Goal: Task Accomplishment & Management: Manage account settings

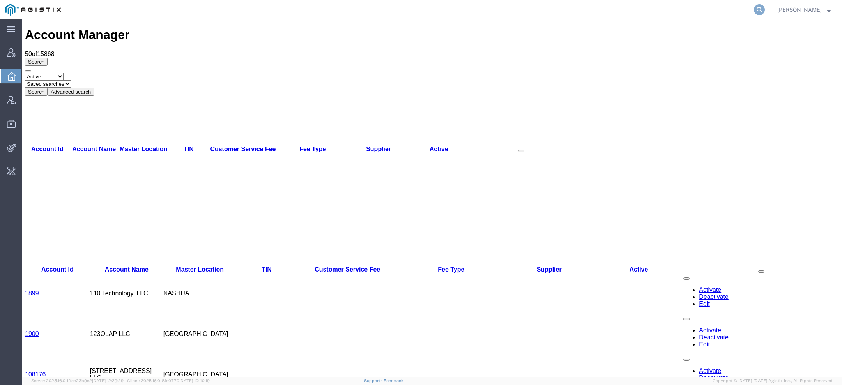
click at [759, 12] on icon at bounding box center [759, 9] width 11 height 11
paste input "56345806"
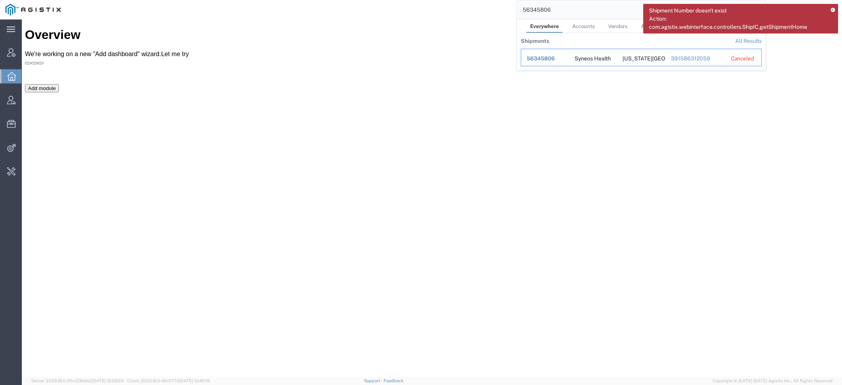
click at [555, 62] on div "56345806" at bounding box center [544, 59] width 37 height 8
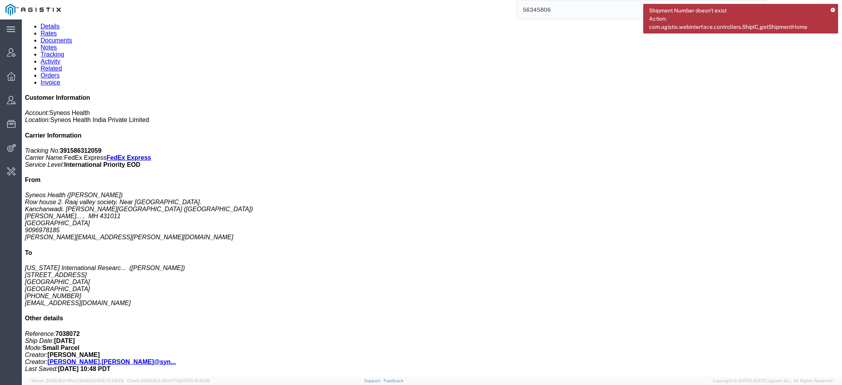
scroll to position [207, 0]
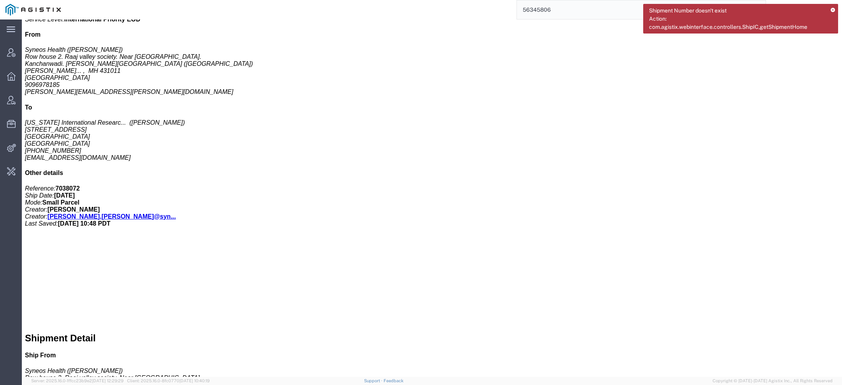
click link "Activity"
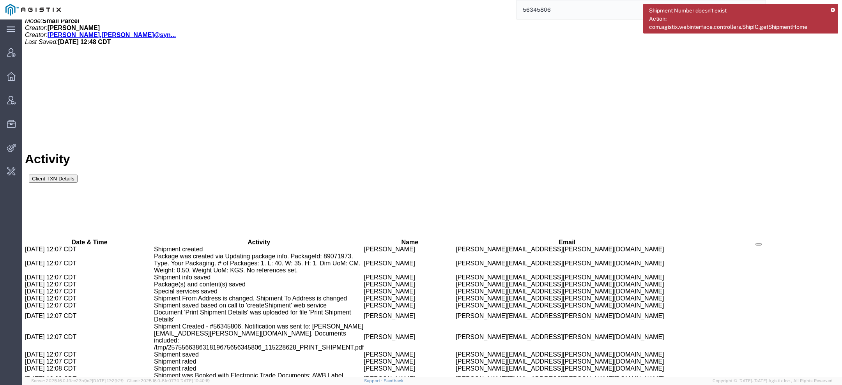
scroll to position [396, 0]
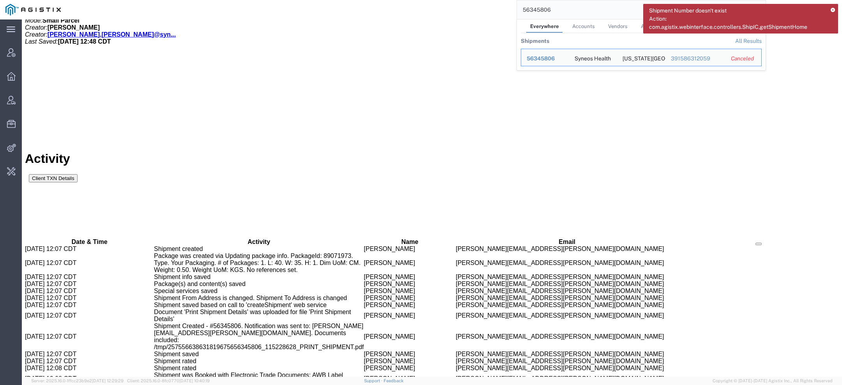
drag, startPoint x: 568, startPoint y: 11, endPoint x: 424, endPoint y: -2, distance: 145.1
click at [424, 0] on html "Shipment Number doesn't exist Action: com.agistix.webinterface.controllers.Ship…" at bounding box center [421, 192] width 842 height 385
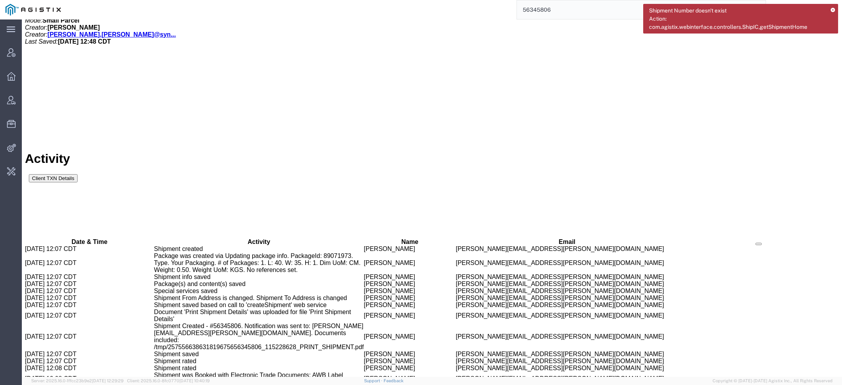
paste input "444533"
click at [833, 8] on icon at bounding box center [832, 10] width 4 height 4
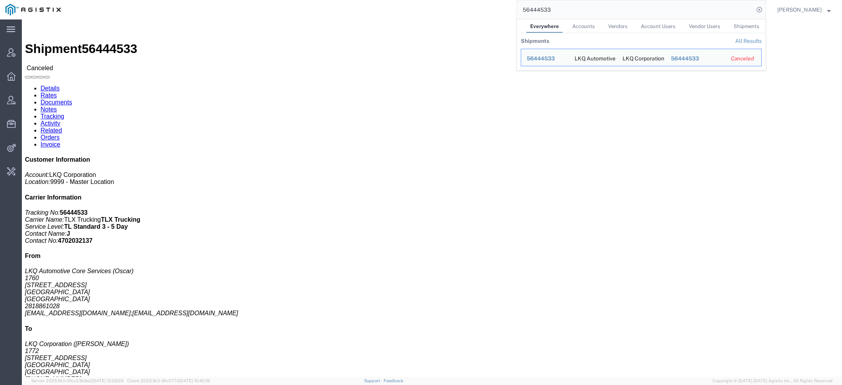
drag, startPoint x: 561, startPoint y: 14, endPoint x: 426, endPoint y: -24, distance: 140.1
click at [426, 0] on html "main_menu Created with Sketch. Collapse Menu Account Manager Overview Vendor Ma…" at bounding box center [421, 192] width 842 height 385
paste input "39368"
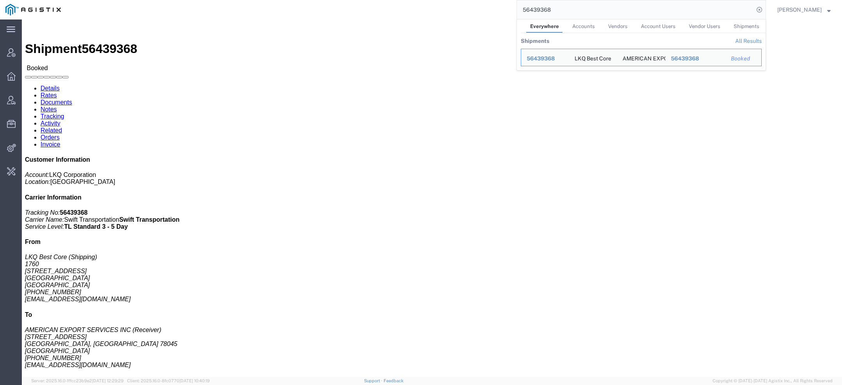
click span "56439368"
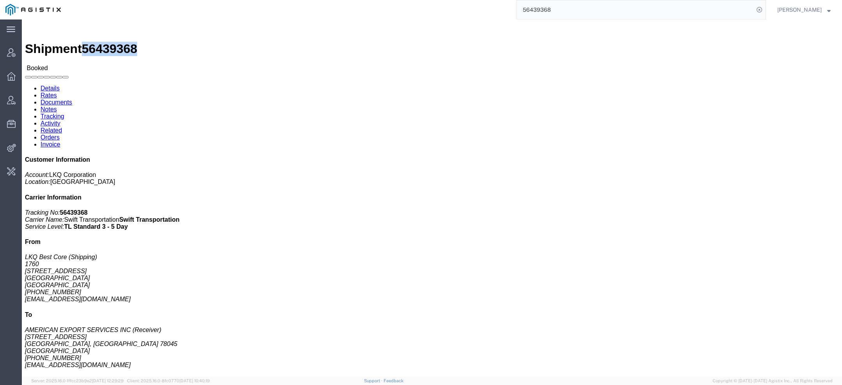
copy span "56439368"
click b "Dedicated_1760_Laser Forwarding_Eng Trans"
copy b "Dedicated_1760_Laser"
click b "Dedicated_1760_Laser Forwarding_Eng Trans"
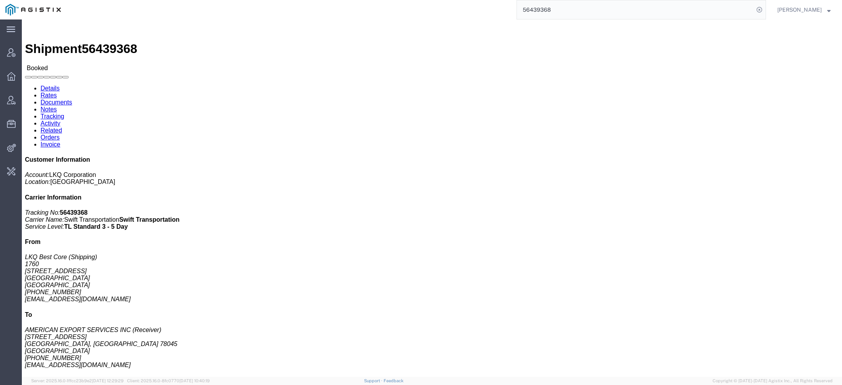
drag, startPoint x: 505, startPoint y: 92, endPoint x: 624, endPoint y: 90, distance: 119.2
click p "Customer Ref: Dedicated_1760_Laser Forwarding_Eng Trans Bill Of Lading: 56439368"
copy b "Dedicated_1760_Laser Forwarding_Eng Trans"
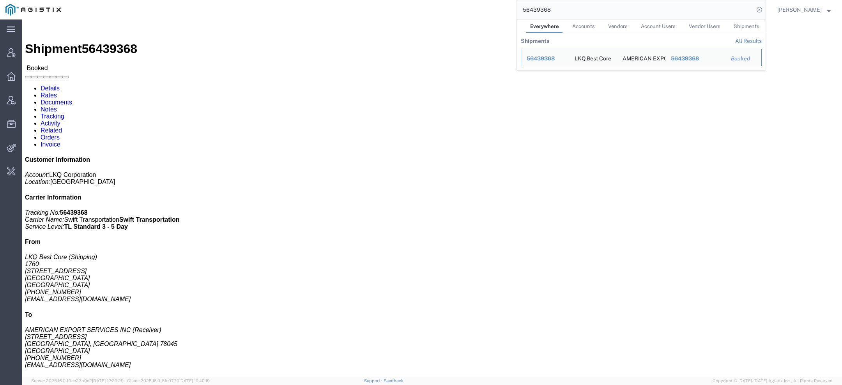
drag, startPoint x: 556, startPoint y: 12, endPoint x: 295, endPoint y: 3, distance: 260.5
click at [301, 3] on div "56439368 Everywhere Accounts Vendors Account Users Vendor Users Shipments Shipm…" at bounding box center [415, 9] width 699 height 19
paste input "27249"
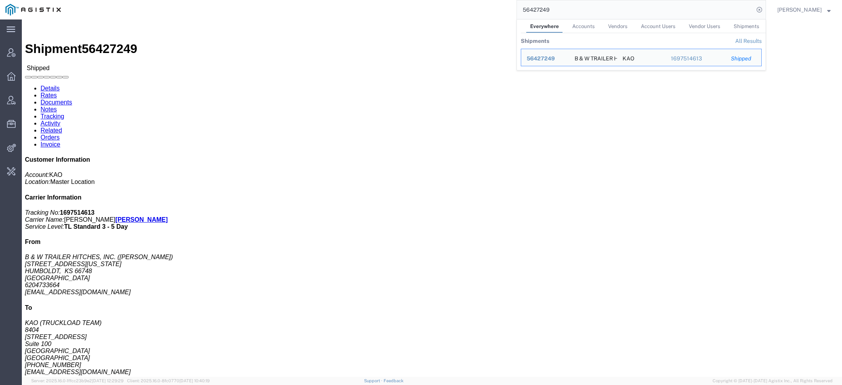
drag, startPoint x: 563, startPoint y: 11, endPoint x: 446, endPoint y: -6, distance: 118.5
click at [446, 0] on html "main_menu Created with Sketch. Collapse Menu Account Manager Overview Vendor Ma…" at bounding box center [421, 192] width 842 height 385
paste input "43266"
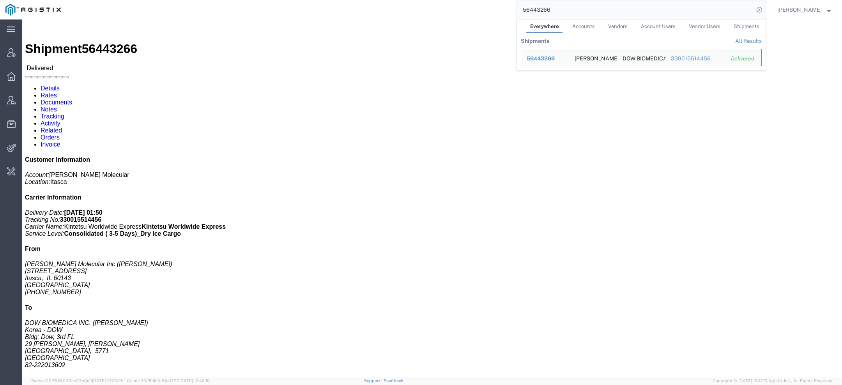
click p "08/08/2025 13:22 - 08/08/2025 14:22"
drag, startPoint x: 557, startPoint y: 5, endPoint x: 502, endPoint y: 4, distance: 54.9
click at [508, 5] on div "56443266 Everywhere Accounts Vendors Account Users Vendor Users Shipments Shipm…" at bounding box center [415, 9] width 699 height 19
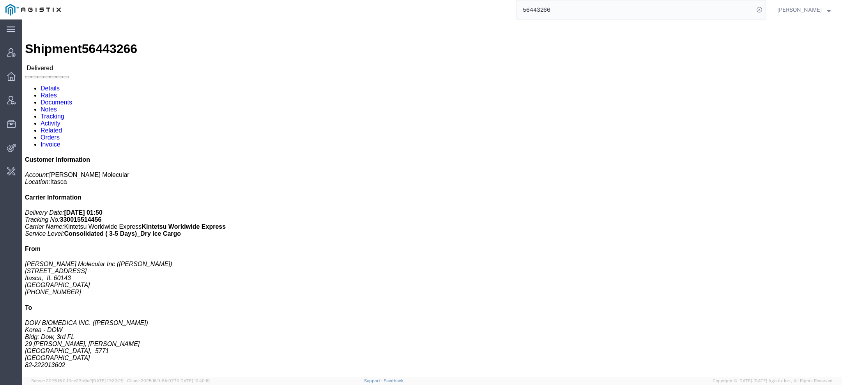
drag, startPoint x: 562, startPoint y: 9, endPoint x: 423, endPoint y: -17, distance: 141.5
click at [423, 0] on html "main_menu Created with Sketch. Collapse Menu Account Manager Overview Vendor Ma…" at bounding box center [421, 192] width 842 height 385
type input "lkq c"
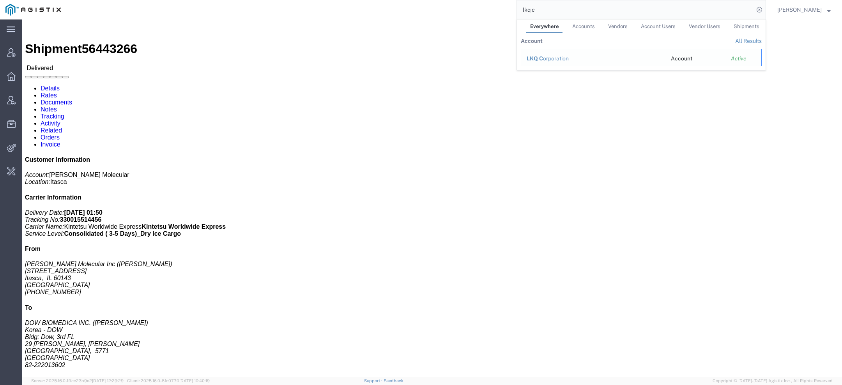
click at [542, 59] on span "LKQ C" at bounding box center [534, 58] width 16 height 6
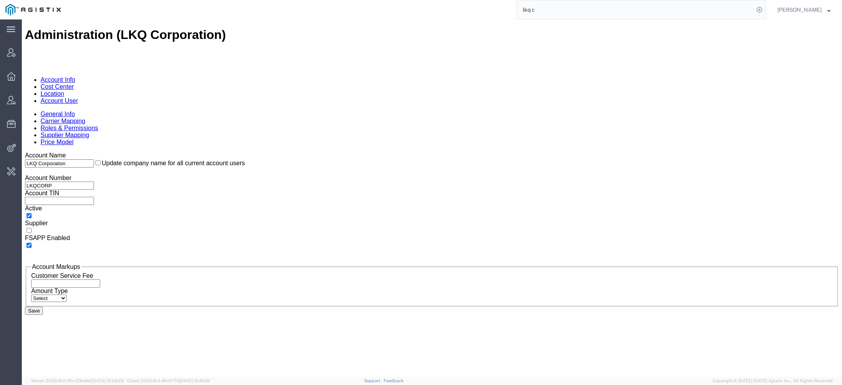
click at [78, 97] on link "Account User" at bounding box center [59, 100] width 37 height 7
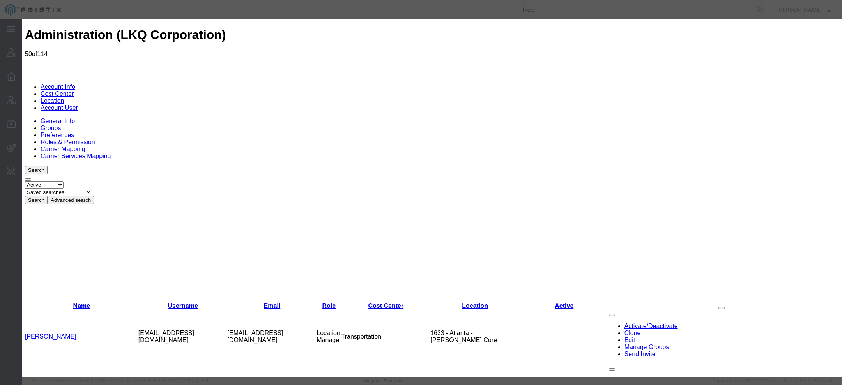
select select "COSTCENTER"
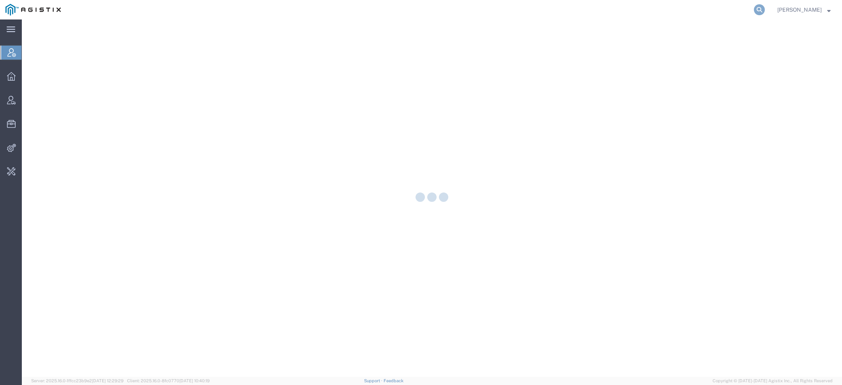
click at [759, 13] on icon at bounding box center [759, 9] width 11 height 11
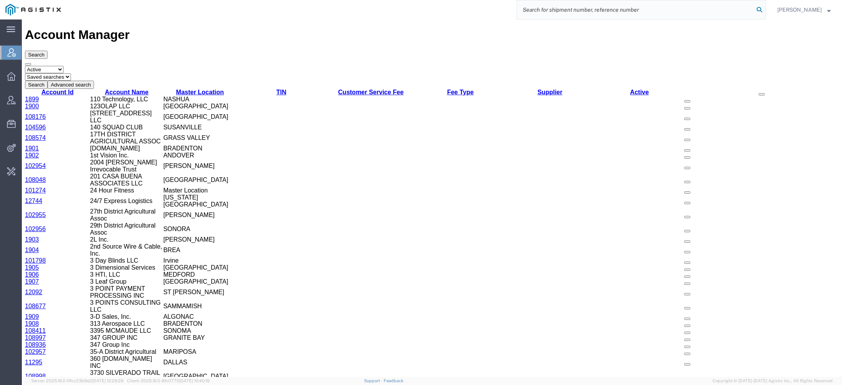
paste input "56426503"
type input "56426503"
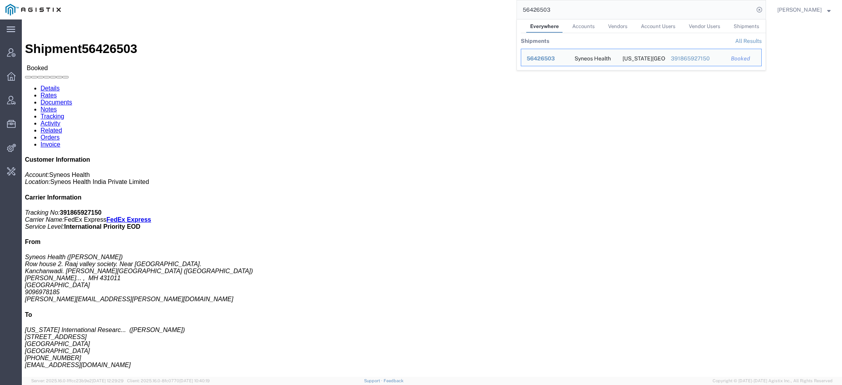
click b "391865927150"
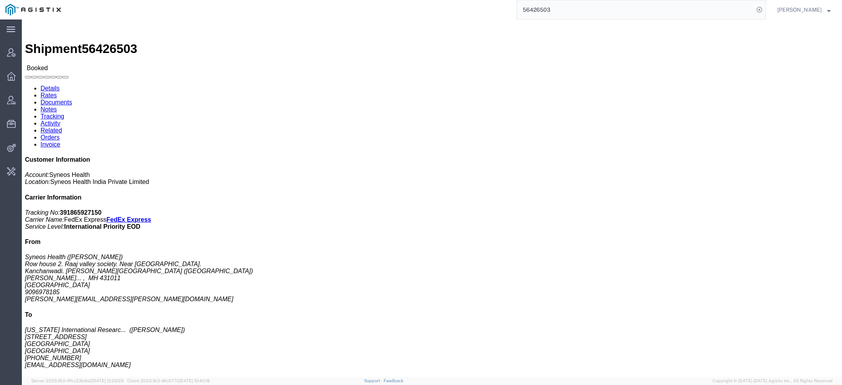
click b "391865927150"
copy b "391865927150"
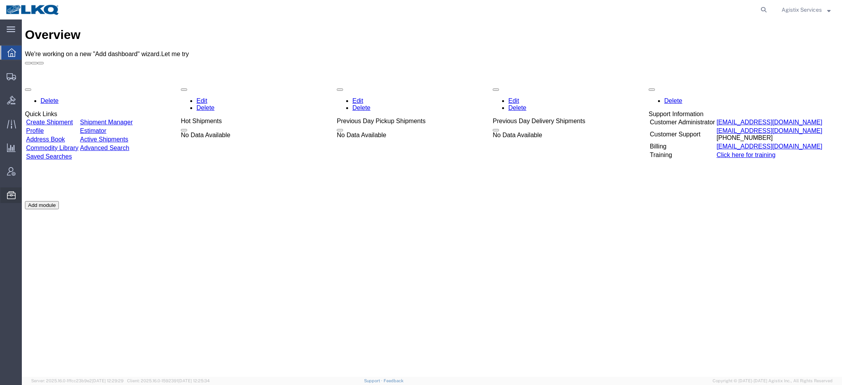
click at [0, 0] on span "Templates" at bounding box center [0, 0] width 0 height 0
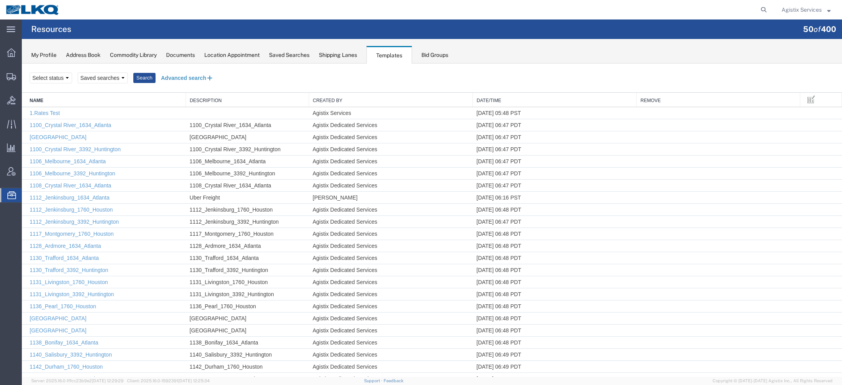
click at [187, 75] on button "Advanced search" at bounding box center [187, 77] width 64 height 13
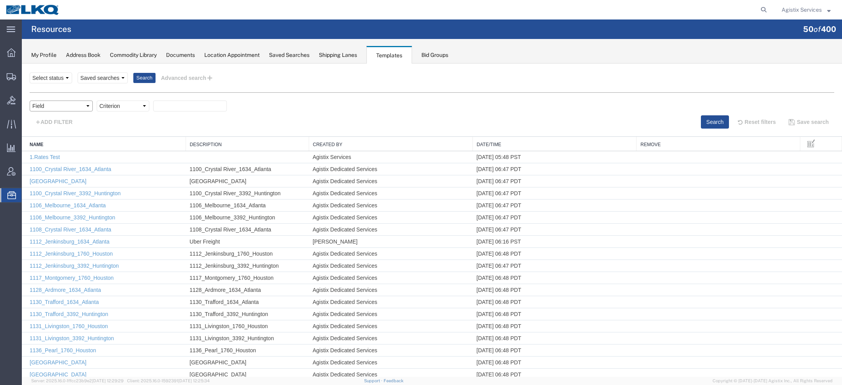
click at [77, 107] on select "Field Create Date Created by Description From Alias From City From Company From…" at bounding box center [61, 106] width 63 height 11
select select "name"
click at [117, 108] on select "Criterion contains does not contain is is blank is not blank starts with" at bounding box center [123, 106] width 53 height 11
select select "contains"
paste input "Dedicated_1760_Laser Forwarding_Eng Trans"
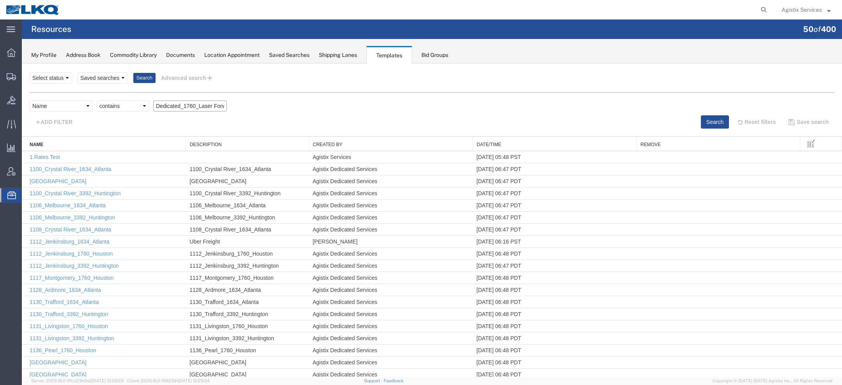
scroll to position [0, 55]
type input "Dedicated_1760_Laser Forwarding_Eng Trans"
click at [711, 121] on button "Search" at bounding box center [715, 121] width 28 height 13
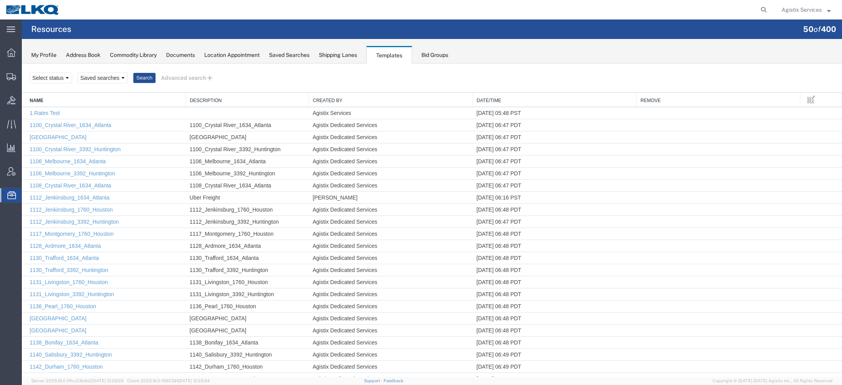
scroll to position [0, 0]
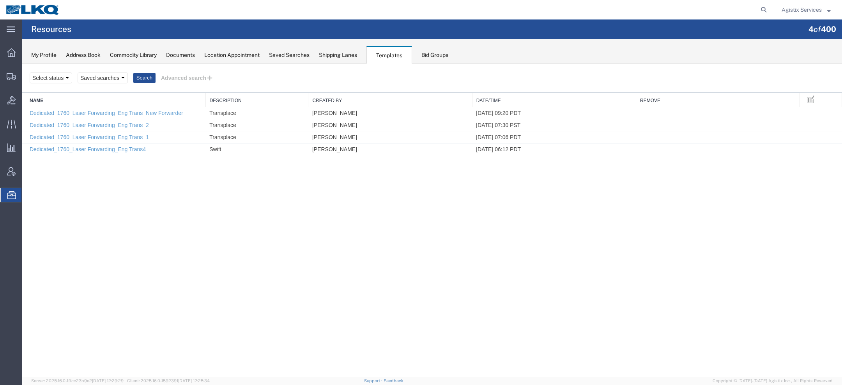
drag, startPoint x: 185, startPoint y: 99, endPoint x: 205, endPoint y: 99, distance: 20.3
click at [205, 99] on div "Name Description Created By Date/Time Remove Dedicated_1760_Laser Forwarding_En…" at bounding box center [432, 124] width 820 height 62
drag, startPoint x: 314, startPoint y: 112, endPoint x: 348, endPoint y: 112, distance: 33.9
click at [349, 112] on td "Nick Marzano" at bounding box center [391, 113] width 164 height 12
drag, startPoint x: 210, startPoint y: 150, endPoint x: 229, endPoint y: 150, distance: 18.7
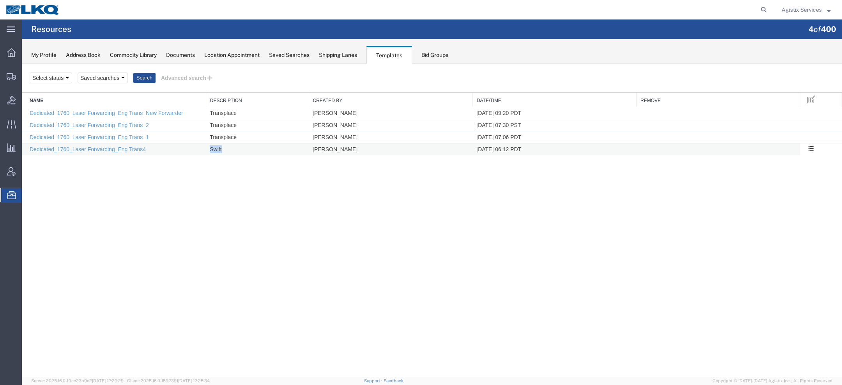
click at [229, 150] on td "Swift" at bounding box center [257, 149] width 103 height 12
drag, startPoint x: 163, startPoint y: 147, endPoint x: 25, endPoint y: 147, distance: 138.3
click at [25, 147] on td "Dedicated_1760_Laser Forwarding_Eng Trans4" at bounding box center [114, 149] width 184 height 12
copy link "Dedicated_1760_Laser Forwarding_Eng Trans4"
click at [766, 12] on icon at bounding box center [763, 9] width 11 height 11
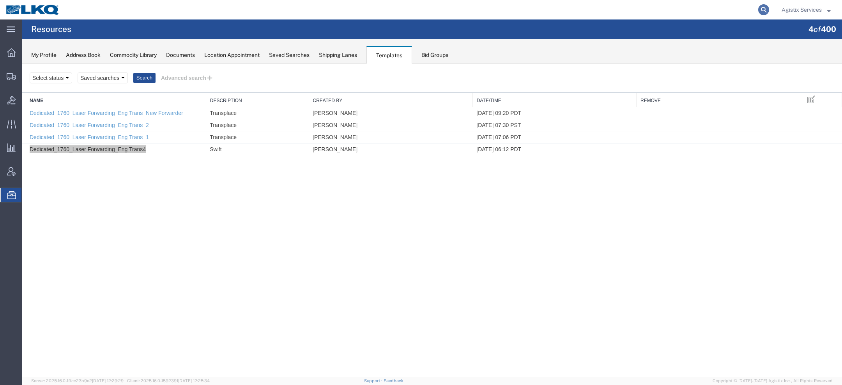
paste input "Dedicated_1760_Laser Forwarding_Eng Trans4"
type input "Dedicated_1760_Laser Forwarding_Eng Trans4"
click at [395, 213] on div "Search Select status Saved searches 1760 dedicated 1760 Search Advanced search …" at bounding box center [432, 221] width 820 height 314
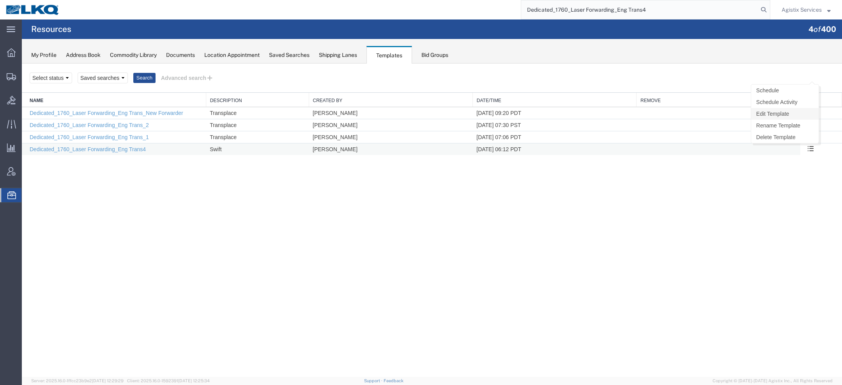
click at [793, 116] on link "Edit Template" at bounding box center [784, 114] width 67 height 12
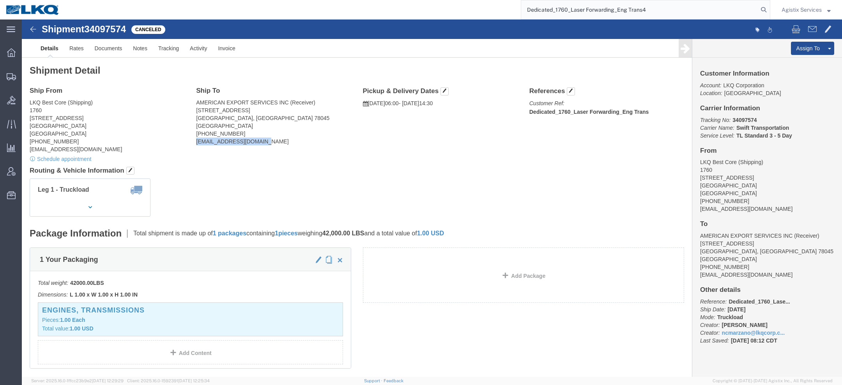
drag, startPoint x: 238, startPoint y: 122, endPoint x: 172, endPoint y: 122, distance: 66.2
click div "Ship To AMERICAN EXPORT SERVICES INC (Receiver) 417 NAFTA BLVD Laredo, TX 78045…"
click address "AMERICAN EXPORT SERVICES INC (Receiver) 417 NAFTA BLVD Laredo, TX 78045 United …"
drag, startPoint x: 646, startPoint y: 9, endPoint x: 476, endPoint y: 9, distance: 170.3
click at [476, 9] on div "Dedicated_1760_Laser Forwarding_Eng Trans4" at bounding box center [417, 9] width 705 height 19
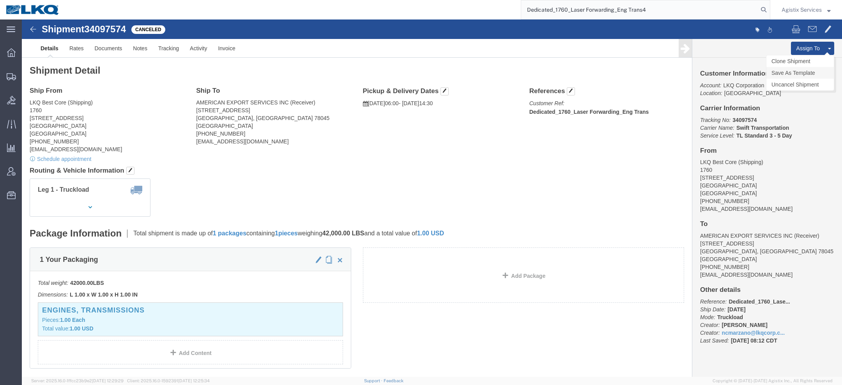
click link "Save As Template"
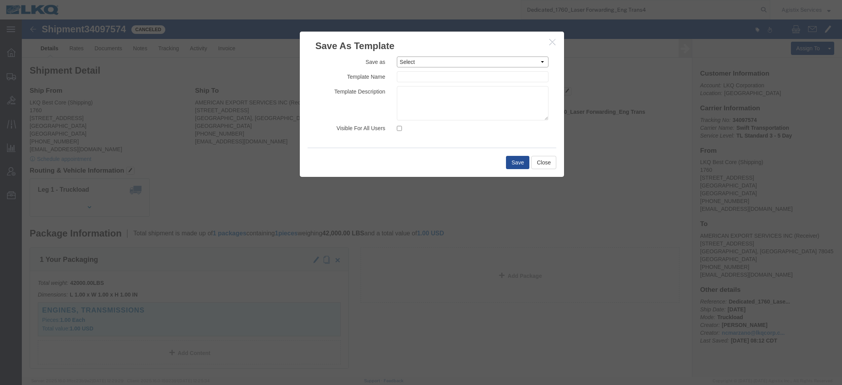
click select "Select 1.Rates Test 1100_Crystal River_1634_Atlanta 1100_Crystal River_3383_Ced…"
click icon "button"
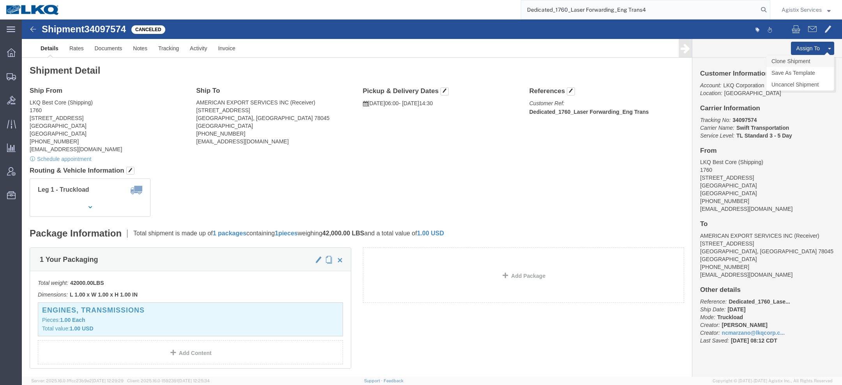
click link "Clone Shipment"
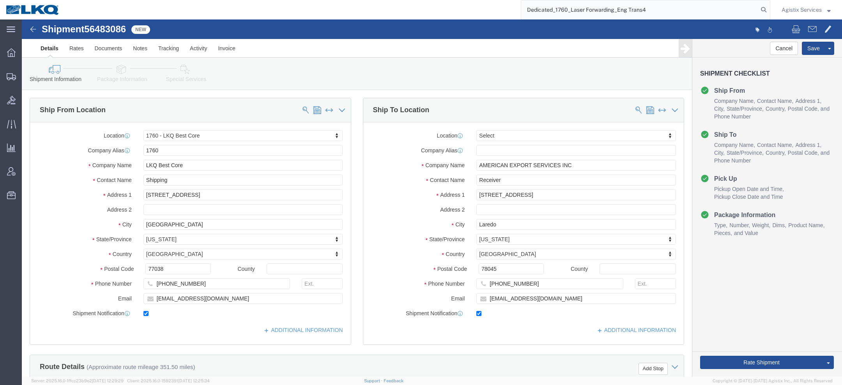
select select "27634"
select select
click input "checkbox"
checkbox input "false"
drag, startPoint x: 540, startPoint y: 280, endPoint x: 339, endPoint y: 264, distance: 202.5
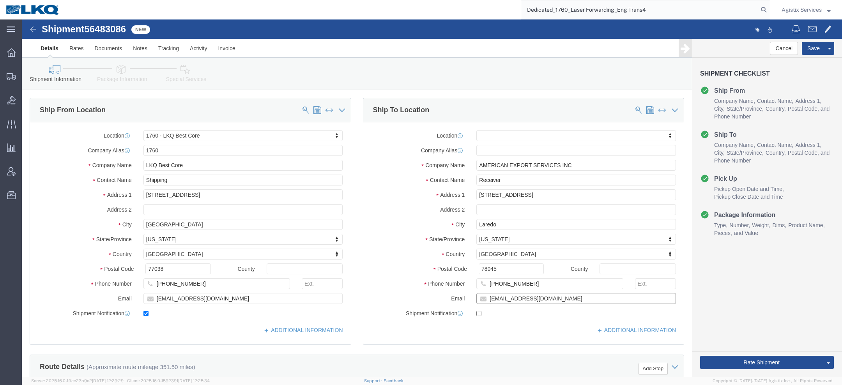
click div "Location My Profile Location 1100 - LKQ Crystal River 1103 - LKQ Ft Myers 1106 …"
click link "Save As Template"
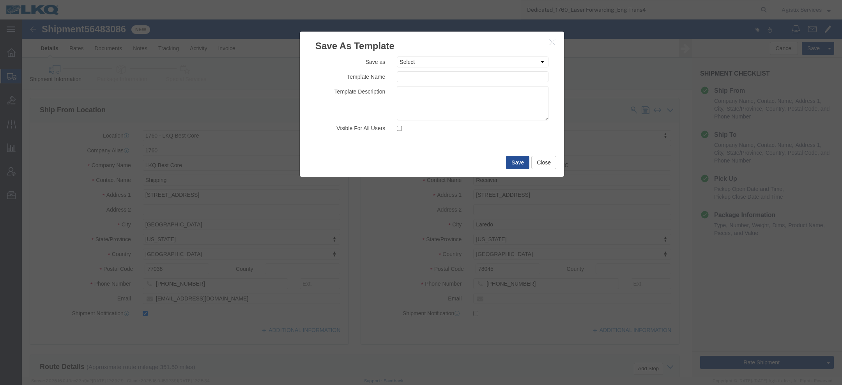
click icon "button"
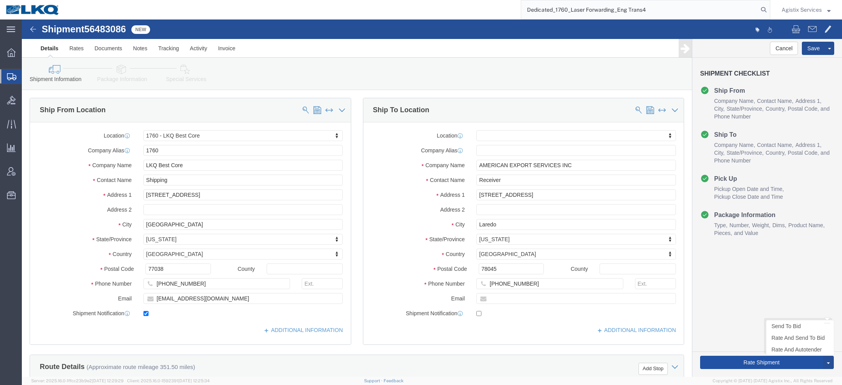
click button "Rate Shipment"
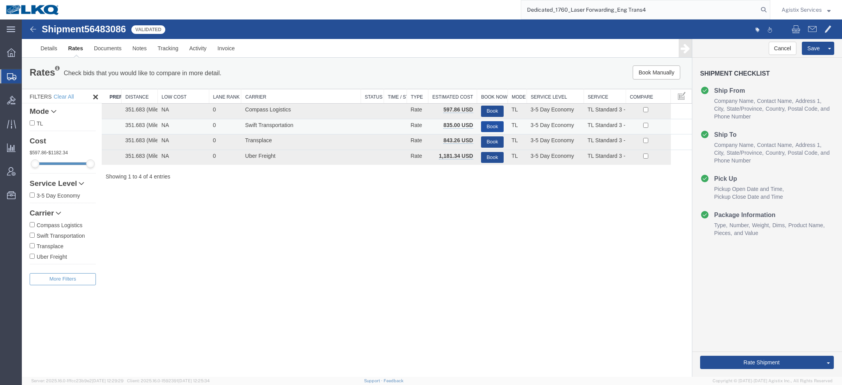
click at [488, 126] on button "Book" at bounding box center [492, 126] width 23 height 11
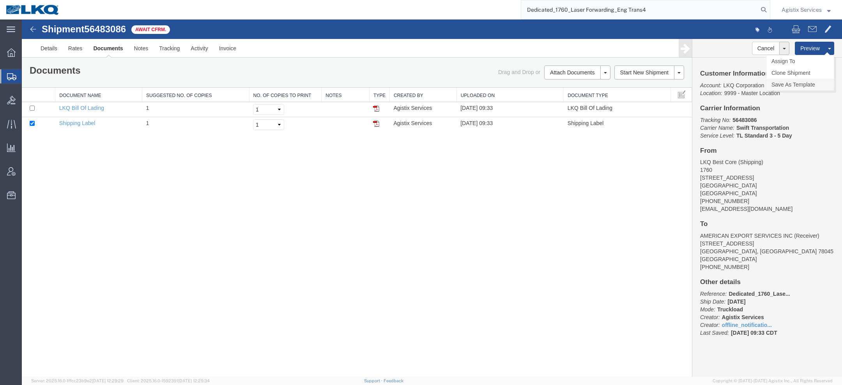
click at [802, 83] on link "Save As Template" at bounding box center [799, 85] width 67 height 12
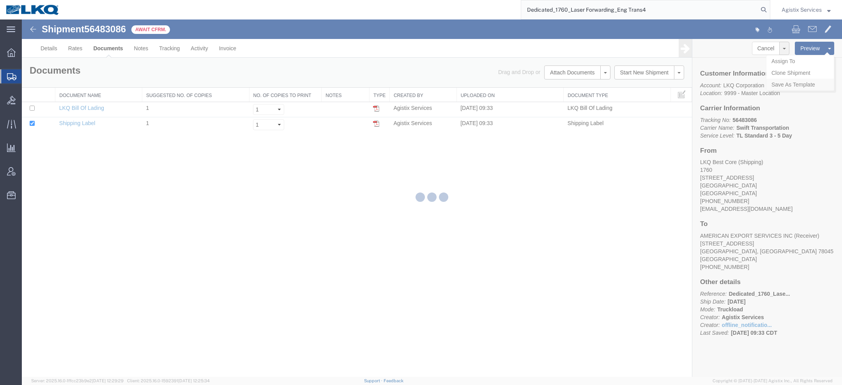
click at [802, 83] on div at bounding box center [432, 197] width 820 height 357
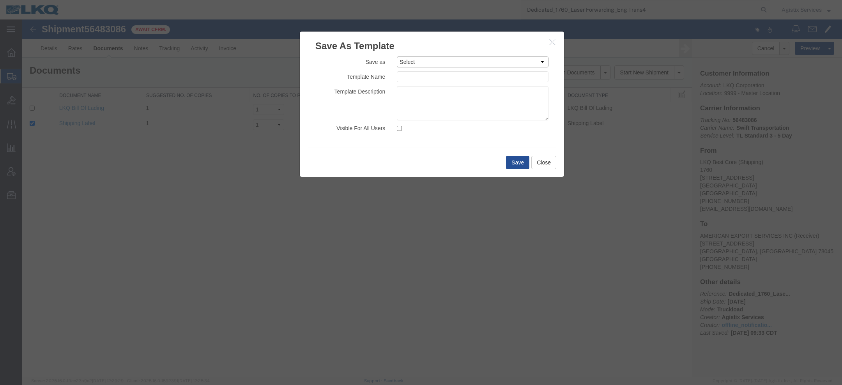
click at [454, 61] on select "Select 1.Rates Test 1100_Crystal River_1634_Atlanta 1100_Crystal River_3383_Ced…" at bounding box center [473, 62] width 152 height 11
select select "6583"
type input "Dedicated_1760_Laser Forwarding_Eng Trans4"
click at [434, 98] on textarea at bounding box center [473, 103] width 152 height 34
type textarea "Swift"
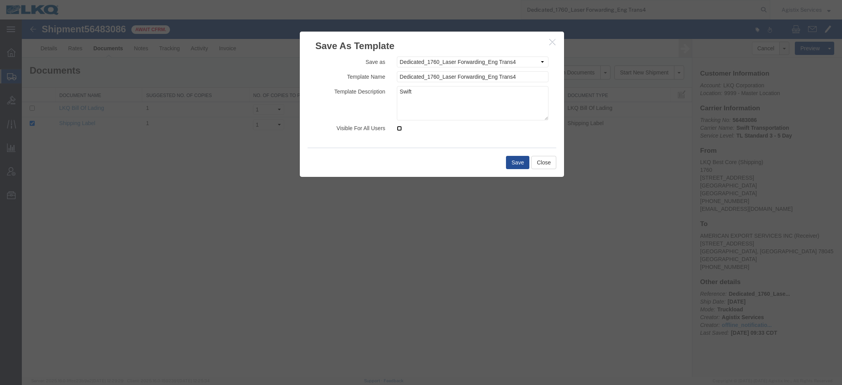
click at [398, 129] on input "Visible For All Users" at bounding box center [399, 128] width 5 height 5
checkbox input "true"
click at [522, 166] on button "Save" at bounding box center [517, 162] width 23 height 13
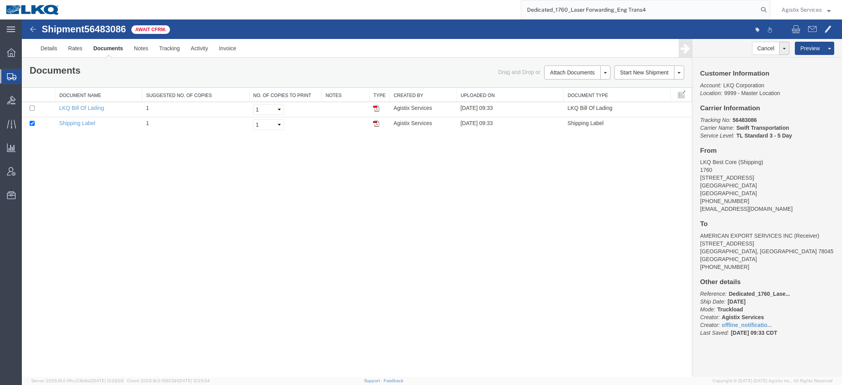
drag, startPoint x: 652, startPoint y: 11, endPoint x: 448, endPoint y: 11, distance: 203.8
click at [448, 11] on div "Dedicated_1760_Laser Forwarding_Eng Trans4" at bounding box center [417, 9] width 705 height 19
click at [0, 0] on span "Templates" at bounding box center [0, 0] width 0 height 0
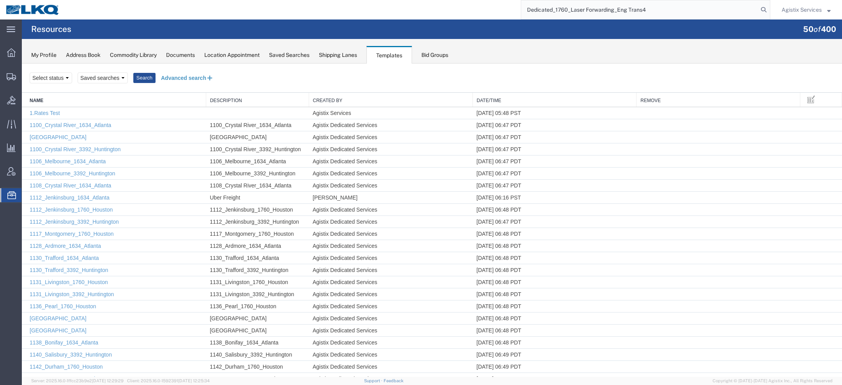
click at [185, 77] on button "Advanced search" at bounding box center [187, 77] width 64 height 13
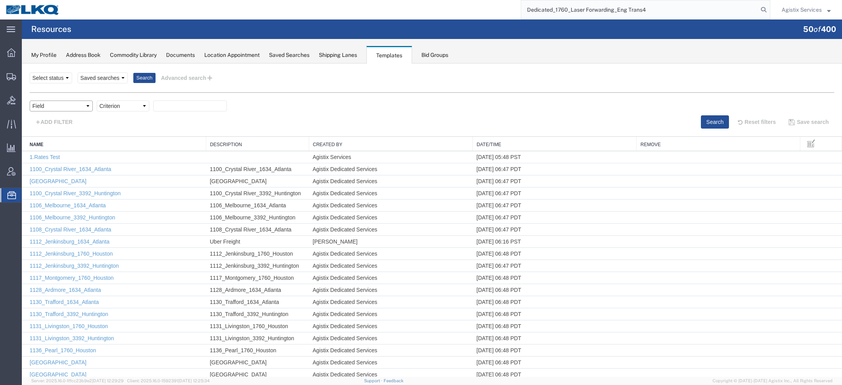
click at [85, 106] on select "Field Create Date Created by Description From Alias From City From Company From…" at bounding box center [61, 106] width 63 height 11
select select "name"
click at [135, 107] on select "Criterion contains does not contain is is blank is not blank starts with" at bounding box center [123, 106] width 53 height 11
select select "contains"
paste input "Dedicated_1760_Laser Forwarding_Eng Trans4"
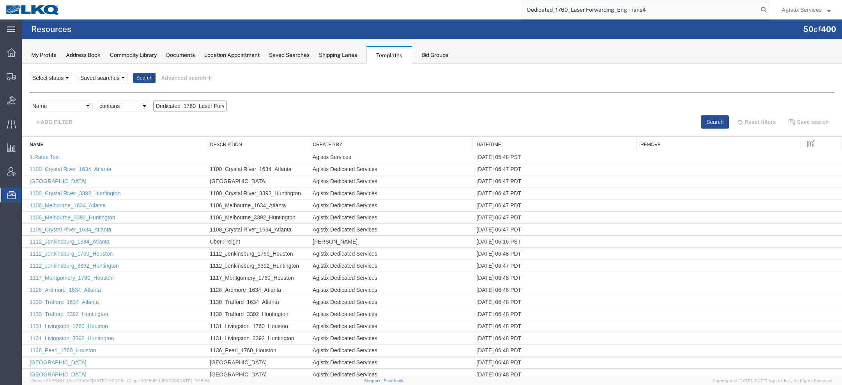
scroll to position [0, 58]
type input "Dedicated_1760_Laser Forwarding_Eng Trans4"
click at [701, 117] on button "Search" at bounding box center [715, 121] width 28 height 13
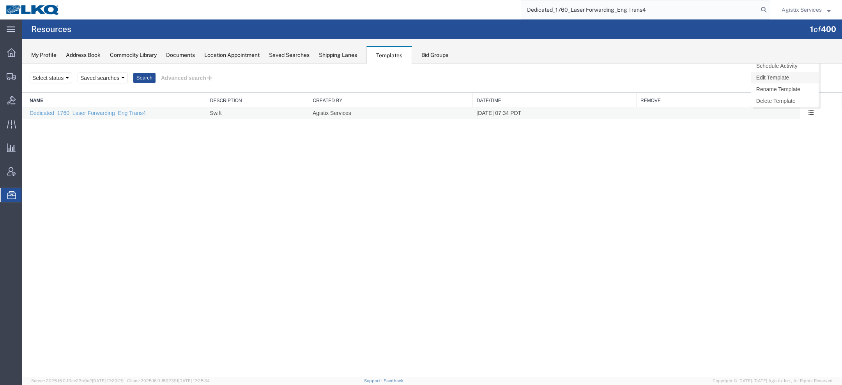
click at [784, 77] on link "Edit Template" at bounding box center [784, 78] width 67 height 12
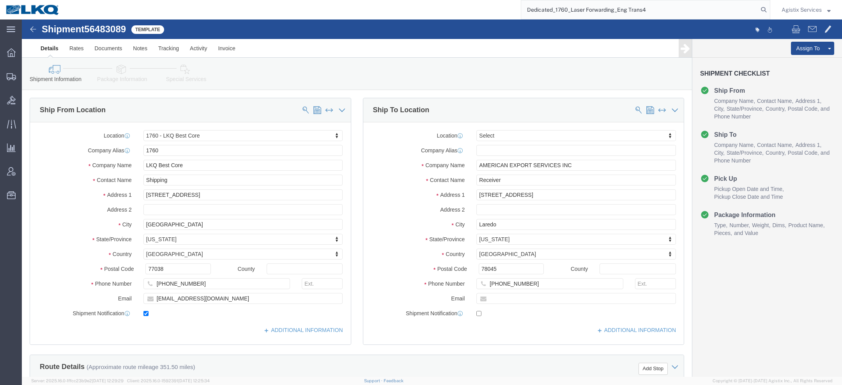
select select "27634"
select select
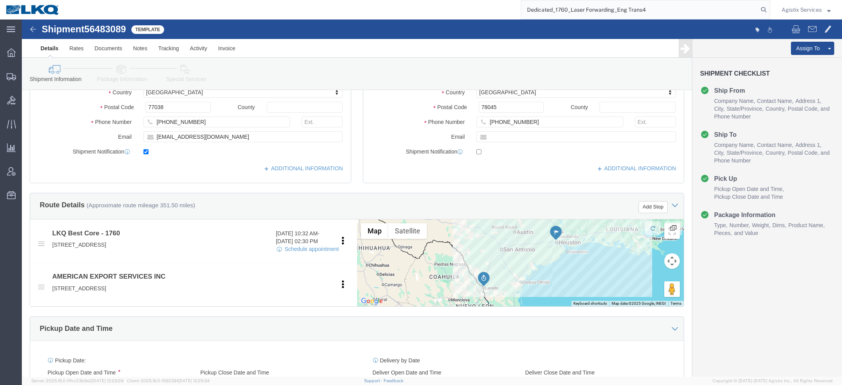
scroll to position [131, 0]
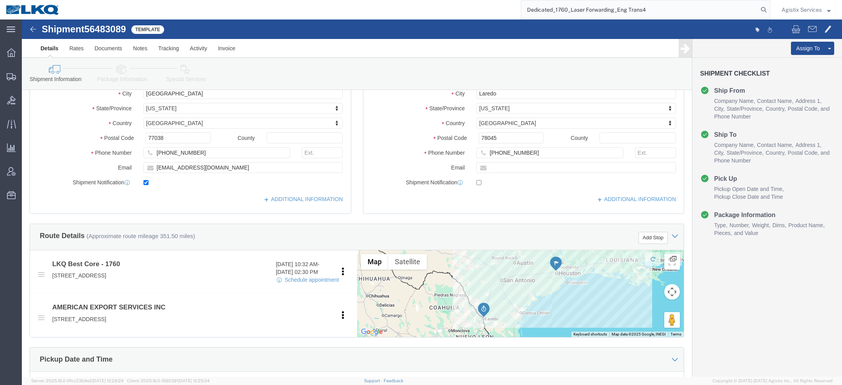
click at [814, 11] on span "Agistix Services" at bounding box center [801, 9] width 40 height 9
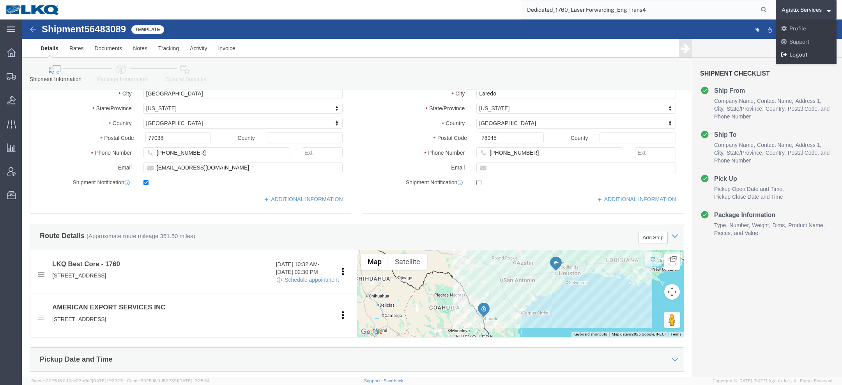
click at [798, 52] on link "Logout" at bounding box center [805, 54] width 61 height 13
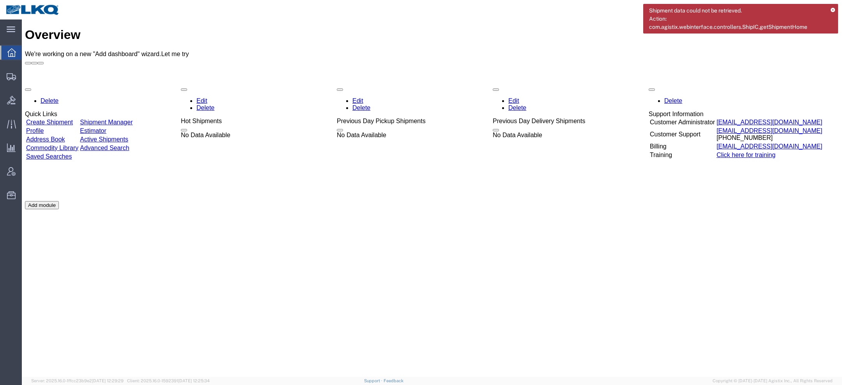
click at [832, 8] on icon at bounding box center [832, 10] width 4 height 4
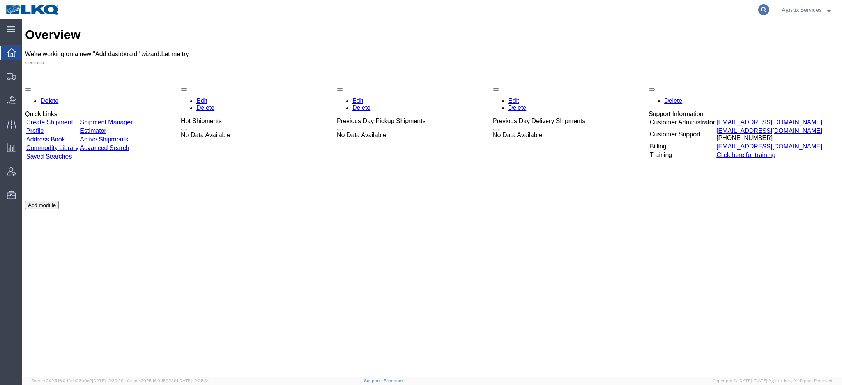
click at [758, 7] on icon at bounding box center [763, 9] width 11 height 11
paste input "56439368"
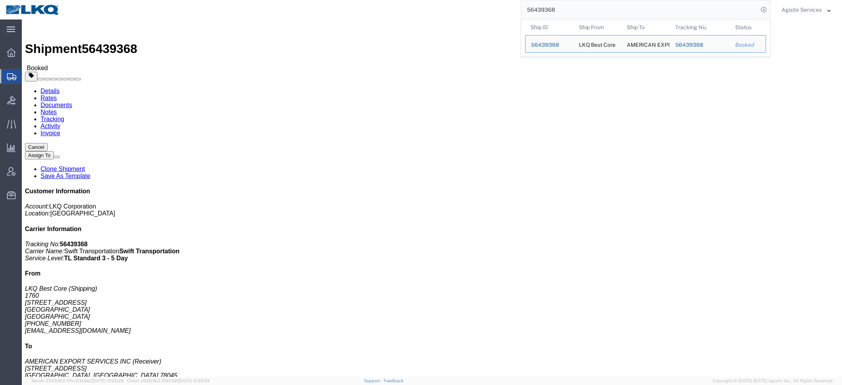
drag, startPoint x: 505, startPoint y: 93, endPoint x: 627, endPoint y: 91, distance: 121.6
click p "Customer Ref: Dedicated_1760_Laser Forwarding_Eng Trans Bill Of Lading: 56439368"
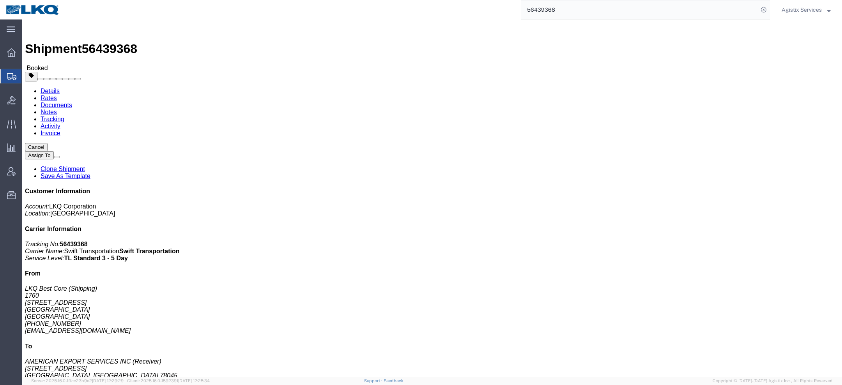
drag, startPoint x: 504, startPoint y: 90, endPoint x: 621, endPoint y: 91, distance: 116.9
click b "Dedicated_1760_Laser Forwarding_Eng Trans"
click link "Activity"
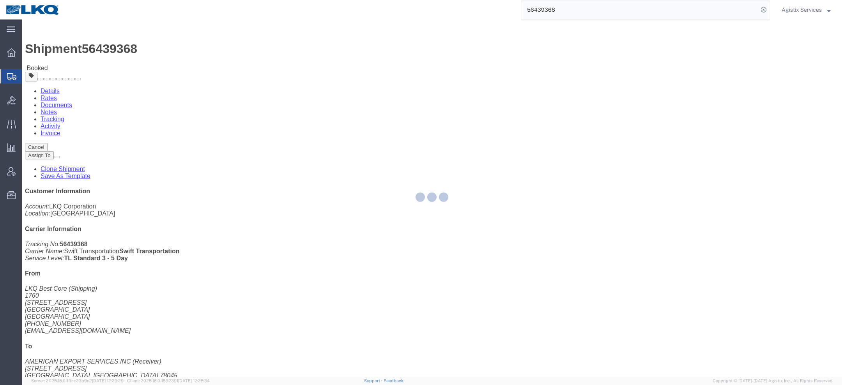
click at [187, 45] on div at bounding box center [432, 197] width 820 height 357
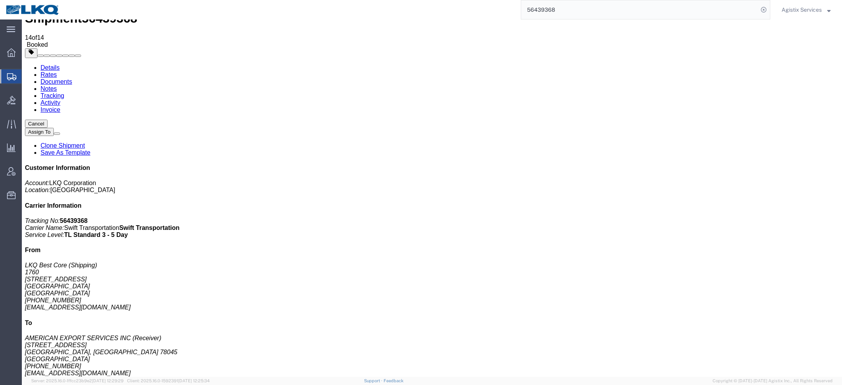
scroll to position [33, 0]
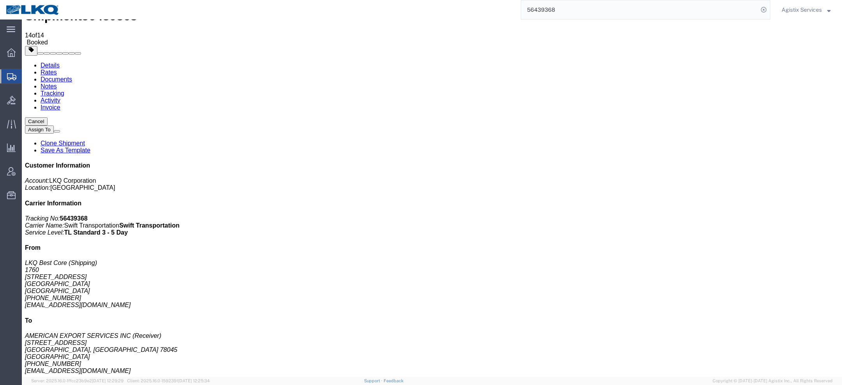
drag, startPoint x: 133, startPoint y: 356, endPoint x: 285, endPoint y: 362, distance: 151.7
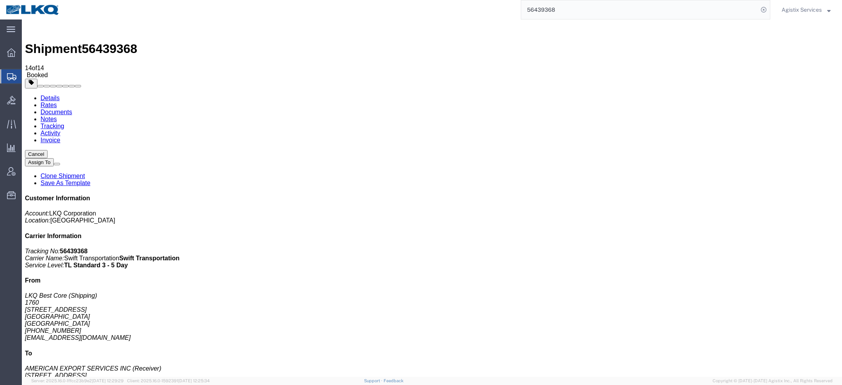
click at [49, 95] on link "Details" at bounding box center [50, 98] width 19 height 7
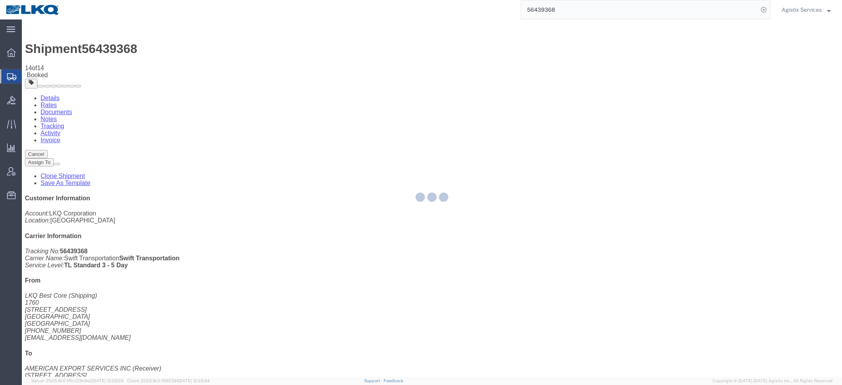
click at [22, 19] on div at bounding box center [22, 19] width 0 height 0
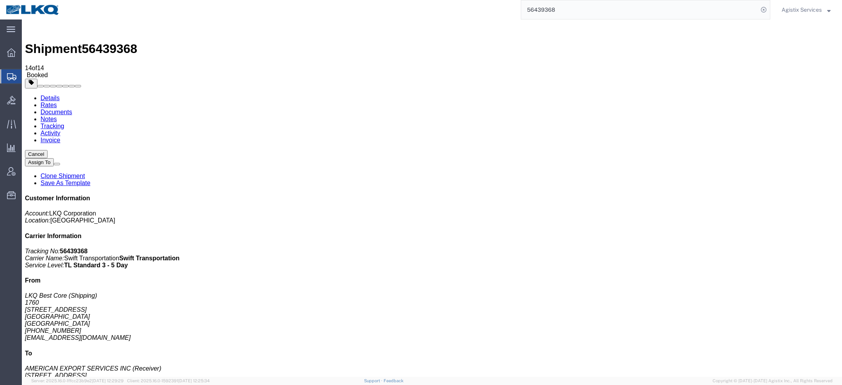
drag, startPoint x: 505, startPoint y: 91, endPoint x: 620, endPoint y: 92, distance: 115.4
click b "Dedicated_1760_Laser Forwarding_Eng Trans"
copy b "Dedicated_1760_Laser Forwarding_Eng Trans"
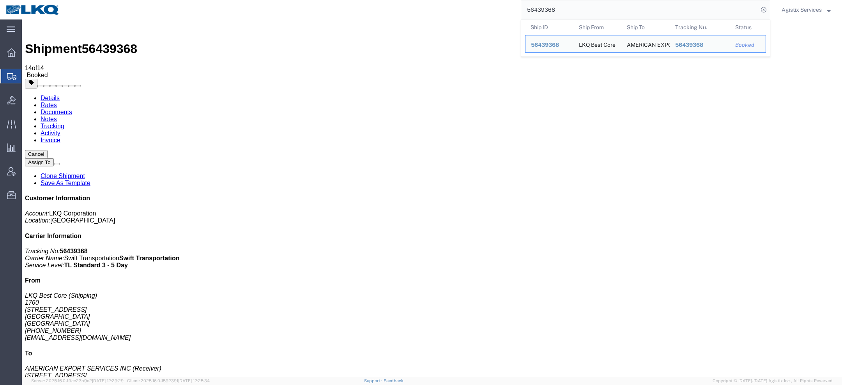
drag, startPoint x: 565, startPoint y: 7, endPoint x: 427, endPoint y: 19, distance: 138.4
click at [427, 19] on div "56439368 Ship ID Ship From Ship To Tracking Nu. Status Ship ID 56439368 Ship Fr…" at bounding box center [417, 9] width 705 height 19
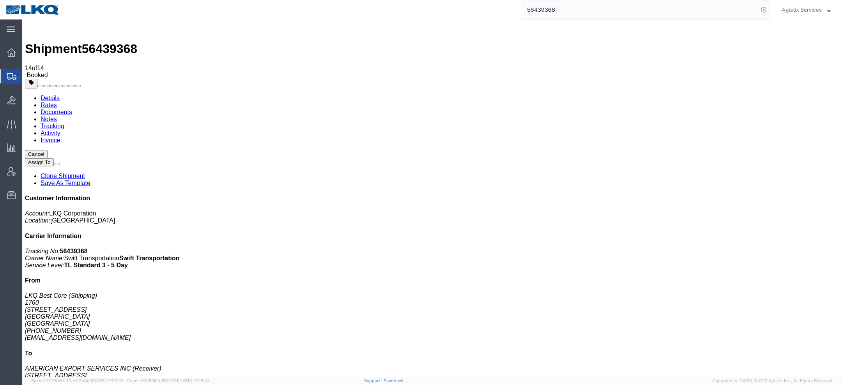
paste input "Dedicated_1760_Laser Forwarding_Eng Trans"
type input "56439368Dedicated_1760_Laser Forwarding_Eng Trans"
drag, startPoint x: 694, startPoint y: 14, endPoint x: 409, endPoint y: -12, distance: 286.4
click at [409, 0] on html "main_menu Created with Sketch. Collapse Menu Overview Shipments Shipment Manage…" at bounding box center [421, 192] width 842 height 385
paste input "Dedicated_1760_Laser Forwarding_Eng Trans"
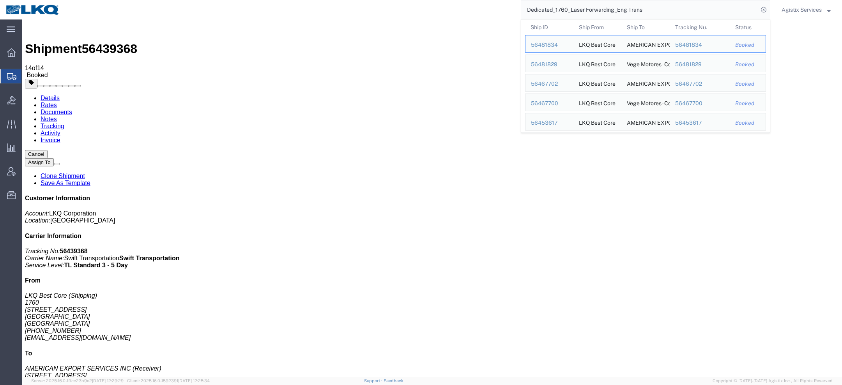
click h2 "Shipment Detail"
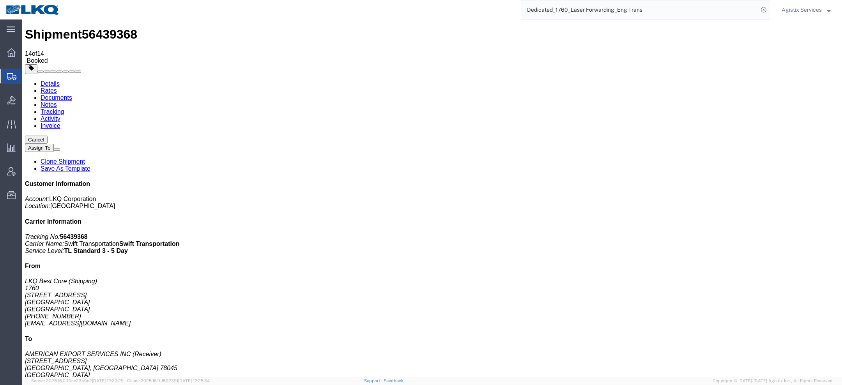
scroll to position [16, 0]
drag, startPoint x: 709, startPoint y: 108, endPoint x: 770, endPoint y: 108, distance: 60.8
click p "Tracking No: 56439368 Carrier Name: Swift Transportation Swift Transportation S…"
drag, startPoint x: 653, startPoint y: 10, endPoint x: 397, endPoint y: -9, distance: 256.7
click at [397, 0] on html "main_menu Created with Sketch. Collapse Menu Overview Shipments Shipment Manage…" at bounding box center [421, 192] width 842 height 385
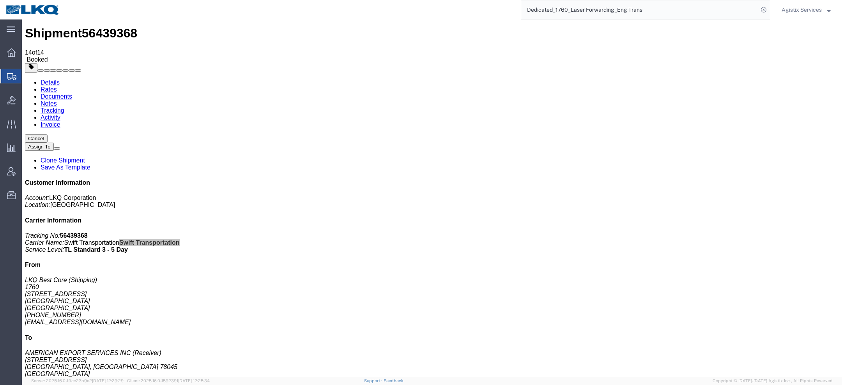
paste input "56439364"
type input "56439364"
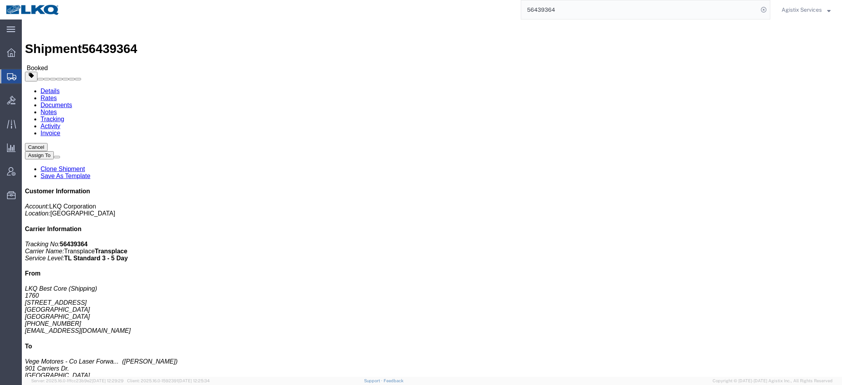
drag, startPoint x: 504, startPoint y: 91, endPoint x: 632, endPoint y: 88, distance: 127.9
click p "Customer Ref: Dedicated_1760_Laser Forwarding_Eng Trans Bill Of Lading: 56439364"
drag, startPoint x: 623, startPoint y: 92, endPoint x: 616, endPoint y: 89, distance: 7.5
click p "Customer Ref: Dedicated_1760_Laser Forwarding_Eng Trans Bill Of Lading: 56439364"
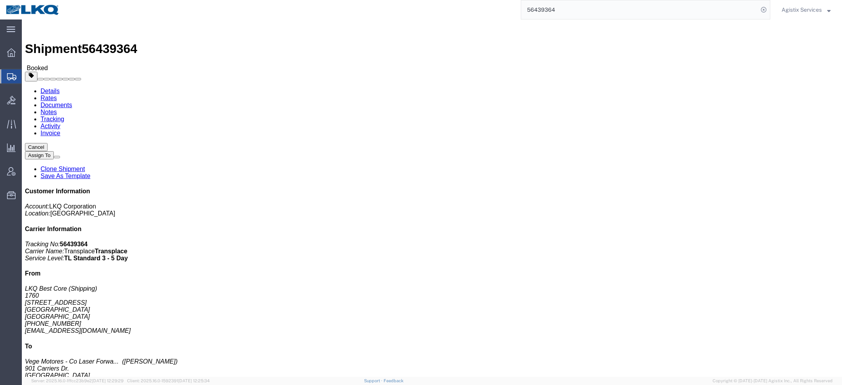
drag, startPoint x: 623, startPoint y: 90, endPoint x: 504, endPoint y: 92, distance: 119.3
click p "Customer Ref: Dedicated_1760_Laser Forwarding_Eng Trans Bill Of Lading: 56439364"
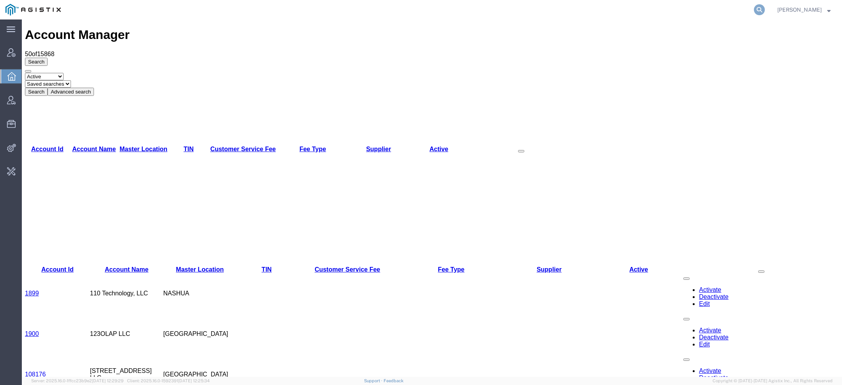
click at [758, 11] on icon at bounding box center [759, 9] width 11 height 11
paste input "amy.jones@ametum.com"
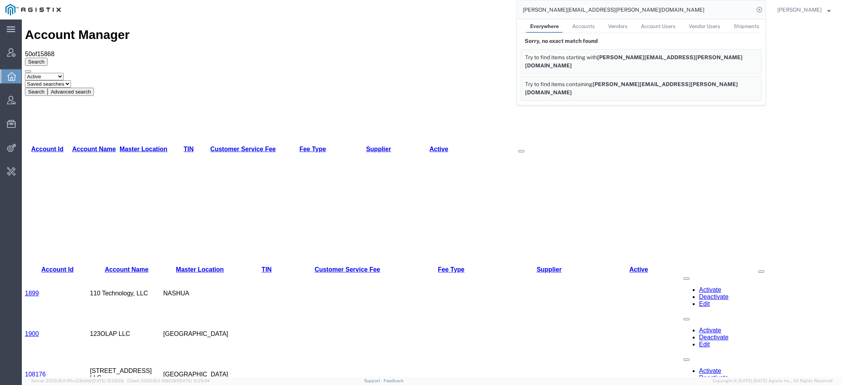
drag, startPoint x: 591, startPoint y: 9, endPoint x: 326, endPoint y: -36, distance: 268.4
click at [326, 0] on html "main_menu Created with Sketch. Collapse Menu Account Manager Overview Vendor Ma…" at bounding box center [421, 192] width 842 height 385
paste input "bruce.r.purcell@hitachienergy"
drag, startPoint x: 613, startPoint y: 12, endPoint x: 379, endPoint y: 7, distance: 234.3
click at [390, 7] on div "bruce.r.purcell@hitachienergy.com Everywhere Accounts Vendors Account Users Ven…" at bounding box center [415, 9] width 699 height 19
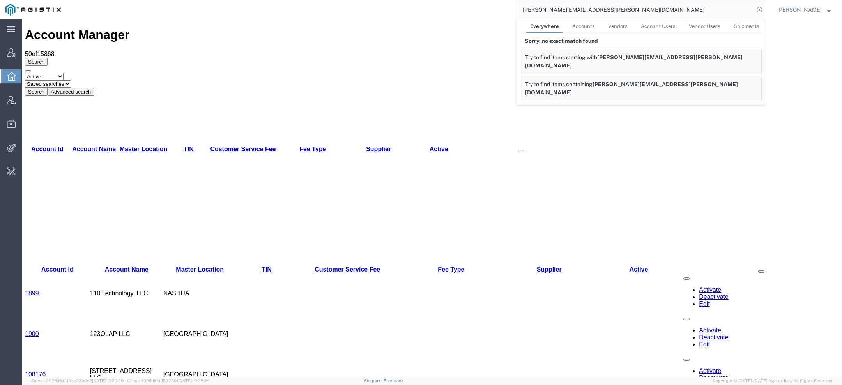
paste input "csotr@transplace"
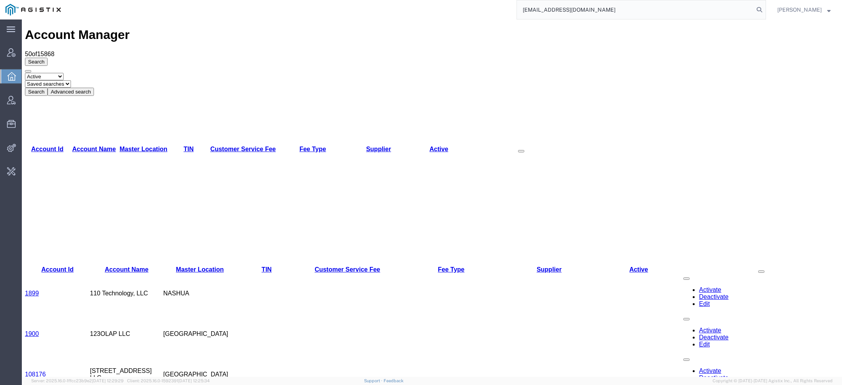
type input "csotr@transplace.com"
click at [543, 59] on div "CSOTR Transplace" at bounding box center [544, 59] width 37 height 8
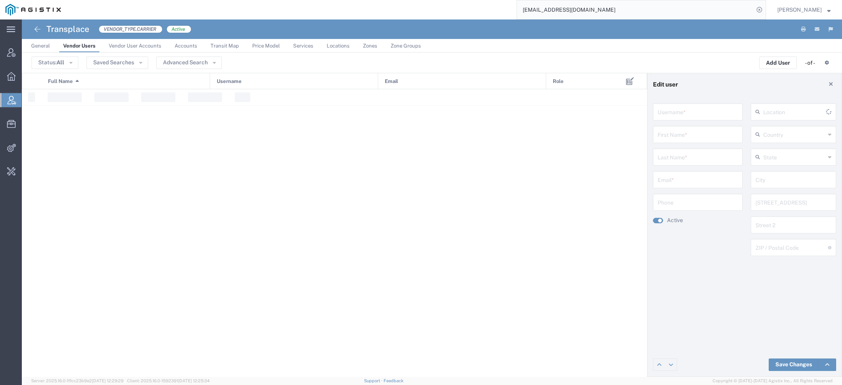
type input "csotr@transplace.com"
type input "CSOTR"
type input "Transplace"
type input "csotr@transplace.com"
type input "[GEOGRAPHIC_DATA]"
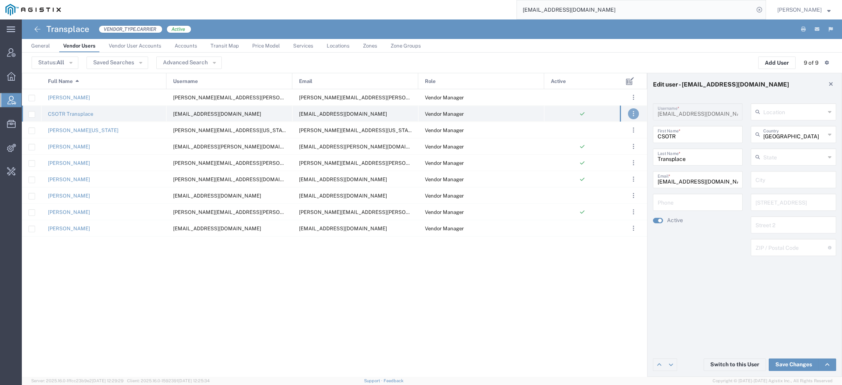
click at [631, 114] on button ". . ." at bounding box center [633, 113] width 11 height 11
drag, startPoint x: 589, startPoint y: 10, endPoint x: 429, endPoint y: -5, distance: 160.8
click at [429, 0] on html "main_menu Created with Sketch. Collapse Menu Account Manager Overview Vendor Ma…" at bounding box center [421, 192] width 842 height 385
paste input "56445543"
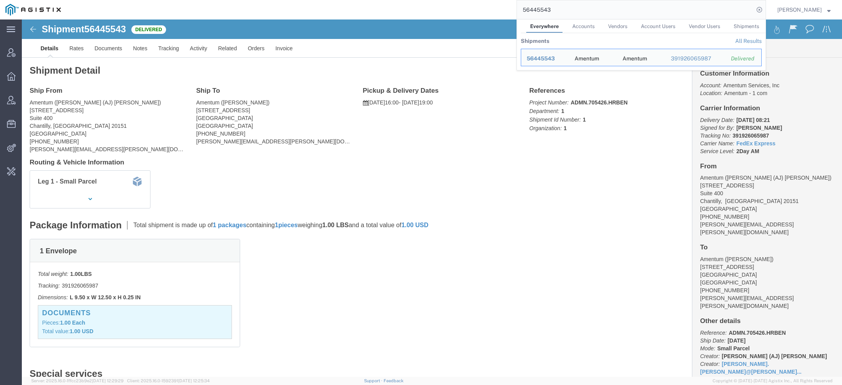
drag, startPoint x: 556, startPoint y: 12, endPoint x: 403, endPoint y: -4, distance: 154.4
click at [403, 0] on html "main_menu Created with Sketch. Collapse Menu Account Manager Overview Vendor Ma…" at bounding box center [421, 192] width 842 height 385
paste input "glevert@redhat.com"
click at [546, 59] on div "Genevieve Levert" at bounding box center [544, 59] width 37 height 8
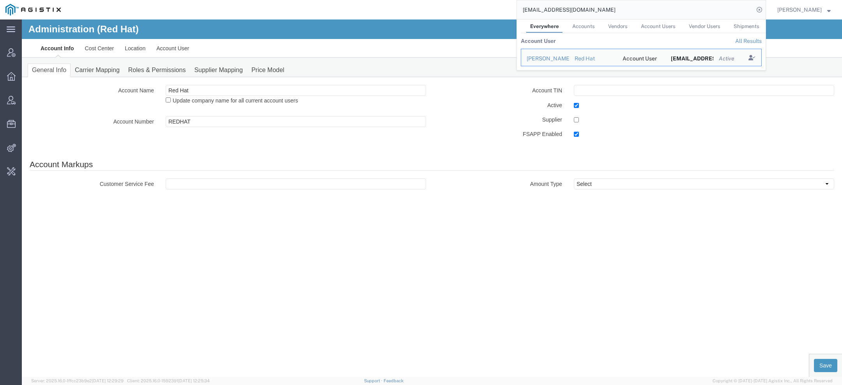
drag, startPoint x: 587, startPoint y: 12, endPoint x: 446, endPoint y: -16, distance: 144.0
click at [446, 0] on html "main_menu Created with Sketch. Collapse Menu Account Manager Overview Vendor Ma…" at bounding box center [421, 192] width 842 height 385
paste input "56467814"
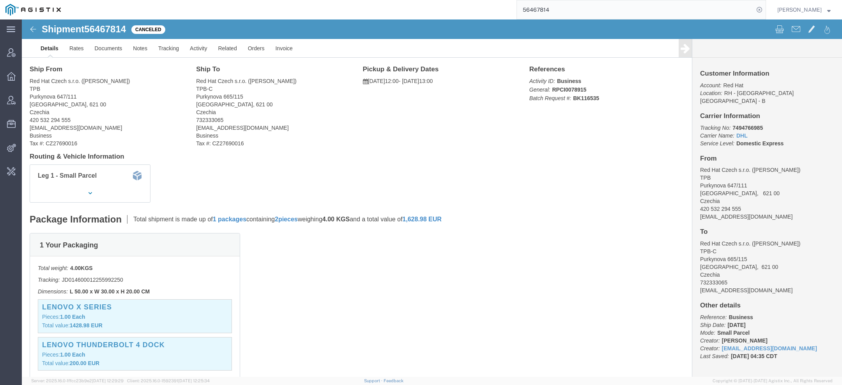
scroll to position [173, 0]
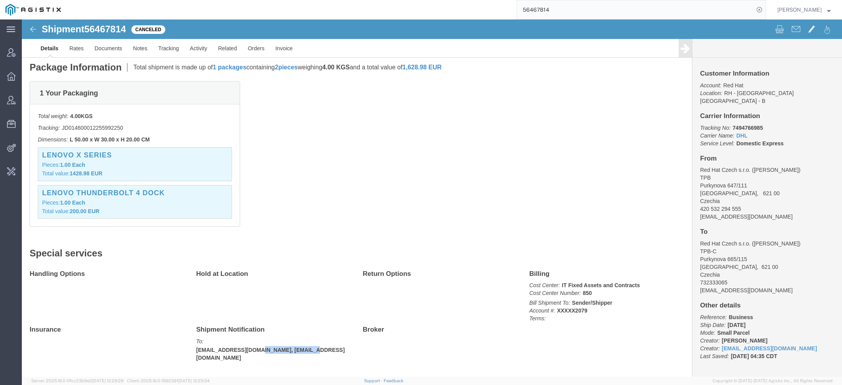
drag, startPoint x: 243, startPoint y: 321, endPoint x: 296, endPoint y: 321, distance: 53.0
click p "To: macsmit@redhat.com, glevert@redhat.com"
copy b "glevert@redhat.com"
click link "Activity"
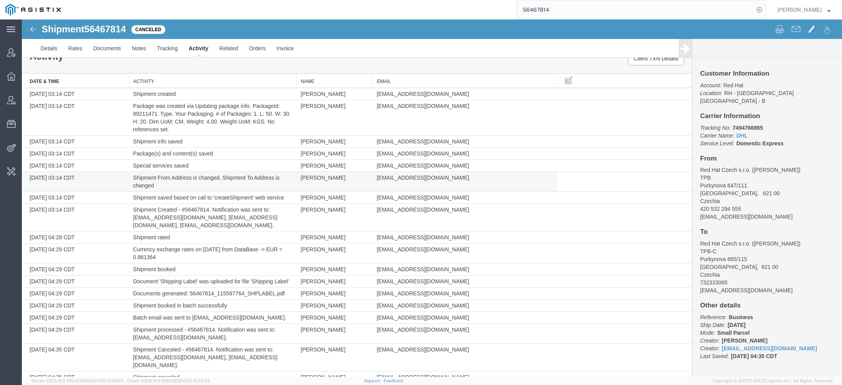
scroll to position [18, 0]
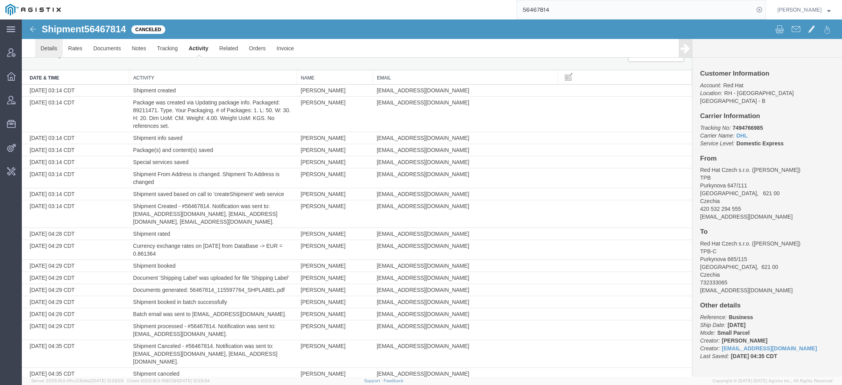
click at [48, 53] on link "Details" at bounding box center [49, 48] width 28 height 19
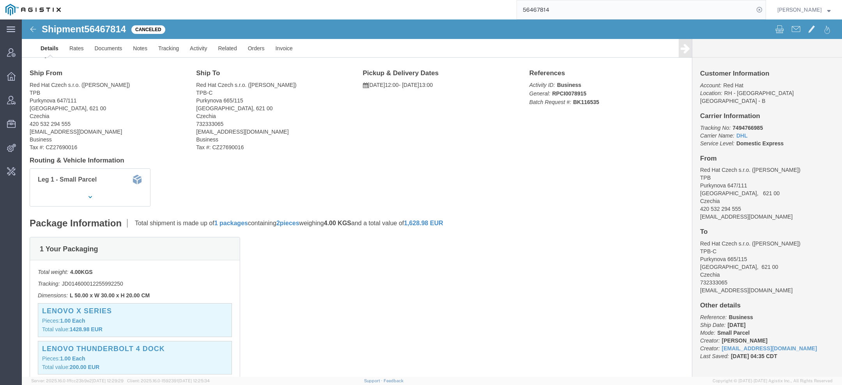
scroll to position [173, 0]
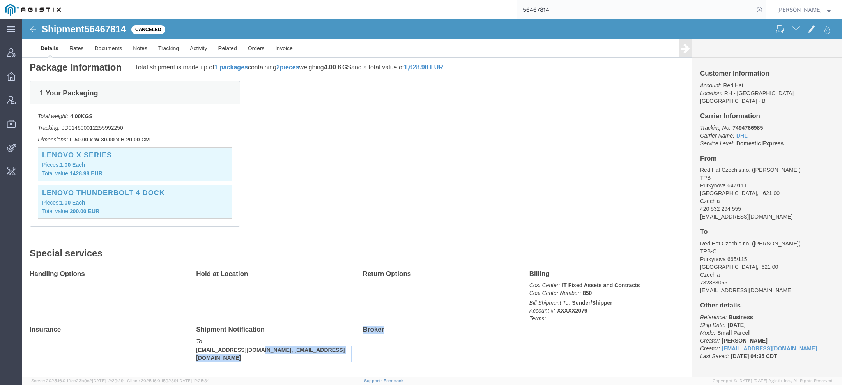
drag, startPoint x: 242, startPoint y: 320, endPoint x: 343, endPoint y: 319, distance: 101.3
click div "Handling Options Hold at Location Return Options Billing Cost Center: IT Fixed …"
click b "macsmit@redhat.com, glevert@redhat.com"
drag, startPoint x: 243, startPoint y: 321, endPoint x: 297, endPoint y: 321, distance: 53.8
click p "To: macsmit@redhat.com, glevert@redhat.com"
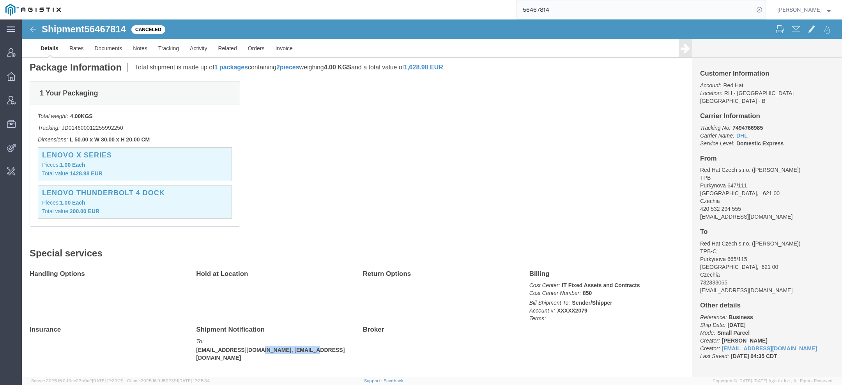
copy b "glevert@redhat.com"
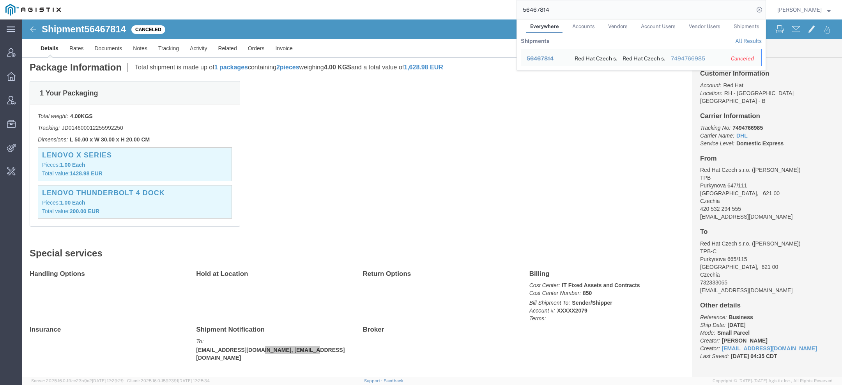
drag, startPoint x: 565, startPoint y: 7, endPoint x: 477, endPoint y: 2, distance: 87.8
click at [477, 2] on div "56467814 Everywhere Accounts Vendors Account Users Vendor Users Shipments Shipm…" at bounding box center [415, 9] width 699 height 19
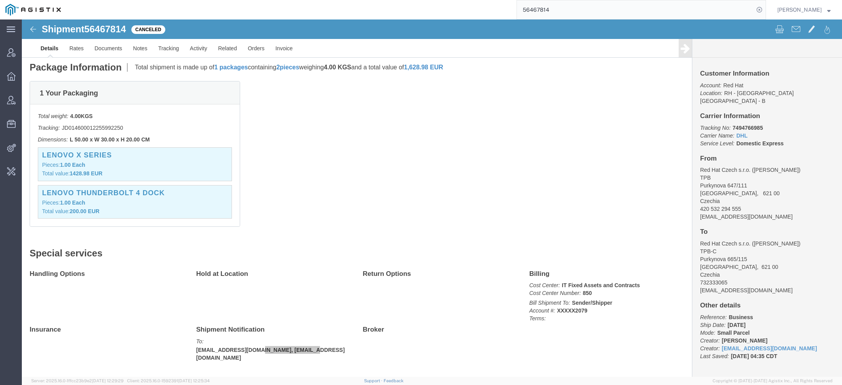
paste input "glevert@redhat.com"
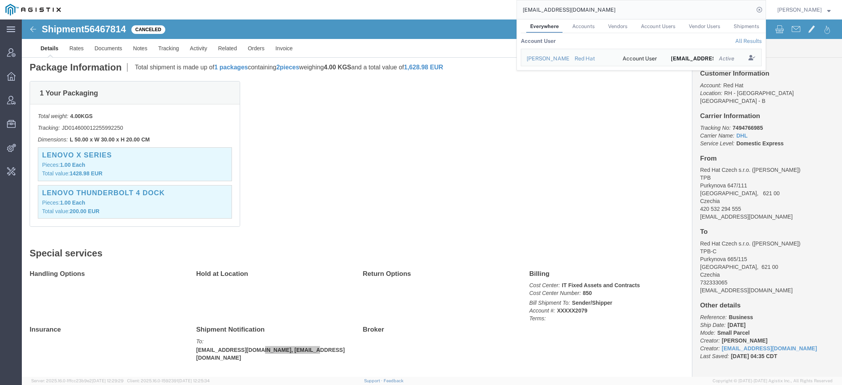
drag, startPoint x: 584, startPoint y: 12, endPoint x: 279, endPoint y: -11, distance: 306.0
click at [279, 0] on html "main_menu Created with Sketch. Collapse Menu Account Manager Overview Vendor Ma…" at bounding box center [421, 192] width 842 height 385
paste input "56454463"
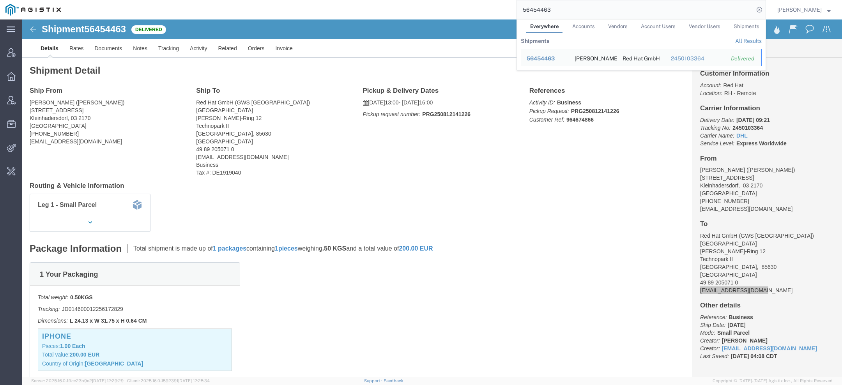
drag, startPoint x: 557, startPoint y: 13, endPoint x: 332, endPoint y: -1, distance: 225.7
click at [332, 0] on html "main_menu Created with Sketch. Collapse Menu Account Manager Overview Vendor Ma…" at bounding box center [421, 192] width 842 height 385
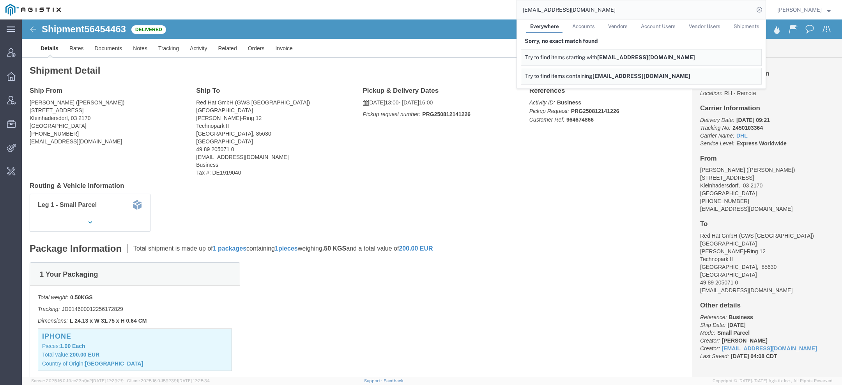
click div "Shipment Detail Ship From Michaela Lang (Michaela Lang) Obere Ortsstrasse 31 Kl…"
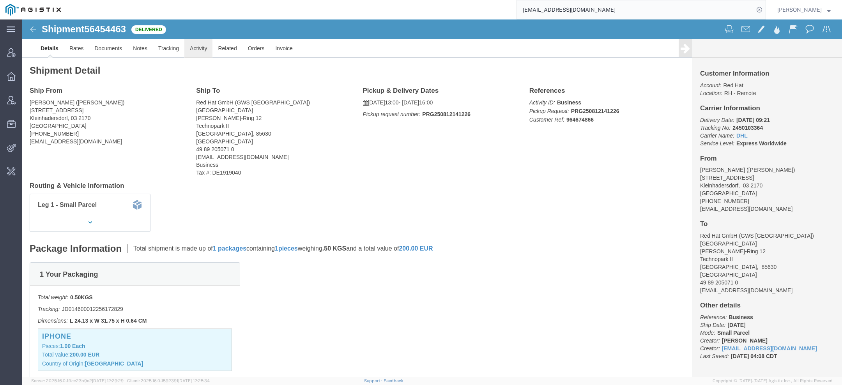
click link "Activity"
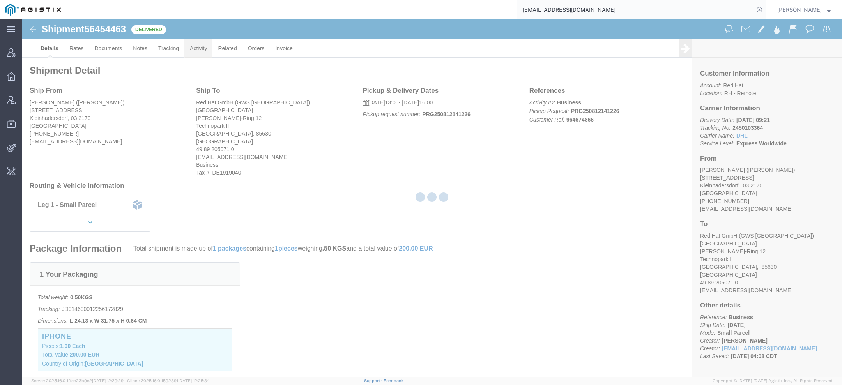
click at [202, 50] on div at bounding box center [432, 197] width 820 height 357
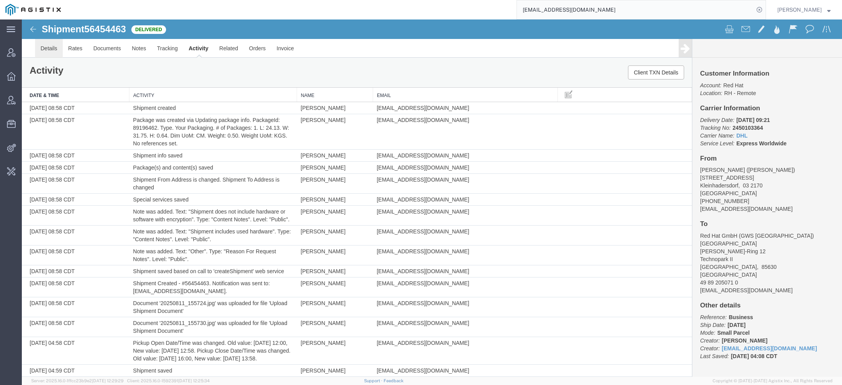
click at [54, 51] on link "Details" at bounding box center [49, 48] width 28 height 19
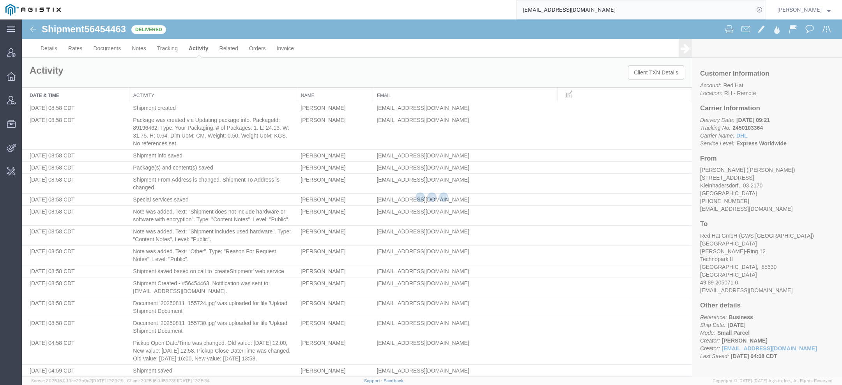
click at [54, 51] on div at bounding box center [432, 197] width 820 height 357
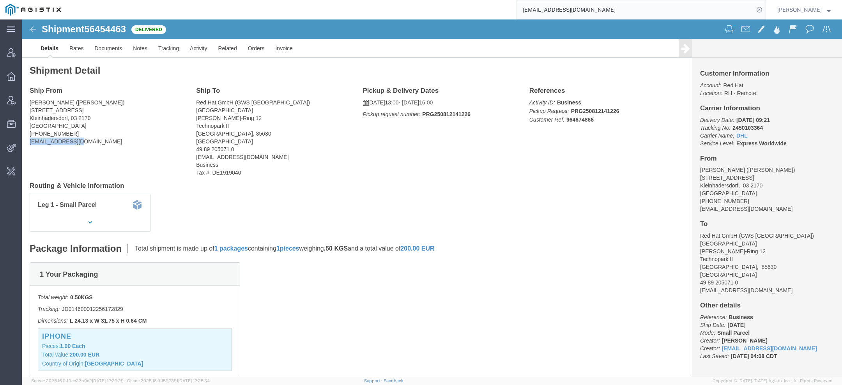
drag, startPoint x: 57, startPoint y: 123, endPoint x: 2, endPoint y: 120, distance: 54.6
click div "Shipment Detail Ship From Michaela Lang (Michaela Lang) Obere Ortsstrasse 31 Kl…"
copy address "milang@redhat.com"
click address "Michaela Lang (Michaela Lang) Obere Ortsstrasse 31 Kleinhadersdorf, 03 2170 Aus…"
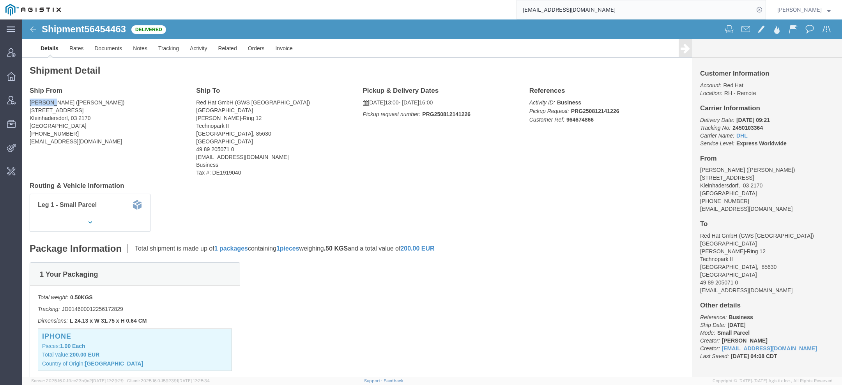
copy address "Michaela"
drag, startPoint x: 242, startPoint y: 135, endPoint x: 163, endPoint y: 139, distance: 79.2
click div "Ship From Michaela Lang (Michaela Lang) Obere Ortsstrasse 31 Kleinhadersdorf, 0…"
copy address "gws-munich@redhat.com"
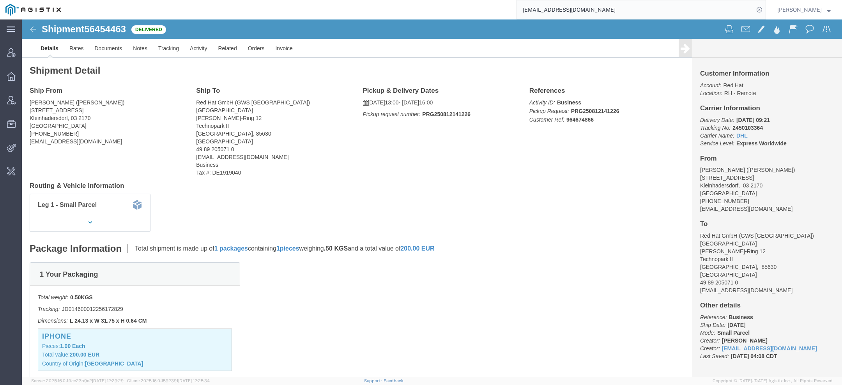
click span "56454463"
copy span "56454463"
drag, startPoint x: 599, startPoint y: 12, endPoint x: 397, endPoint y: -8, distance: 202.1
click at [397, 0] on html "main_menu Created with Sketch. Collapse Menu Account Manager Overview Vendor Ma…" at bounding box center [421, 192] width 842 height 385
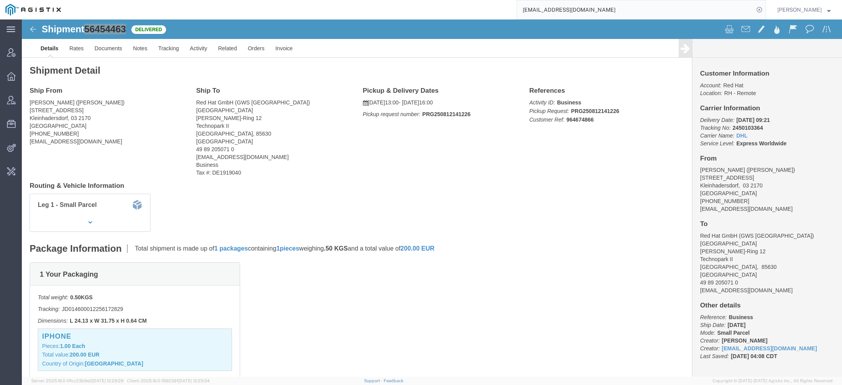
paste input "Steel Lion"
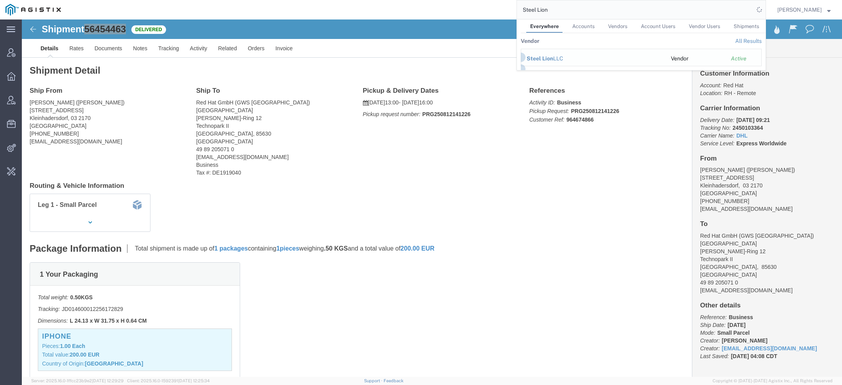
click at [539, 60] on span "Steel Lion" at bounding box center [539, 58] width 26 height 6
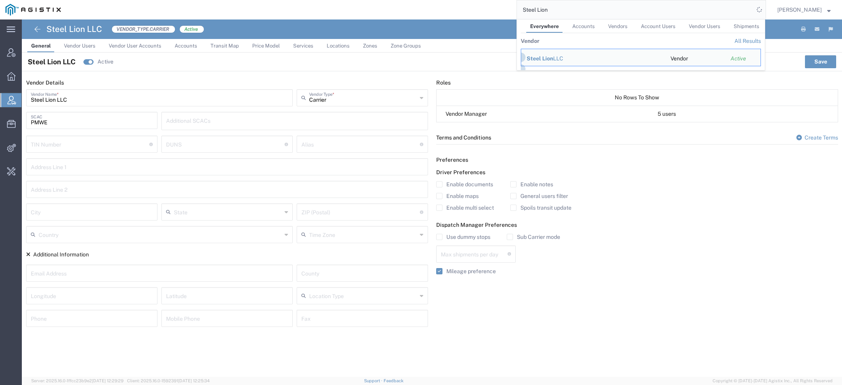
click at [265, 44] on span "Price Model" at bounding box center [266, 46] width 28 height 6
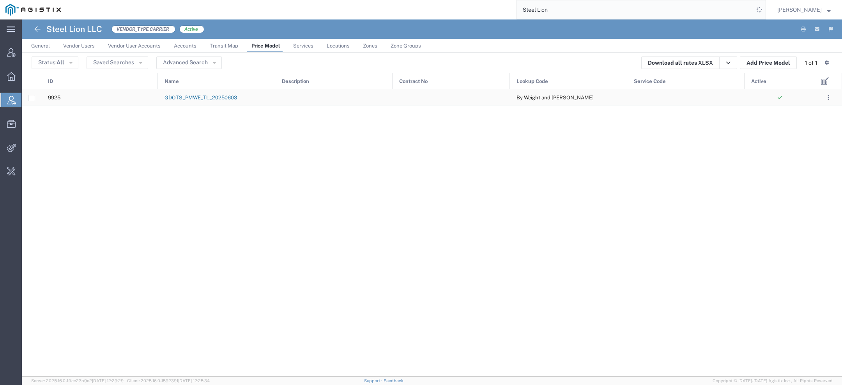
click at [227, 97] on link "GDOTS_PMWE_TL_20250603" at bounding box center [200, 98] width 72 height 6
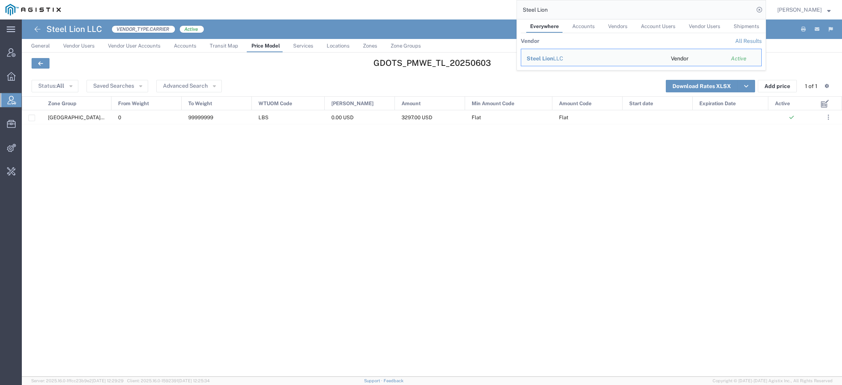
drag, startPoint x: 573, startPoint y: 9, endPoint x: 339, endPoint y: 9, distance: 234.2
click at [342, 9] on div "Steel Lion Everywhere Accounts Vendors Account Users Vendor Users Shipments Ven…" at bounding box center [415, 9] width 699 height 19
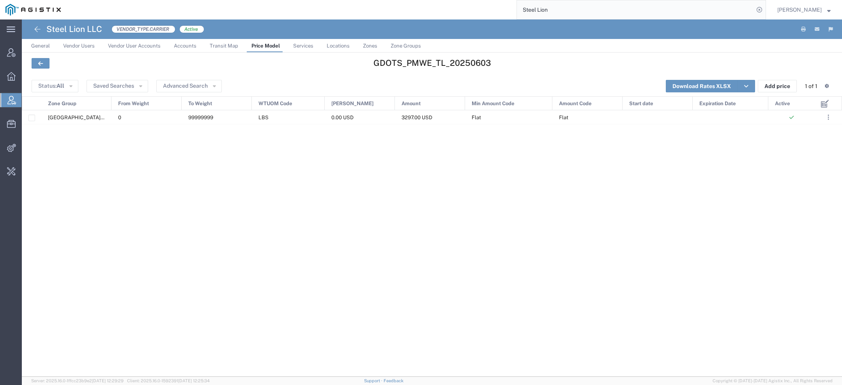
paste input "56482572"
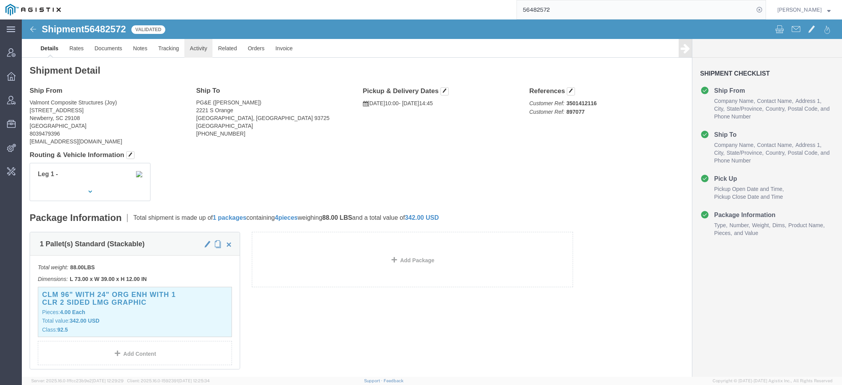
click link "Activity"
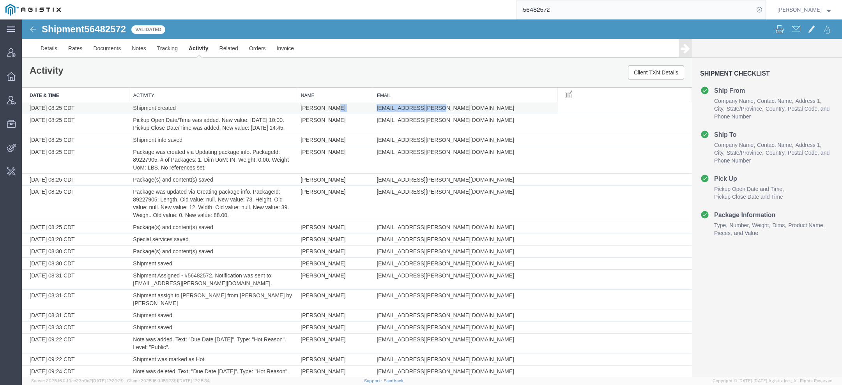
drag, startPoint x: 431, startPoint y: 108, endPoint x: 363, endPoint y: 109, distance: 67.4
click at [363, 109] on tr "08/13/2025 08:25 CDT Shipment created Joy Smith joy.smith@valmont.com" at bounding box center [357, 108] width 670 height 12
copy tr "Joy Smith joy.smith@valmont.com"
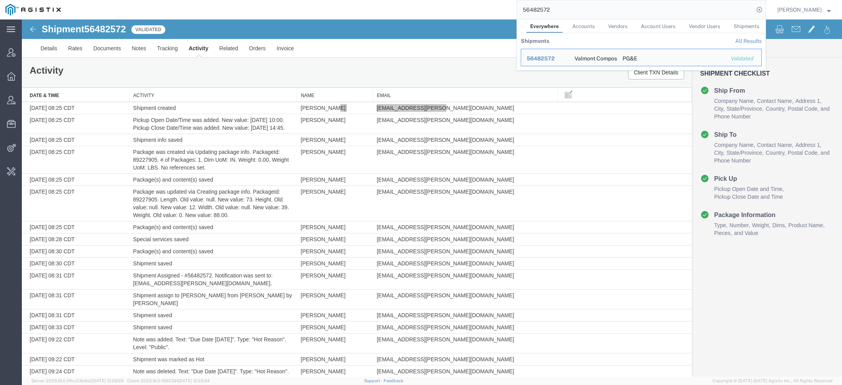
drag, startPoint x: 578, startPoint y: 8, endPoint x: 394, endPoint y: 2, distance: 184.8
click at [394, 2] on div "56482572 Everywhere Accounts Vendors Account Users Vendor Users Shipments Shipm…" at bounding box center [415, 9] width 699 height 19
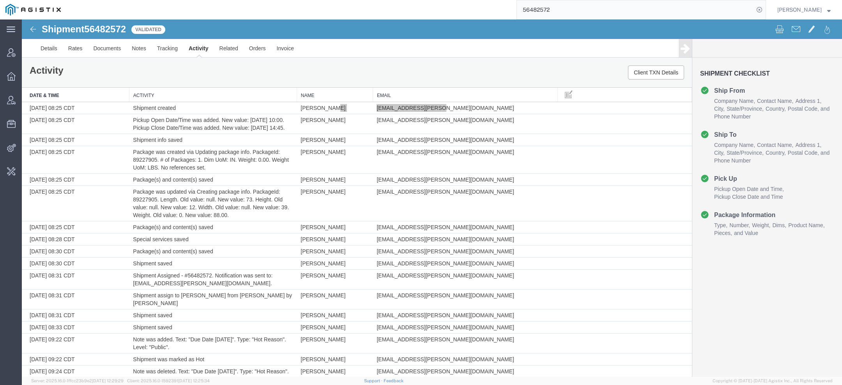
paste input "joy.smith@valmont.com"
type input "joy.smith@valmont.com"
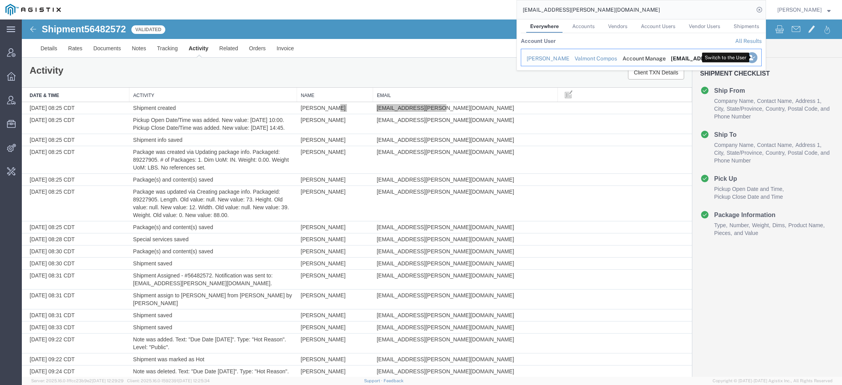
click at [750, 57] on icon "Search Results" at bounding box center [751, 57] width 11 height 11
click at [751, 57] on icon "Search Results" at bounding box center [751, 57] width 11 height 11
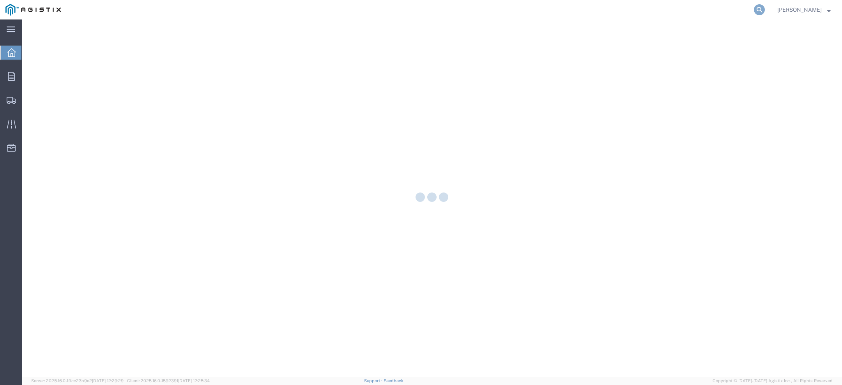
click at [765, 8] on icon at bounding box center [759, 9] width 11 height 11
paste input "56482572"
type input "56482572"
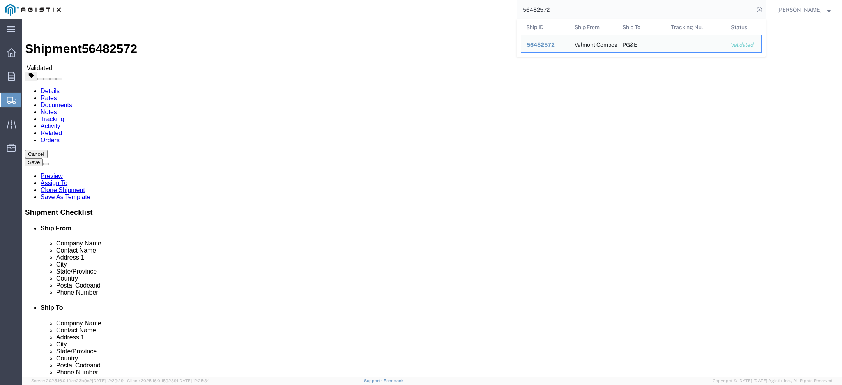
select select
click select "Select PG&E Valmont Composite Structures"
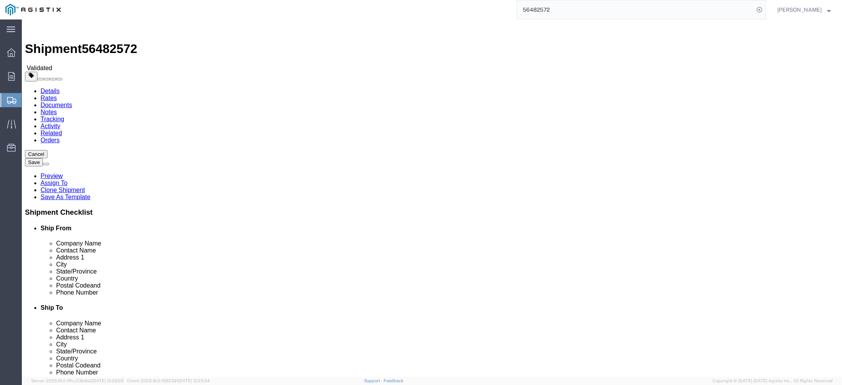
click at [800, 7] on span "[PERSON_NAME]" at bounding box center [799, 9] width 44 height 9
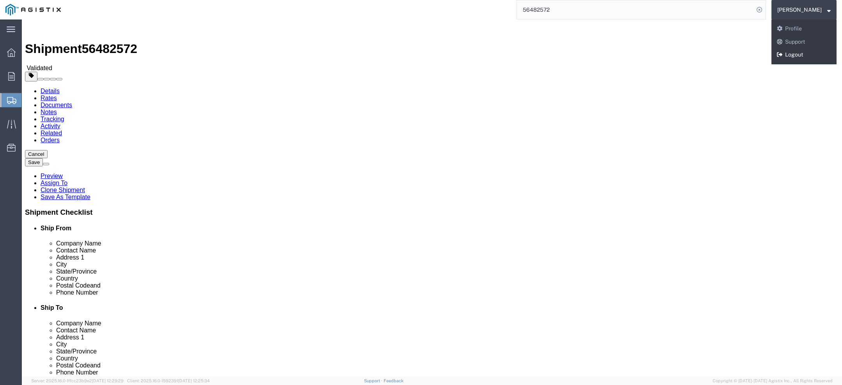
click at [814, 55] on link "Logout" at bounding box center [803, 54] width 65 height 13
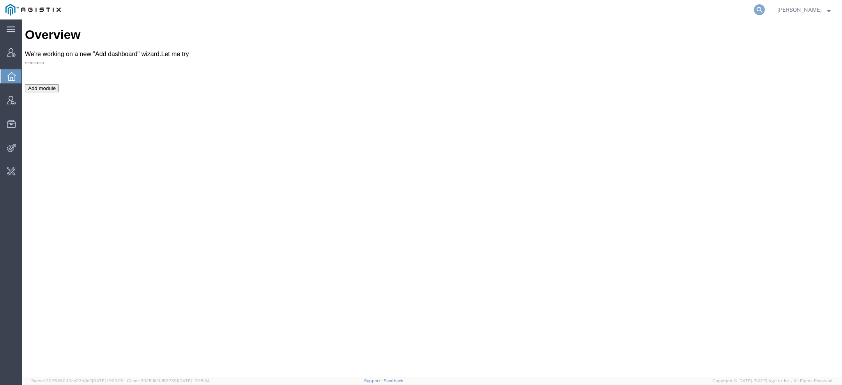
click at [758, 13] on icon at bounding box center [759, 9] width 11 height 11
paste input "553003"
type input "steel lio"
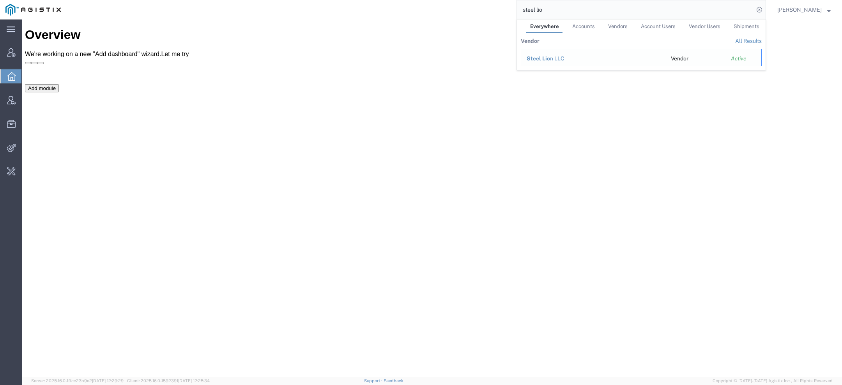
drag, startPoint x: 585, startPoint y: 56, endPoint x: 563, endPoint y: 37, distance: 29.0
click at [585, 56] on div "Steel Lio n LLC" at bounding box center [592, 59] width 133 height 8
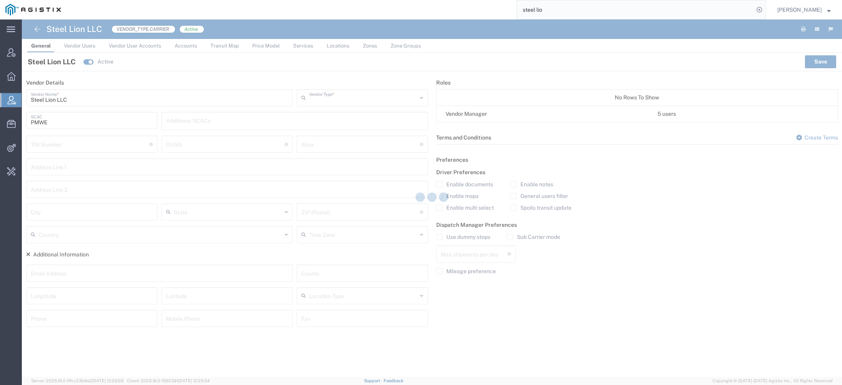
type input "Carrier"
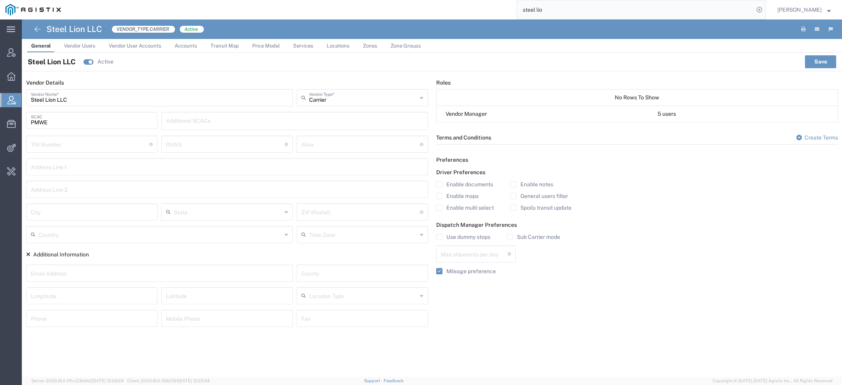
click at [359, 44] on link "Zones" at bounding box center [370, 46] width 22 height 14
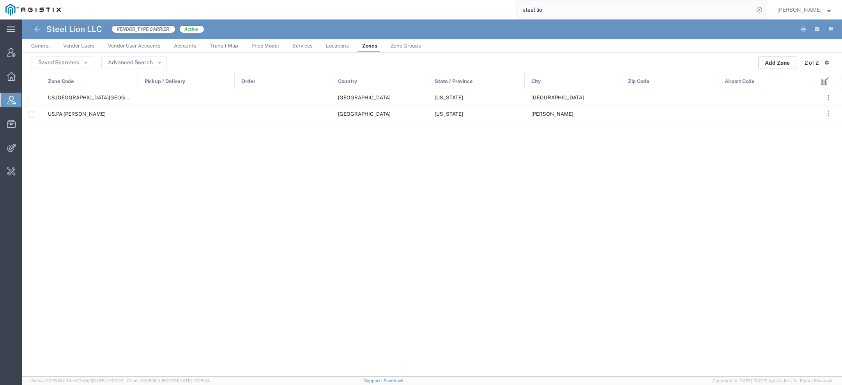
click at [780, 64] on button "Add Zone" at bounding box center [777, 63] width 38 height 12
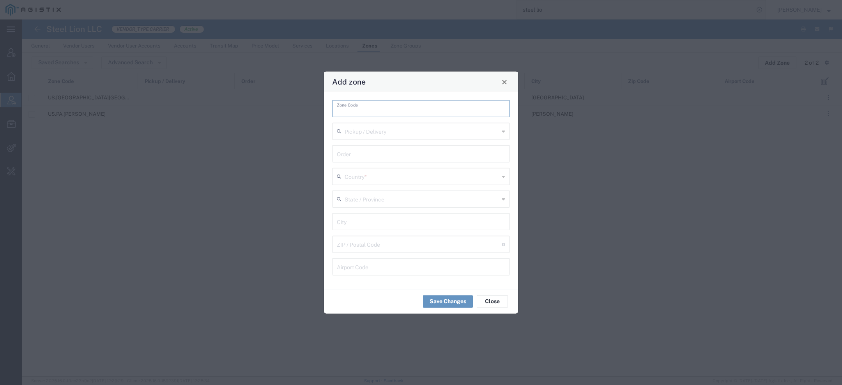
click at [387, 114] on input "text" at bounding box center [421, 108] width 168 height 14
type input "US.PA"
click at [505, 82] on span "Close" at bounding box center [504, 81] width 5 height 5
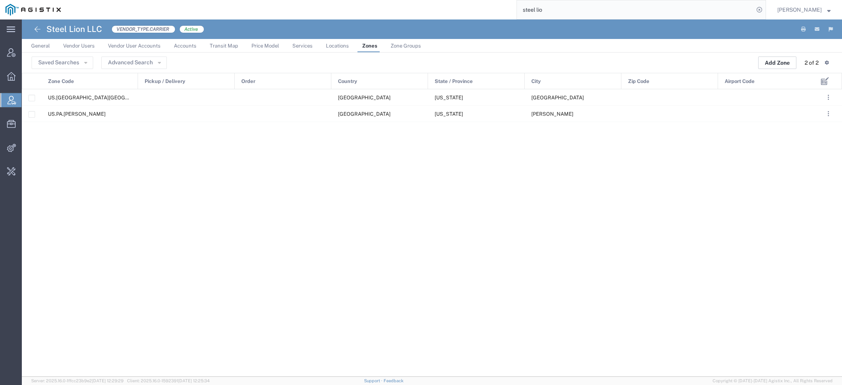
click at [772, 58] on button "Add Zone" at bounding box center [777, 63] width 38 height 12
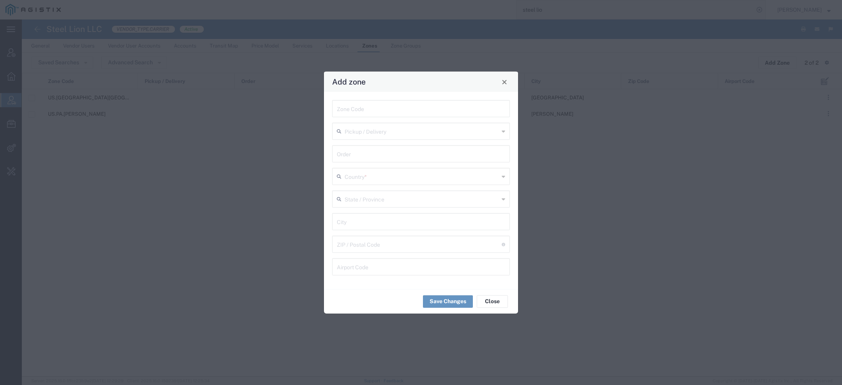
click at [353, 102] on input "text" at bounding box center [421, 108] width 168 height 14
type input "S"
paste input "Parsons"
click at [357, 110] on input "US.KS. Parsons" at bounding box center [421, 108] width 168 height 14
paste input "N"
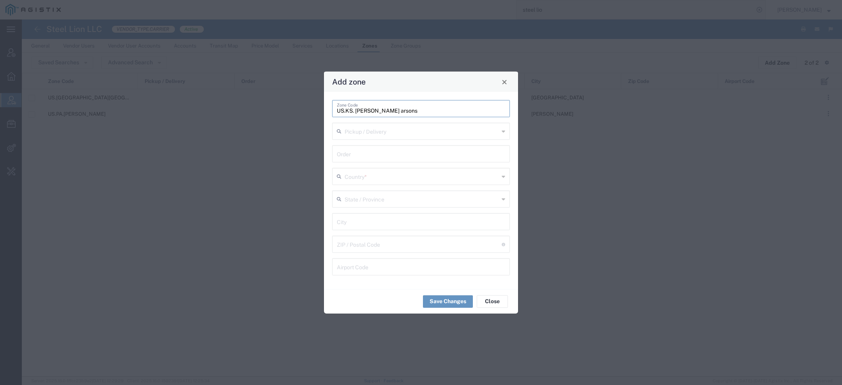
click at [389, 113] on input "US.KS. PARSONS arsons" at bounding box center [421, 108] width 168 height 14
click at [421, 111] on input "US.KS. PARSONS arsons" at bounding box center [421, 108] width 168 height 14
type input "US.KS. PARSONS"
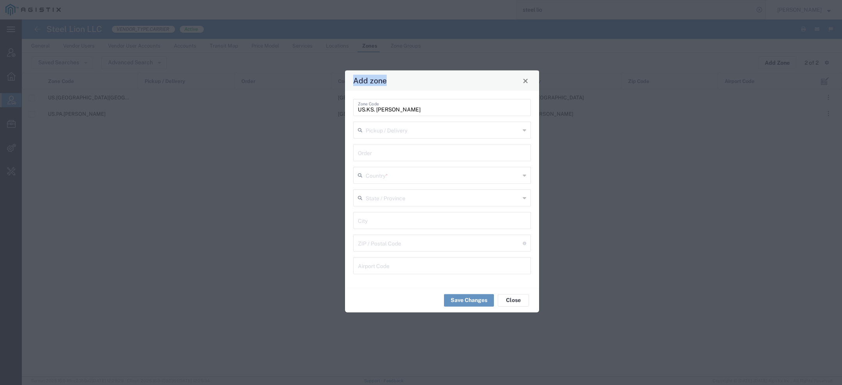
drag, startPoint x: 394, startPoint y: 81, endPoint x: 416, endPoint y: 69, distance: 25.5
click at [417, 71] on div "Add zone" at bounding box center [442, 81] width 194 height 20
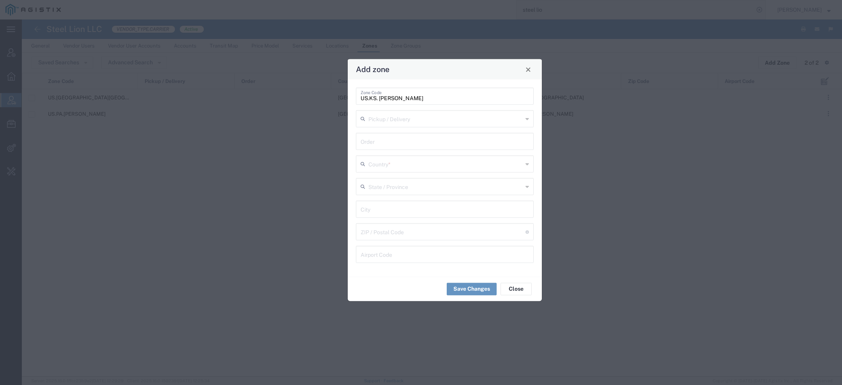
click at [394, 169] on input "text" at bounding box center [445, 164] width 154 height 14
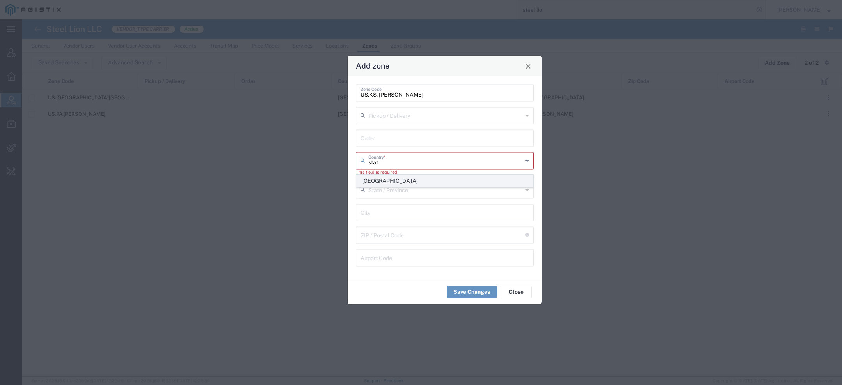
click at [394, 179] on span "[GEOGRAPHIC_DATA]" at bounding box center [445, 181] width 176 height 12
type input "[GEOGRAPHIC_DATA]"
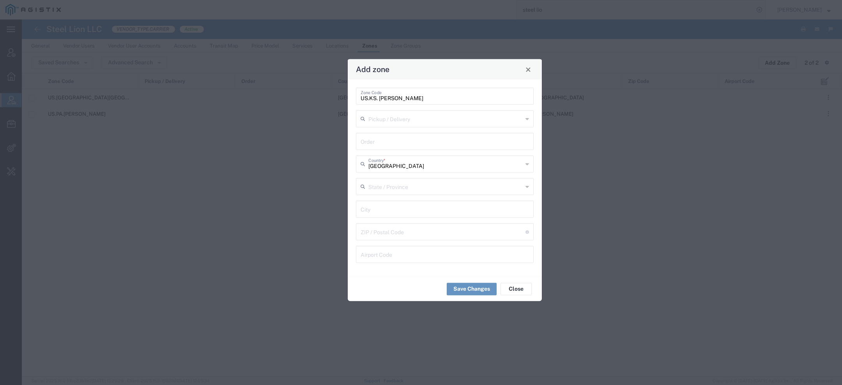
click at [394, 193] on div "State / Province" at bounding box center [445, 186] width 178 height 17
click at [374, 226] on span "[US_STATE]" at bounding box center [445, 229] width 176 height 12
type input "[US_STATE]"
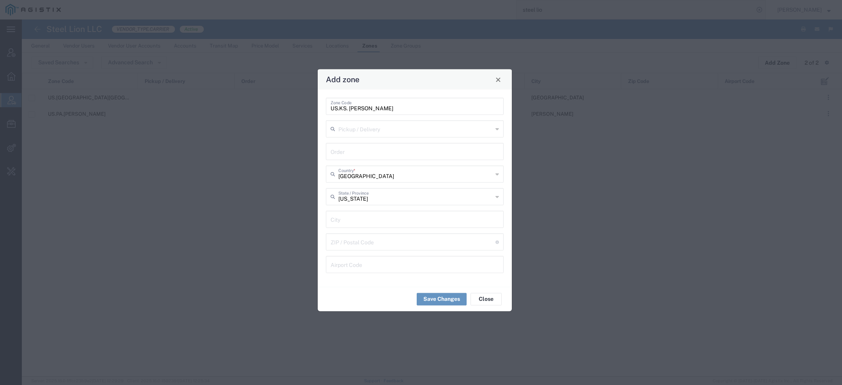
drag, startPoint x: 434, startPoint y: 64, endPoint x: 403, endPoint y: 76, distance: 33.2
click at [403, 77] on div "Add zone" at bounding box center [415, 79] width 194 height 20
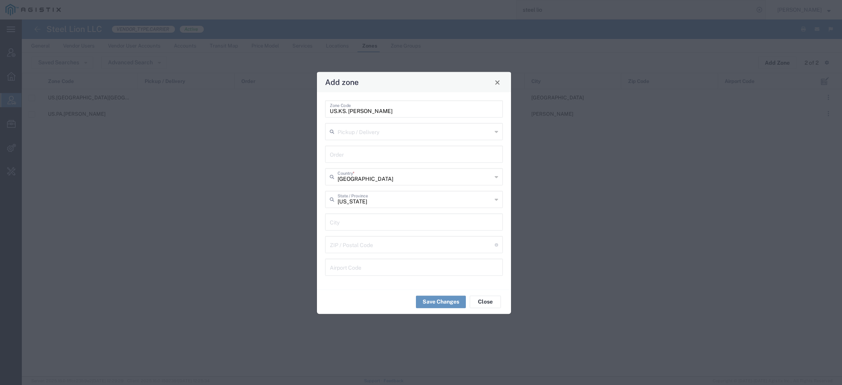
click at [361, 246] on input "undefined" at bounding box center [412, 244] width 165 height 14
paste input "67357"
type input "67357"
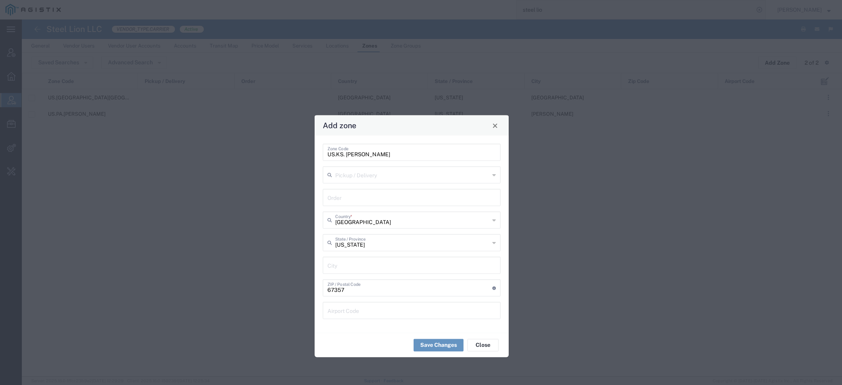
drag, startPoint x: 428, startPoint y: 94, endPoint x: 426, endPoint y: 125, distance: 31.6
click at [426, 125] on div "Add zone" at bounding box center [411, 125] width 194 height 20
click at [356, 152] on input "US.KS. PARSONS" at bounding box center [411, 152] width 168 height 14
click at [347, 266] on input "text" at bounding box center [411, 265] width 168 height 14
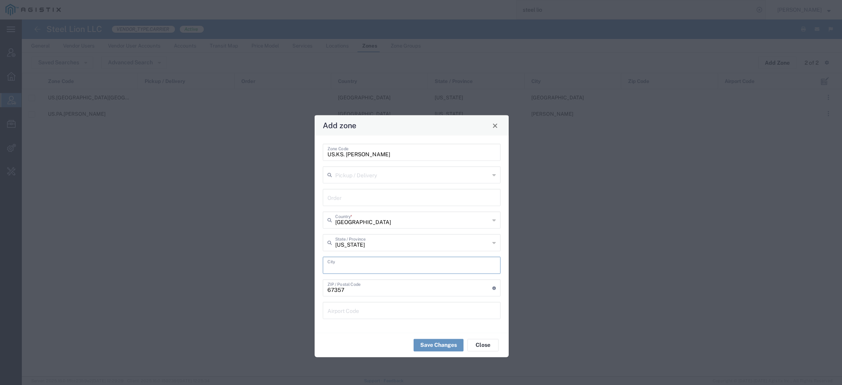
paste input "PARSONS"
type input "PARSONS"
click at [442, 343] on button "Save Changes" at bounding box center [438, 345] width 50 height 12
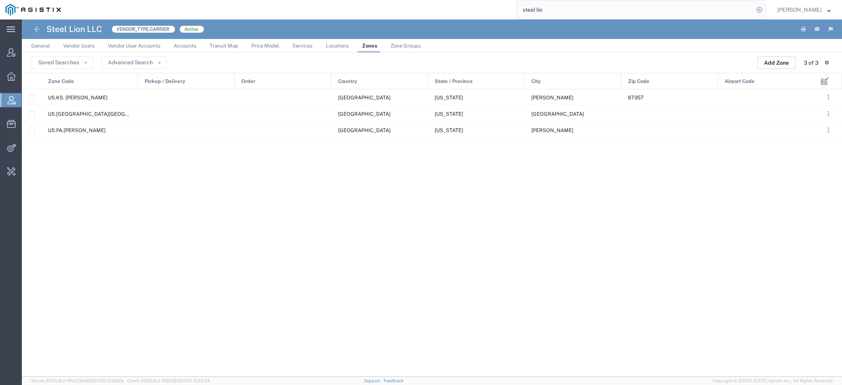
click at [780, 66] on button "Add Zone" at bounding box center [776, 63] width 38 height 12
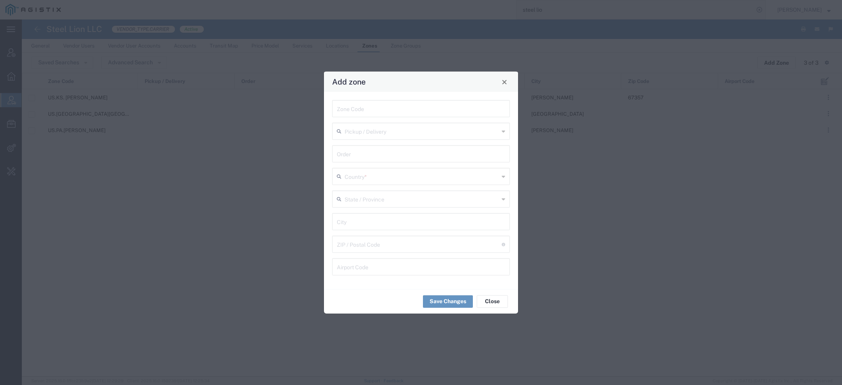
click at [373, 112] on input "text" at bounding box center [421, 108] width 168 height 14
paste input "[GEOGRAPHIC_DATA]"
click at [355, 111] on input "US.AR. Camden" at bounding box center [421, 108] width 168 height 14
click at [359, 110] on input "US.AR.Camden" at bounding box center [421, 108] width 168 height 14
paste input "N"
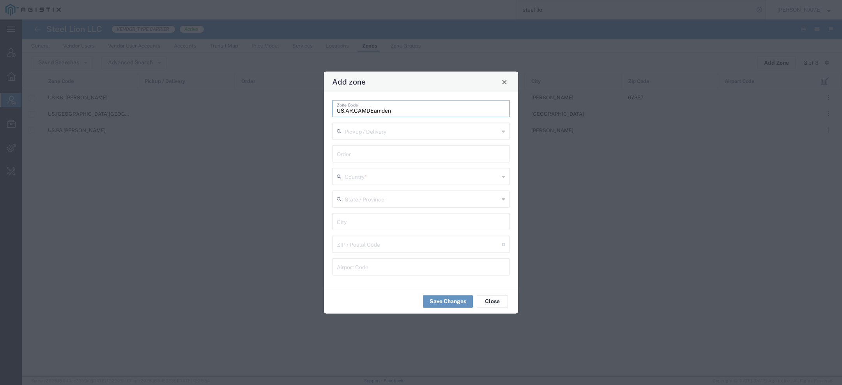
paste input "N"
click at [388, 111] on input "US.AR.CAMDEN amden" at bounding box center [421, 108] width 168 height 14
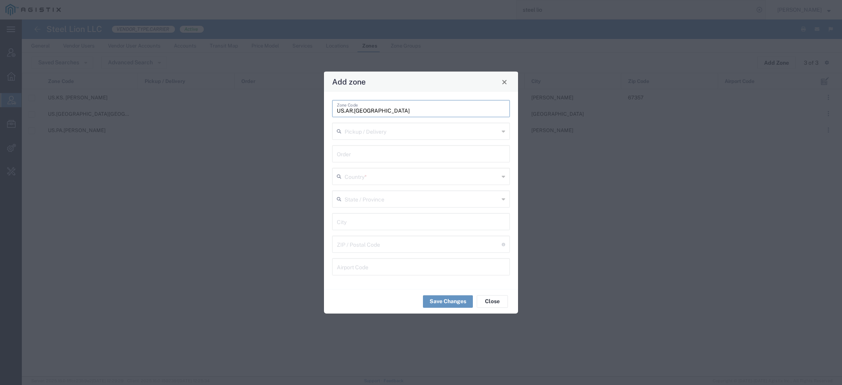
type input "US.AR.CAMDEN"
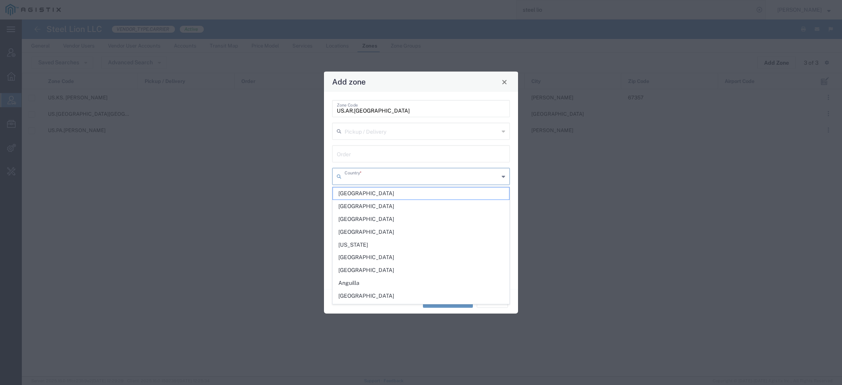
click at [380, 182] on input "text" at bounding box center [421, 176] width 154 height 14
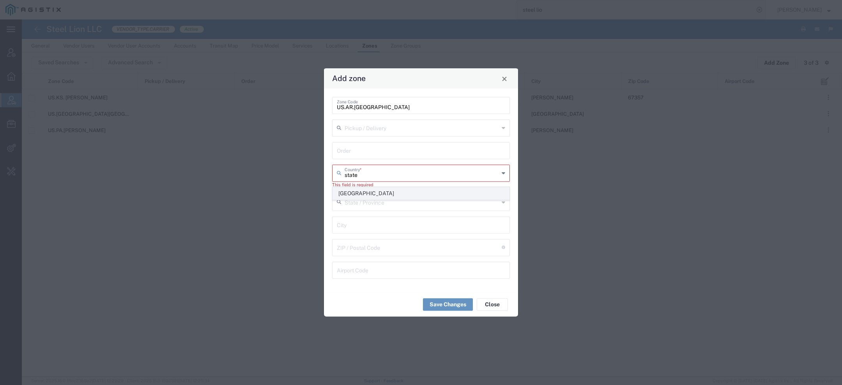
click at [367, 192] on span "[GEOGRAPHIC_DATA]" at bounding box center [421, 193] width 176 height 12
type input "[GEOGRAPHIC_DATA]"
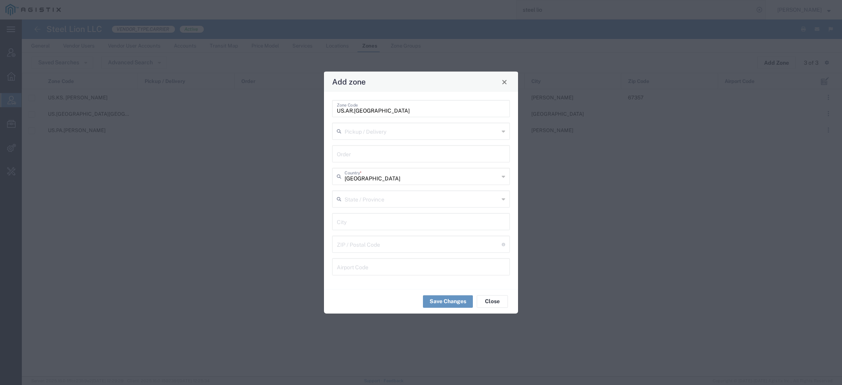
click at [364, 201] on input "text" at bounding box center [421, 199] width 154 height 14
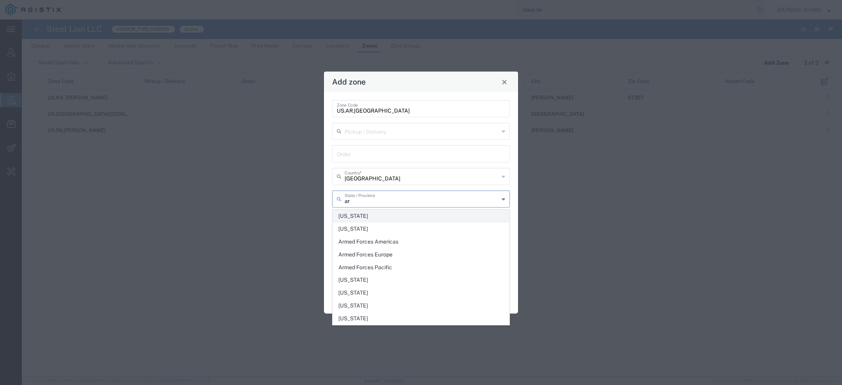
click at [359, 219] on span "[US_STATE]" at bounding box center [421, 216] width 176 height 12
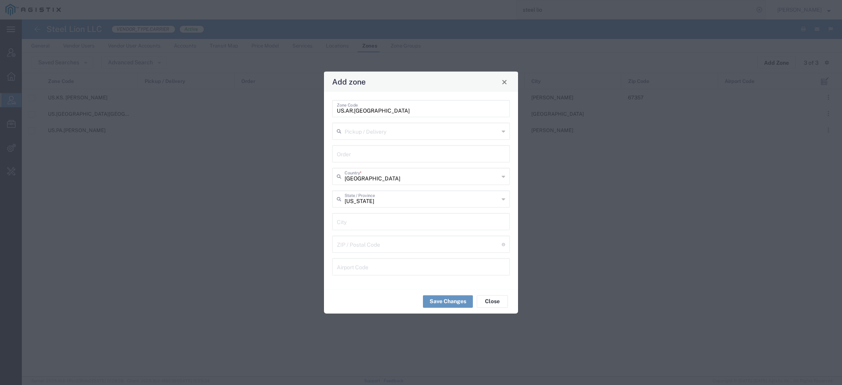
click at [360, 198] on input "[US_STATE]" at bounding box center [421, 199] width 154 height 14
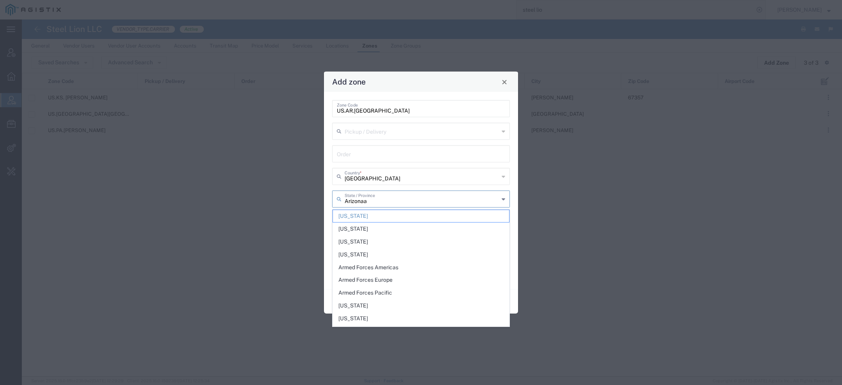
type input "Arizonara"
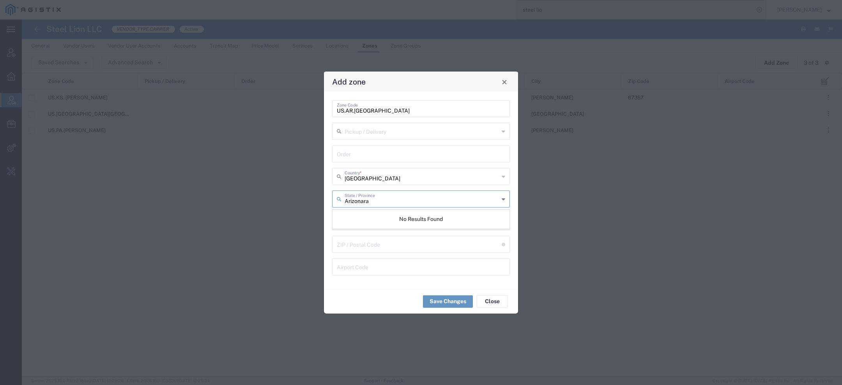
drag, startPoint x: 367, startPoint y: 202, endPoint x: 279, endPoint y: 202, distance: 88.8
click at [279, 202] on div "Add zone US.AR.CAMDEN Zone Code Pickup / Delivery Order United States Country *…" at bounding box center [421, 192] width 842 height 385
click at [349, 214] on span "[US_STATE]" at bounding box center [421, 216] width 176 height 12
type input "[US_STATE]"
click at [363, 109] on input "US.AR.CAMDEN" at bounding box center [421, 108] width 168 height 14
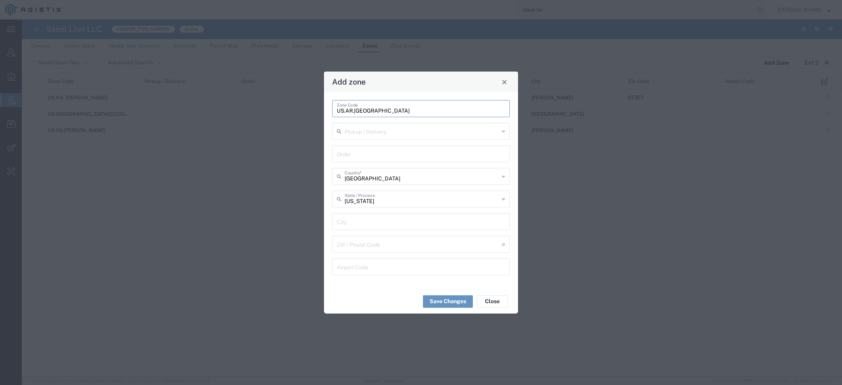
click at [363, 109] on input "US.AR.CAMDEN" at bounding box center [421, 108] width 168 height 14
click at [362, 219] on input "text" at bounding box center [421, 221] width 168 height 14
paste input "CAMDEN"
type input "CAMDEN"
click at [372, 244] on input "undefined" at bounding box center [419, 244] width 165 height 14
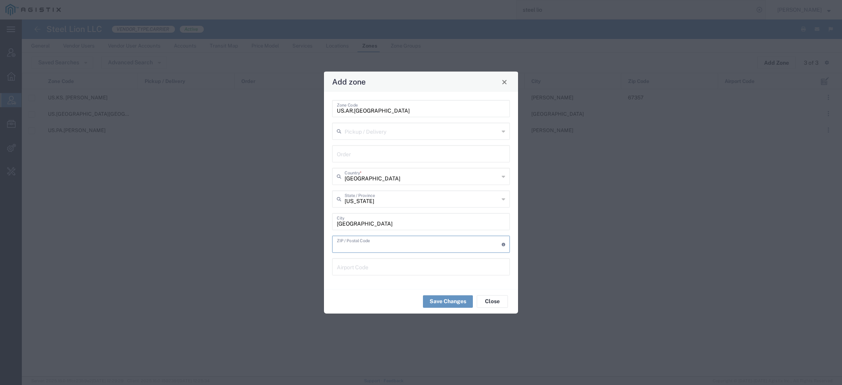
paste input "71711"
type input "71711"
click at [444, 301] on button "Save Changes" at bounding box center [448, 301] width 50 height 12
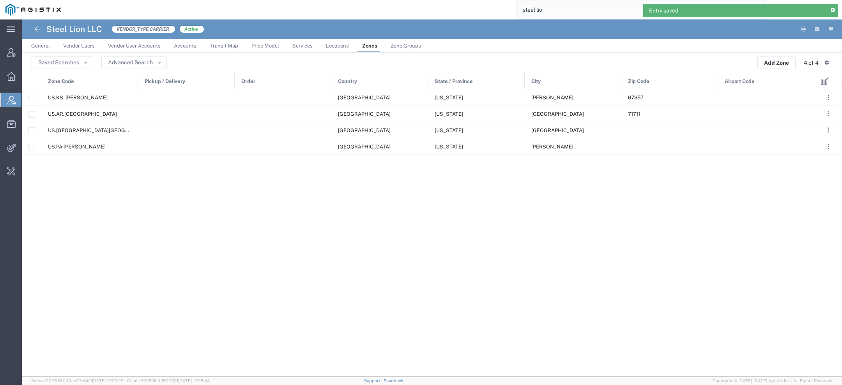
click at [401, 48] on span "Zone Groups" at bounding box center [405, 46] width 30 height 6
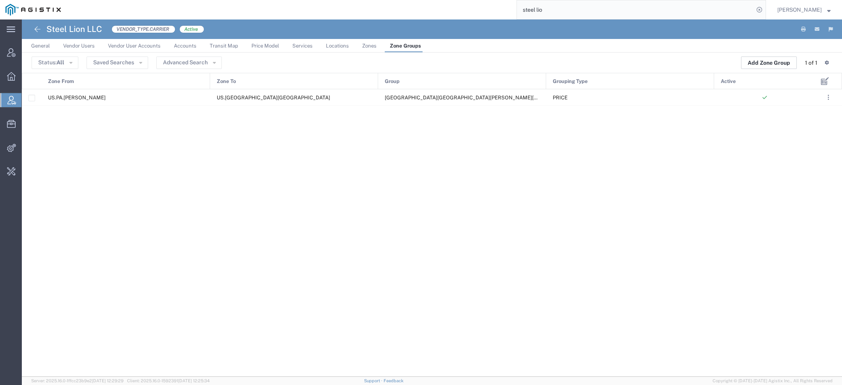
click at [768, 64] on button "Add Zone Group" at bounding box center [769, 63] width 56 height 12
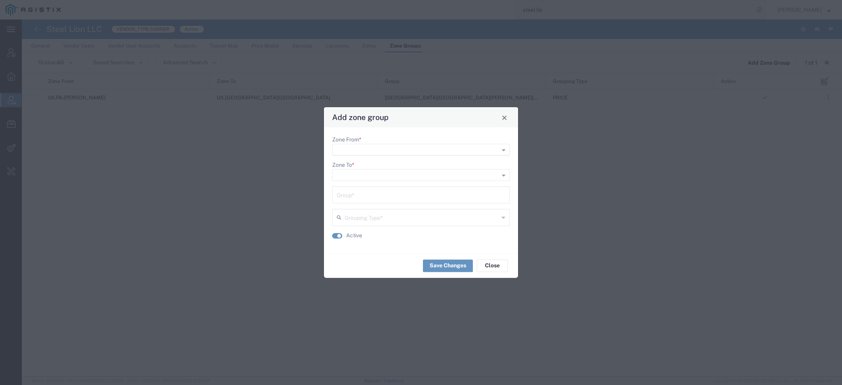
click at [357, 150] on input "Zone From *" at bounding box center [408, 150] width 144 height 11
type input "us.ks"
click at [504, 121] on button "Close" at bounding box center [504, 117] width 11 height 11
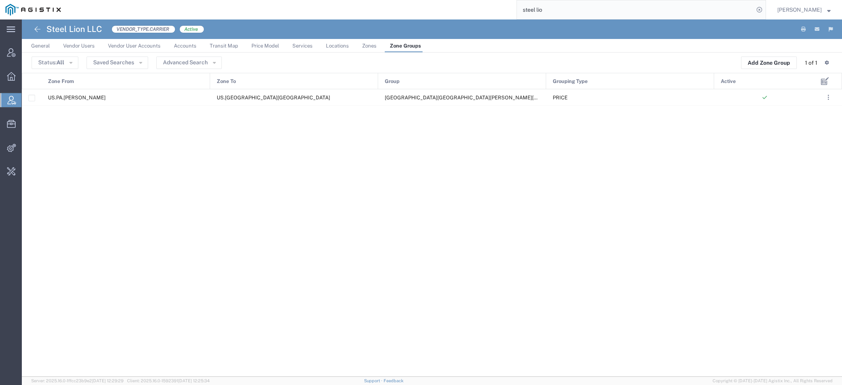
click at [367, 43] on span "Zones" at bounding box center [369, 46] width 14 height 6
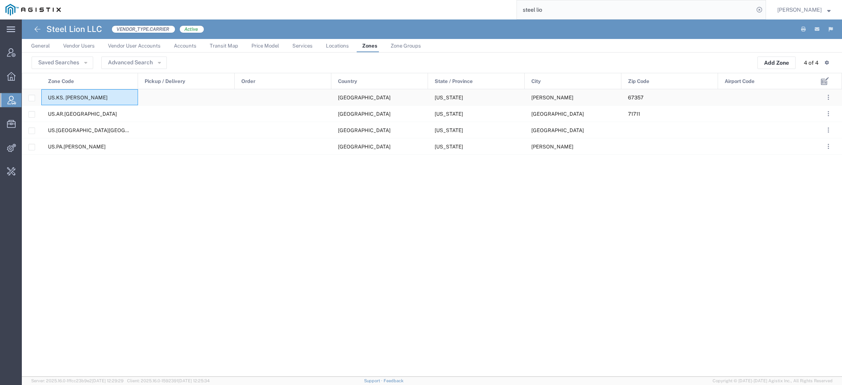
click at [79, 97] on span "US.KS. PARSONS" at bounding box center [78, 98] width 60 height 6
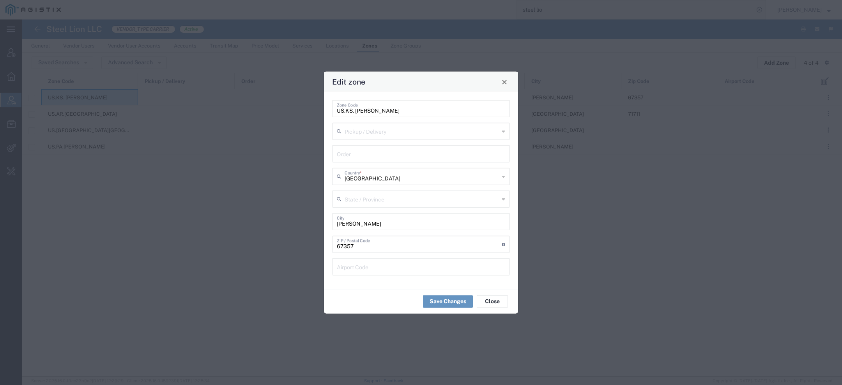
type input "[US_STATE]"
click at [356, 113] on input "US.KS. PARSONS" at bounding box center [421, 108] width 168 height 14
type input "US.KS.PARSONS"
click at [443, 302] on button "Save Changes" at bounding box center [448, 301] width 50 height 12
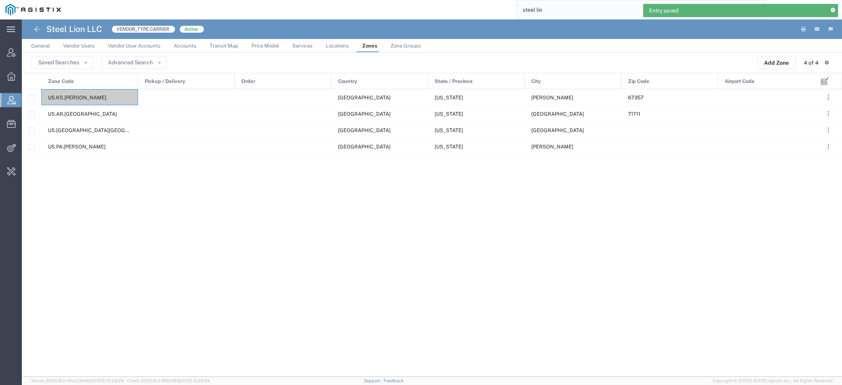
click at [412, 39] on link "Zone Groups" at bounding box center [406, 46] width 38 height 14
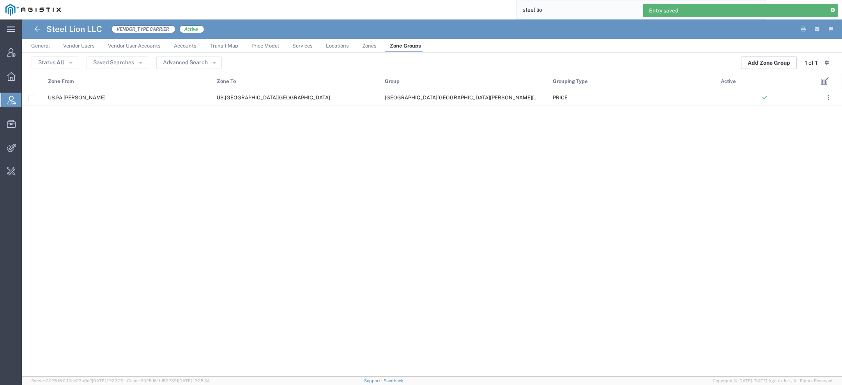
click at [758, 60] on button "Add Zone Group" at bounding box center [769, 63] width 56 height 12
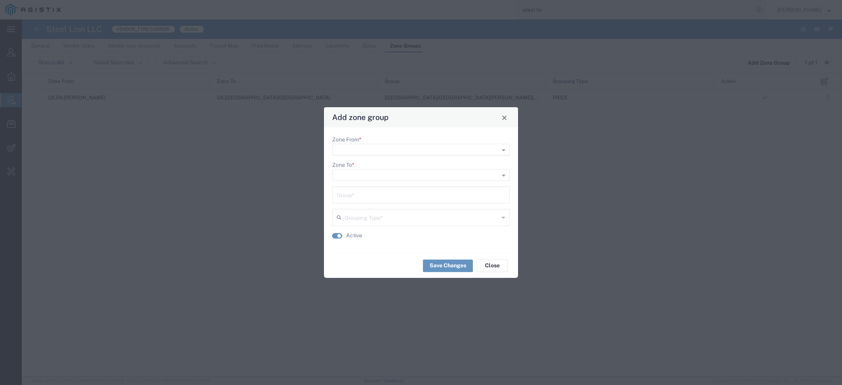
click at [392, 150] on input "Zone From *" at bounding box center [408, 150] width 144 height 11
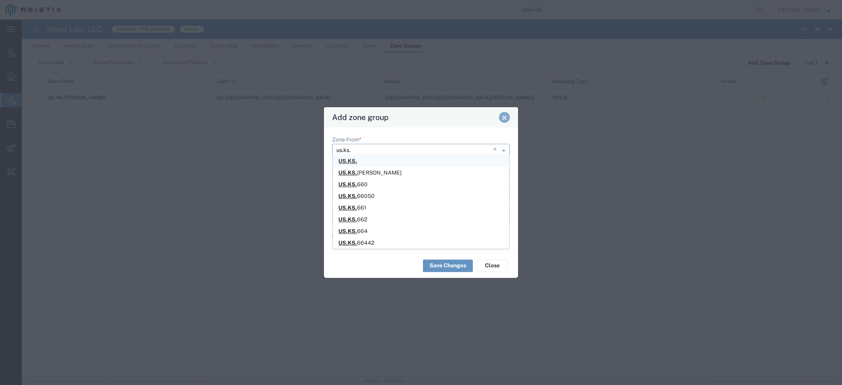
type input "us.ks."
click at [507, 115] on span "Close" at bounding box center [504, 117] width 5 height 5
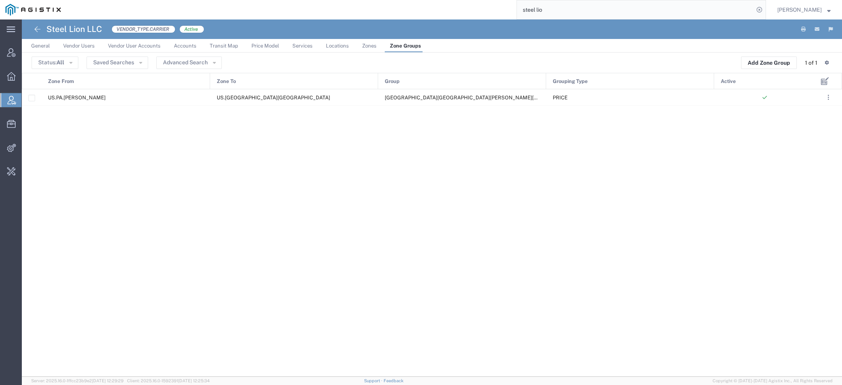
click at [362, 48] on span "Zones" at bounding box center [369, 46] width 14 height 6
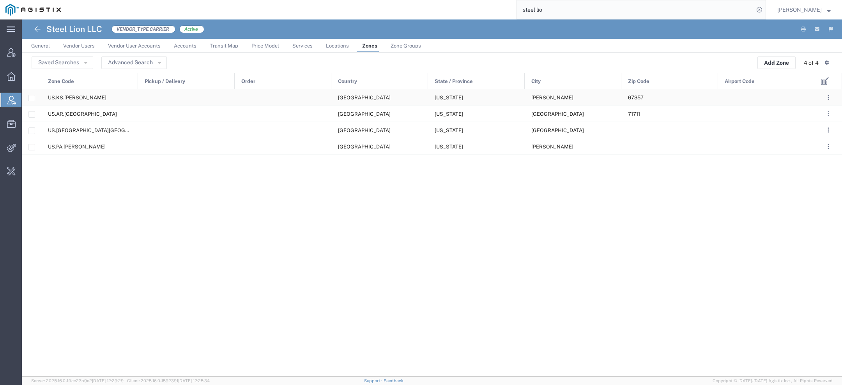
click at [87, 93] on div "US.KS.PARSONS" at bounding box center [89, 97] width 97 height 16
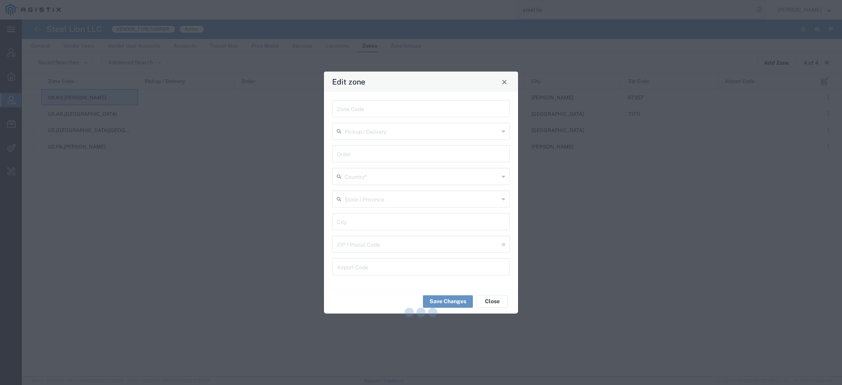
type input "US.KS.PARSONS"
type input "[GEOGRAPHIC_DATA]"
type input "PARSONS"
type input "67357"
type input "[US_STATE]"
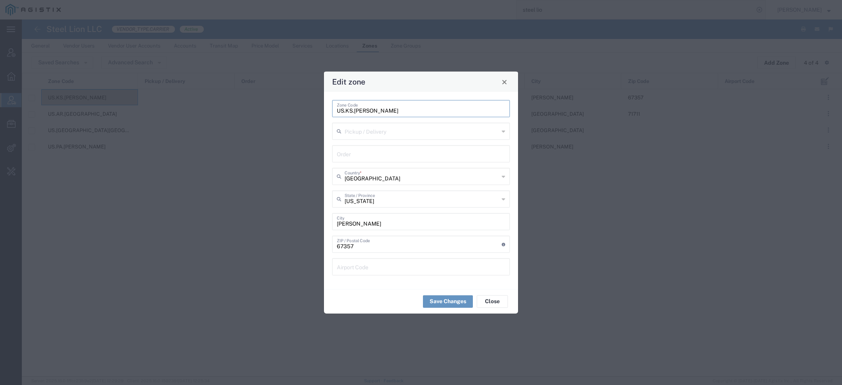
drag, startPoint x: 389, startPoint y: 111, endPoint x: 235, endPoint y: 109, distance: 154.7
click at [240, 109] on div "Edit zone US.KS.PARSONS Zone Code Pickup / Delivery Order United States Country…" at bounding box center [421, 192] width 842 height 385
click at [504, 77] on button "Close" at bounding box center [504, 81] width 11 height 11
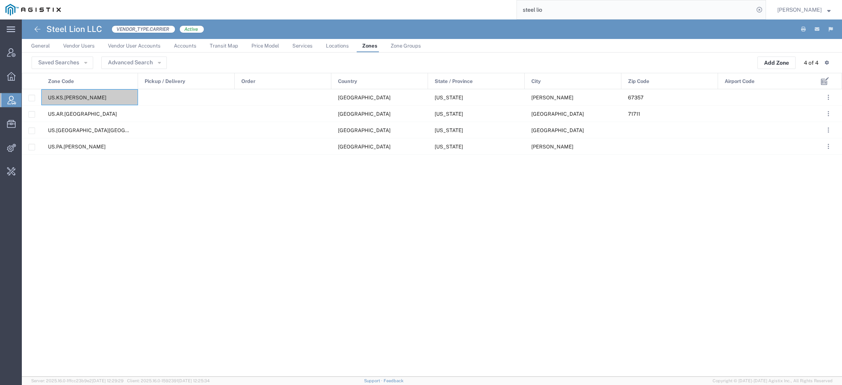
click at [412, 46] on span "Zone Groups" at bounding box center [405, 46] width 30 height 6
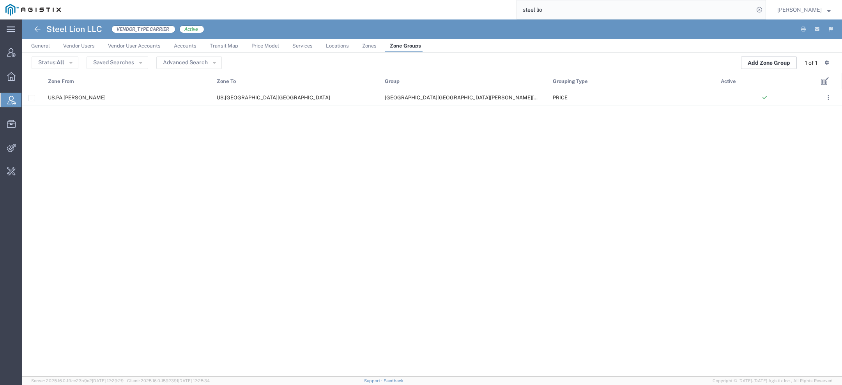
click at [770, 64] on button "Add Zone Group" at bounding box center [769, 63] width 56 height 12
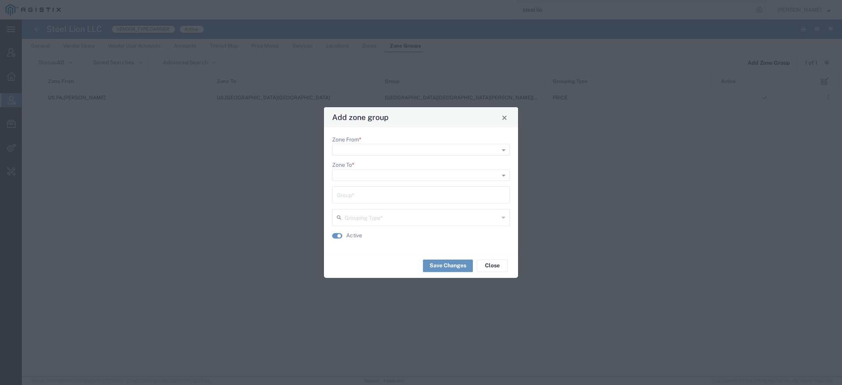
click at [438, 149] on input "Zone From *" at bounding box center [408, 150] width 144 height 11
paste input "US.KS.PARSONS"
type input "US.KS.PARSONS"
click at [403, 163] on div "US.KS.PARSONS" at bounding box center [421, 161] width 176 height 12
click at [396, 178] on input "Zone To *" at bounding box center [408, 175] width 144 height 11
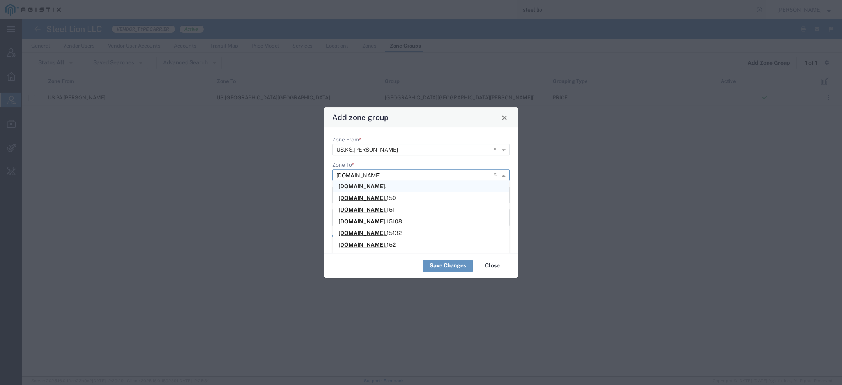
type input "US.pa.w"
click at [397, 242] on div "US.PA.W ILKES-BARRE" at bounding box center [421, 245] width 176 height 12
click at [395, 196] on input "text" at bounding box center [421, 194] width 168 height 14
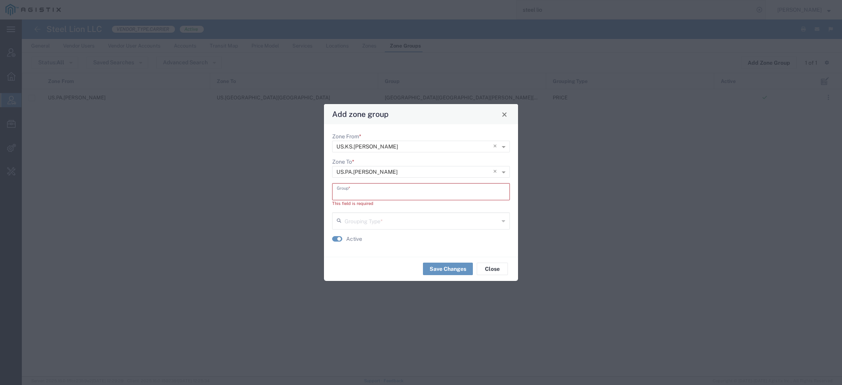
paste input "US.KS.PARSONS"
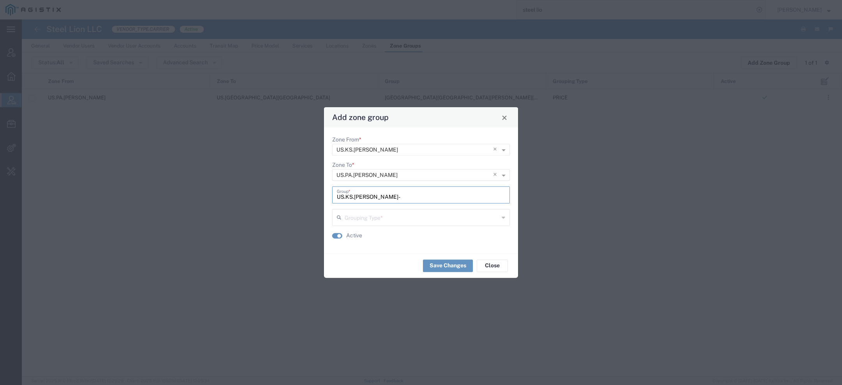
paste input "US.PA.WILKES-BARRE"
type input "US.KS.PARSONS-US.PA.WILKES-BARRE"
click at [397, 219] on input "text" at bounding box center [421, 217] width 154 height 14
click at [394, 244] on span "PRICE" at bounding box center [421, 248] width 176 height 12
type input "PRICE"
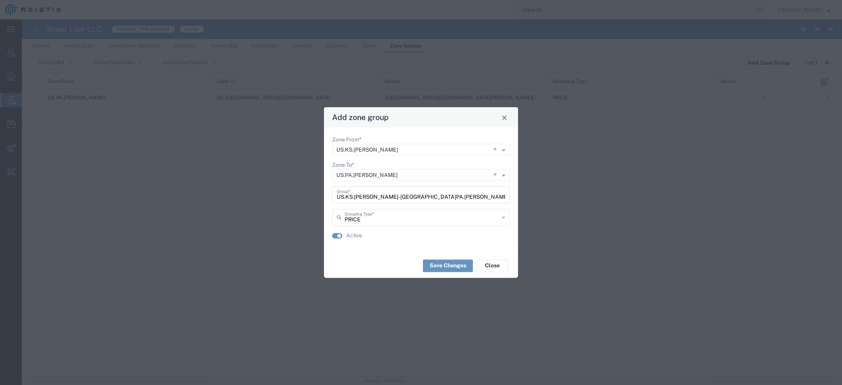
click at [457, 199] on input "US.KS.PARSONS-US.PA.WILKES-BARRE" at bounding box center [421, 194] width 168 height 14
click at [447, 265] on button "Save Changes" at bounding box center [448, 266] width 50 height 12
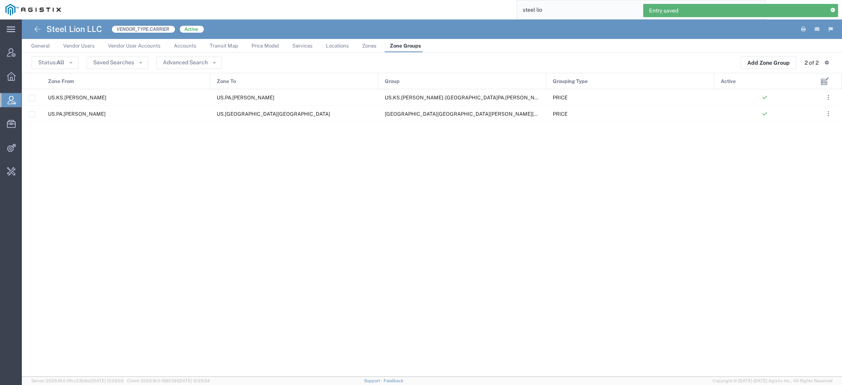
click at [256, 46] on span "Price Model" at bounding box center [265, 46] width 28 height 6
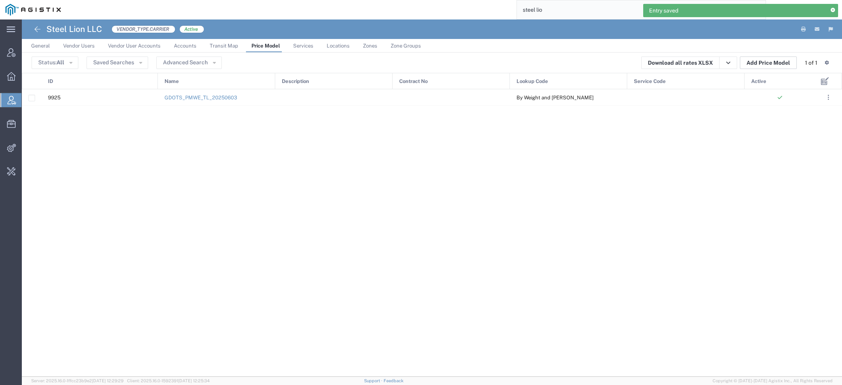
click at [756, 62] on button "Add Price Model" at bounding box center [768, 63] width 57 height 12
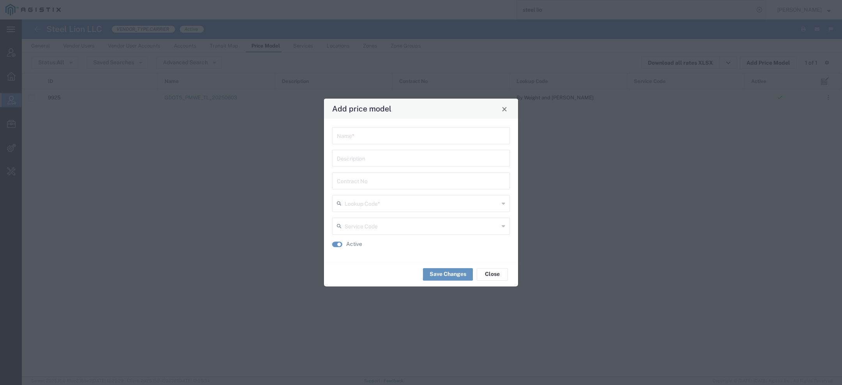
click at [393, 140] on input "text" at bounding box center [421, 135] width 168 height 14
click at [503, 110] on button "Close" at bounding box center [504, 108] width 11 height 11
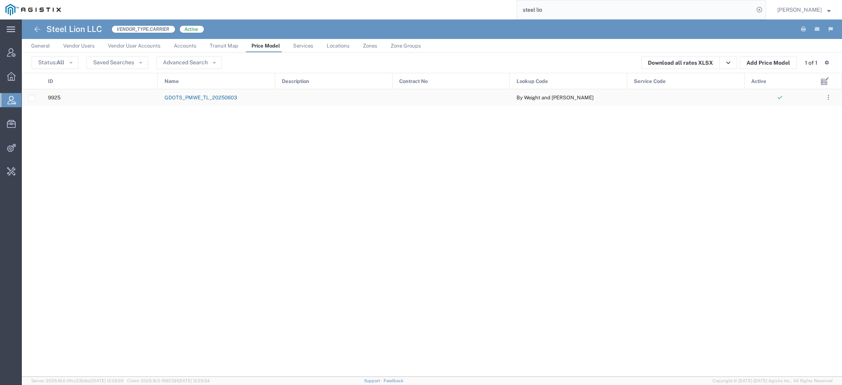
click at [207, 100] on link "GDOTS_PMWE_TL_20250603" at bounding box center [200, 98] width 72 height 6
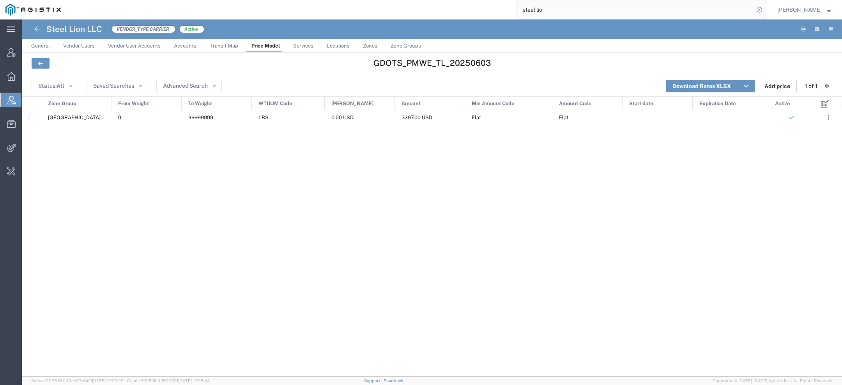
click at [772, 84] on button "Add price" at bounding box center [777, 86] width 39 height 12
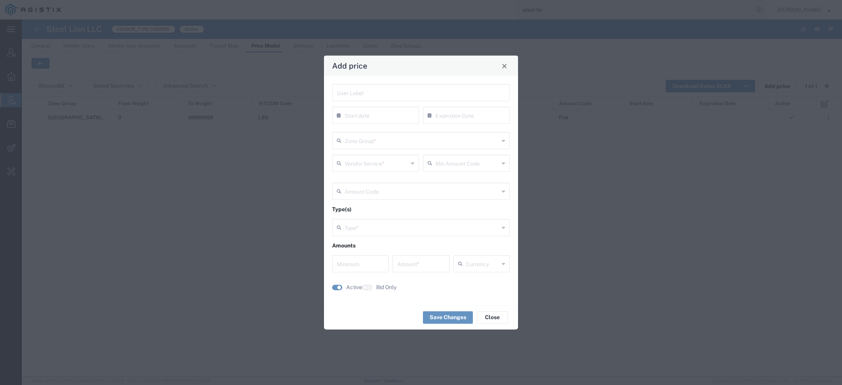
click at [391, 135] on input "text" at bounding box center [421, 140] width 154 height 14
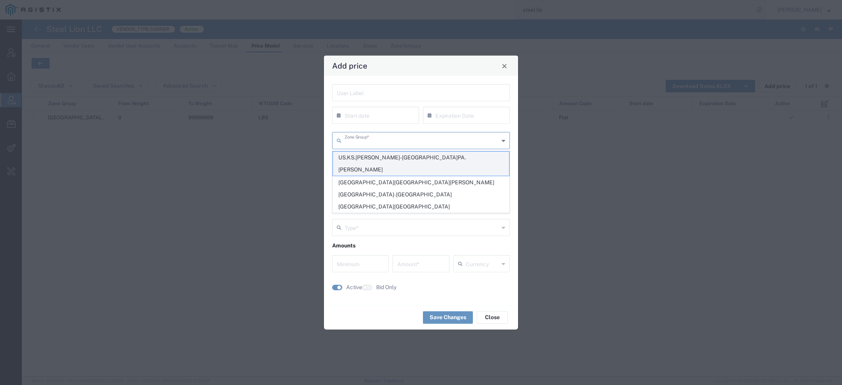
click at [406, 159] on span "US.KS.PARSONS-US.PA.WILKES-BARRE" at bounding box center [421, 164] width 176 height 24
type input "US.KS.PARSONS-US.PA.WILKES-BARRE"
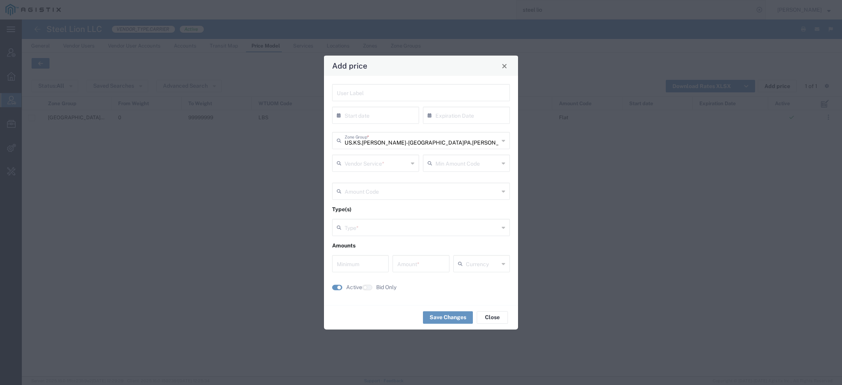
click at [394, 165] on input "text" at bounding box center [376, 163] width 64 height 14
click at [388, 207] on span "Truckload Standard 3-5 Day" at bounding box center [375, 206] width 85 height 12
type input "Truckload Standard 3-5 Day"
click at [504, 71] on button "Close" at bounding box center [504, 65] width 11 height 11
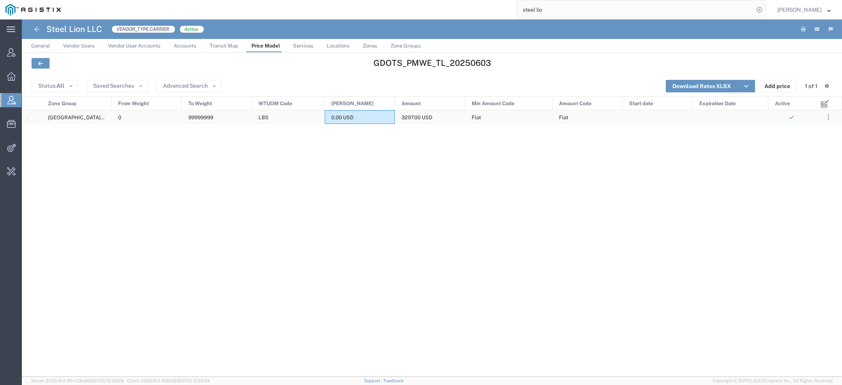
click at [370, 118] on div "0.00 USD" at bounding box center [360, 117] width 70 height 14
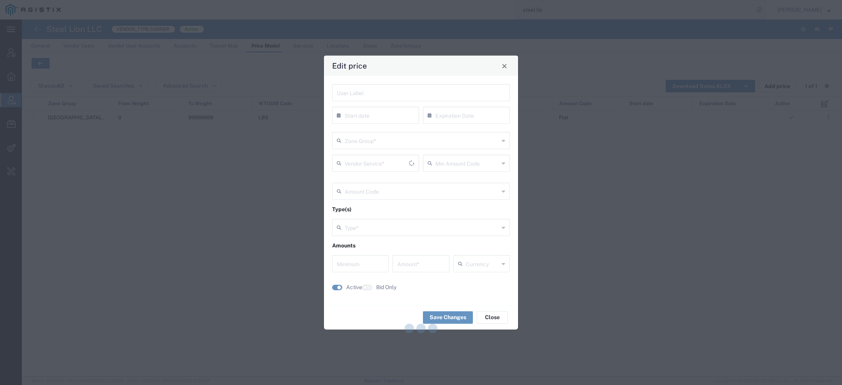
type input "US.PA.WILKES-BARRE-US.IA.MIDDLETOWN"
type input "Flat"
type input "Weight and Distance"
type input "0"
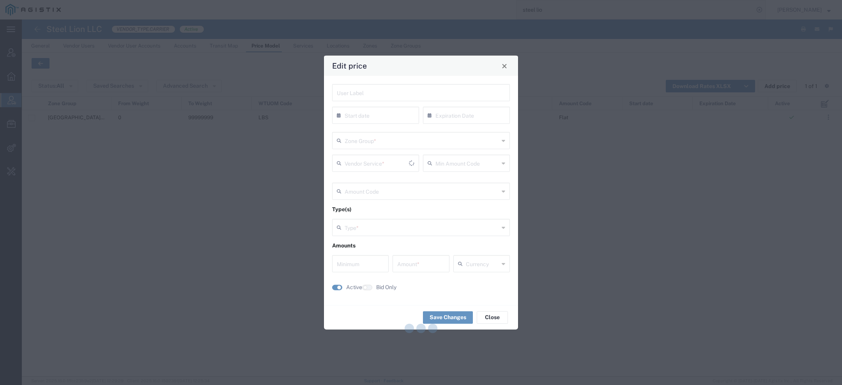
type input "3297"
type input "USD"
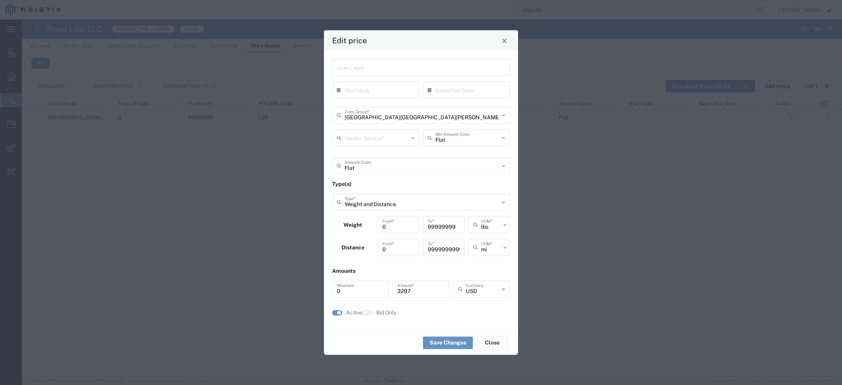
type input "Dry Van"
click at [506, 41] on span "Close" at bounding box center [504, 40] width 5 height 5
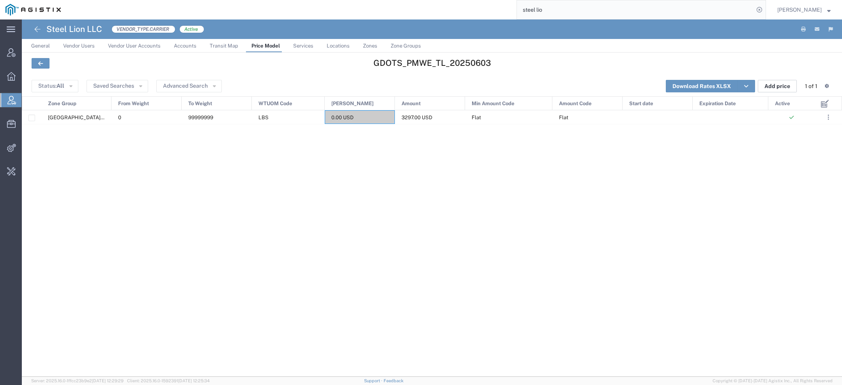
click at [782, 88] on button "Add price" at bounding box center [777, 86] width 39 height 12
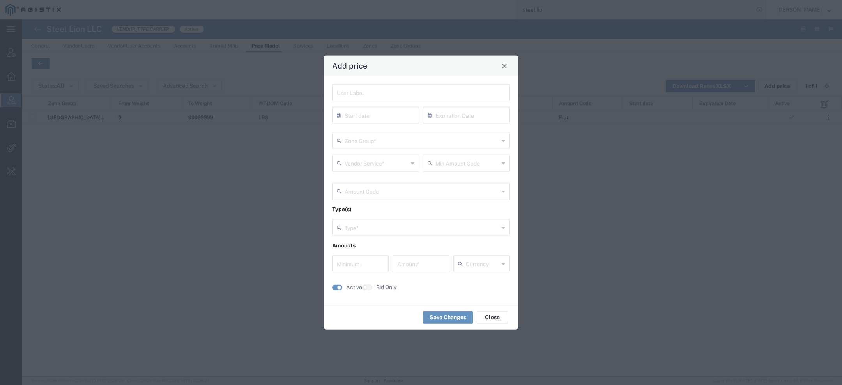
click at [396, 171] on div "Vendor Service *" at bounding box center [375, 163] width 87 height 17
click at [390, 188] on span "Dry Van" at bounding box center [375, 193] width 85 height 12
type input "Dry Van"
click at [395, 143] on input "text" at bounding box center [421, 140] width 154 height 14
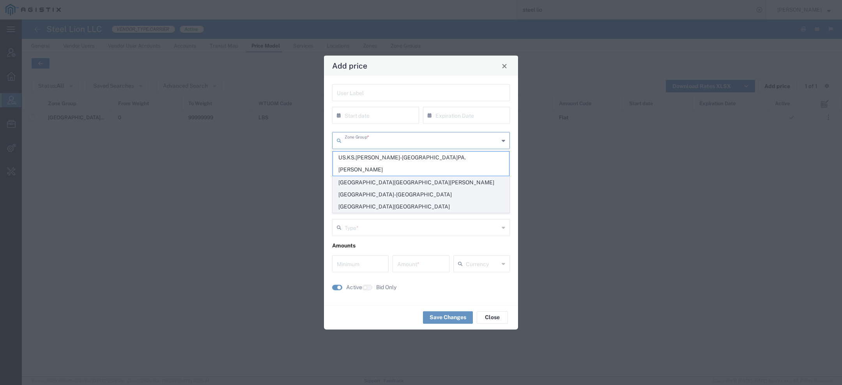
click at [395, 177] on span "US.PA.WILKES-BARRE-US.IA.MIDDLETOWN" at bounding box center [421, 195] width 176 height 36
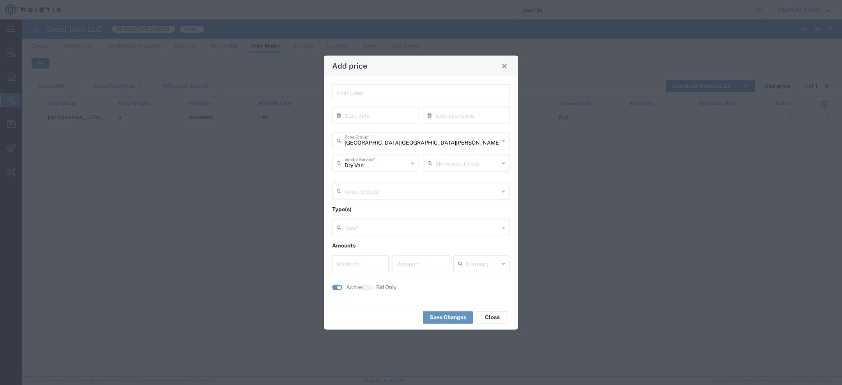
click at [401, 143] on input "US.PA.WILKES-BARRE-US.IA.MIDDLETOWN" at bounding box center [421, 140] width 154 height 14
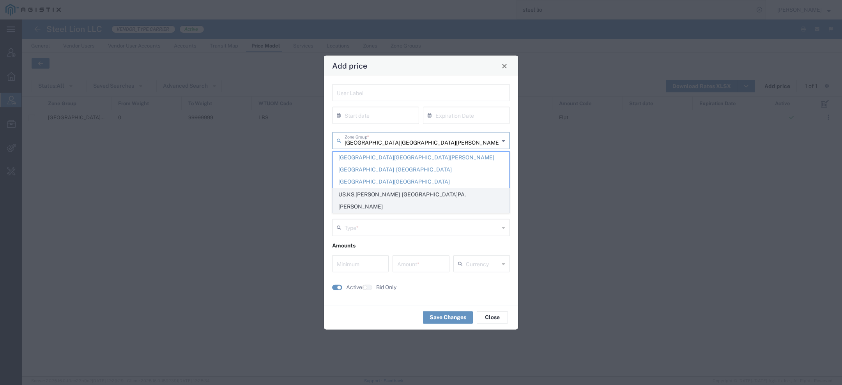
click at [403, 189] on span "US.KS.PARSONS-US.PA.WILKES-BARRE" at bounding box center [421, 201] width 176 height 24
type input "US.KS.PARSONS-US.PA.WILKES-BARRE"
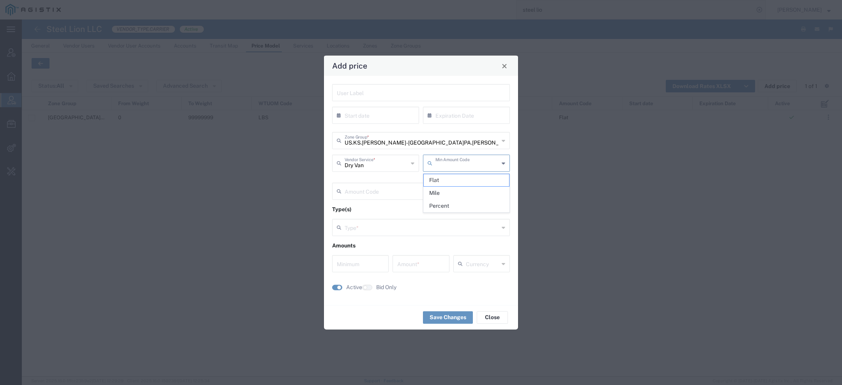
click at [458, 162] on input "text" at bounding box center [467, 163] width 64 height 14
click at [458, 182] on span "Flat" at bounding box center [466, 180] width 85 height 12
type input "Flat"
click at [430, 187] on input "text" at bounding box center [421, 191] width 154 height 14
click at [407, 204] on span "Flat" at bounding box center [421, 208] width 176 height 12
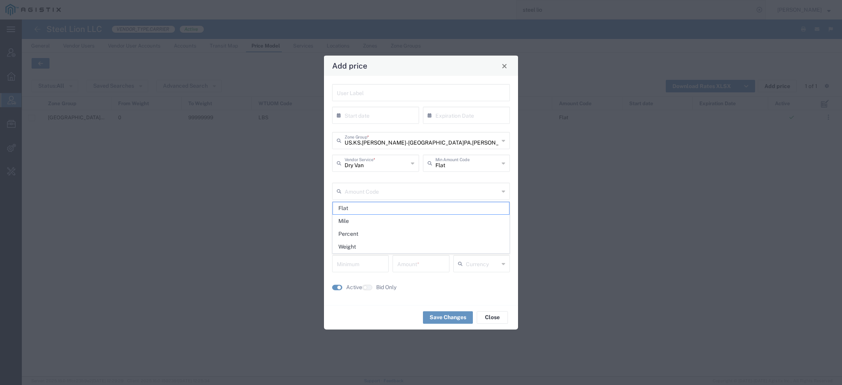
type input "Flat"
click at [399, 225] on input "text" at bounding box center [421, 227] width 154 height 14
click at [503, 65] on span "Close" at bounding box center [504, 65] width 5 height 5
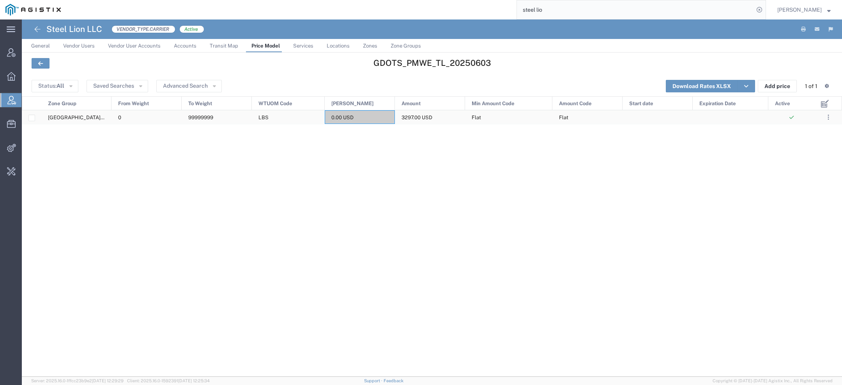
click at [371, 121] on div "0.00 USD" at bounding box center [360, 117] width 70 height 14
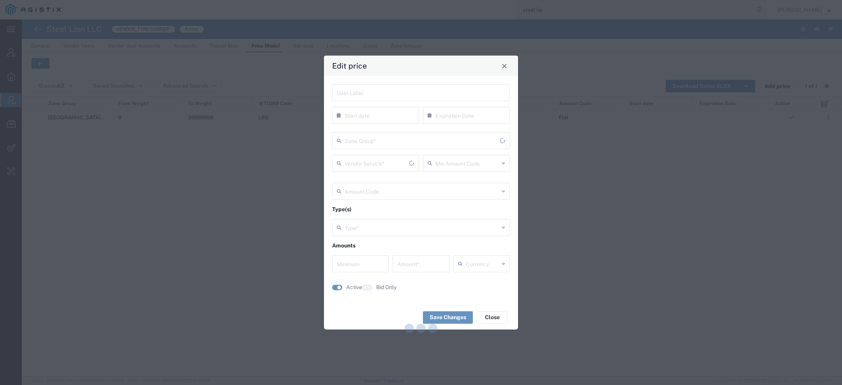
type input "Flat"
type input "Weight and Distance"
type input "0"
type input "3297"
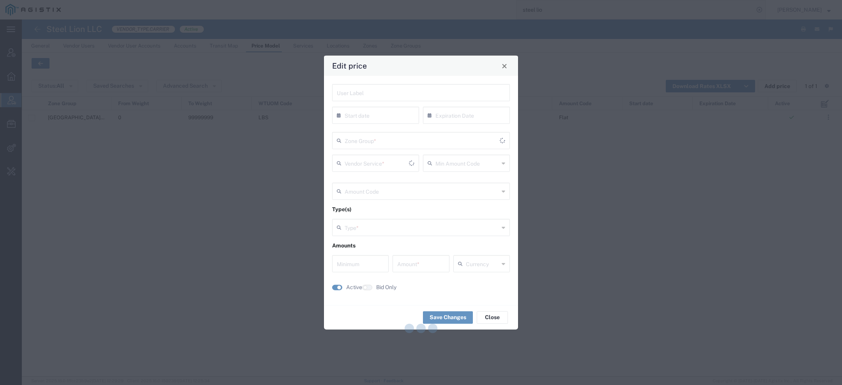
type input "USD"
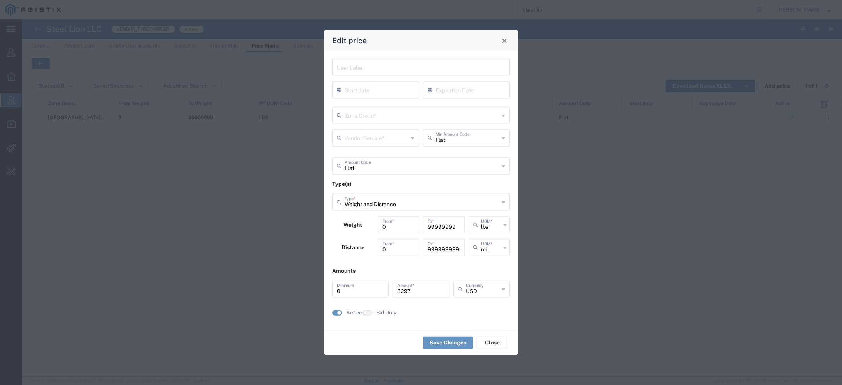
type input "US.PA.WILKES-BARRE-US.IA.MIDDLETOWN"
type input "Dry Van"
click at [504, 42] on span "Close" at bounding box center [504, 40] width 5 height 5
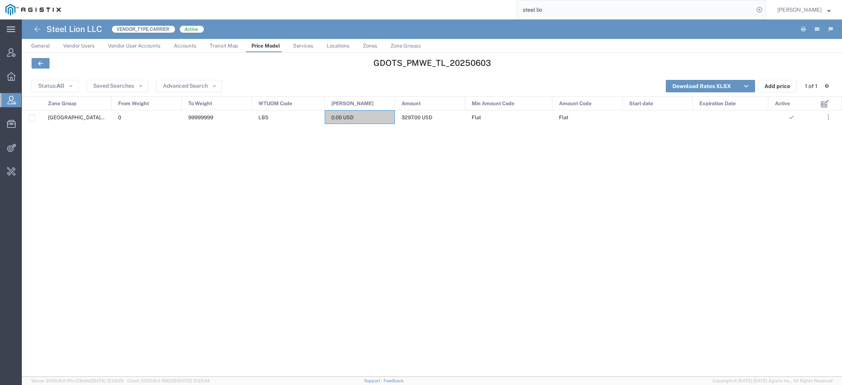
click at [774, 79] on header "Status: All Active All Inactive Saved Searches Advanced Search Download Rates X…" at bounding box center [432, 86] width 820 height 20
click at [774, 86] on button "Add price" at bounding box center [777, 86] width 39 height 12
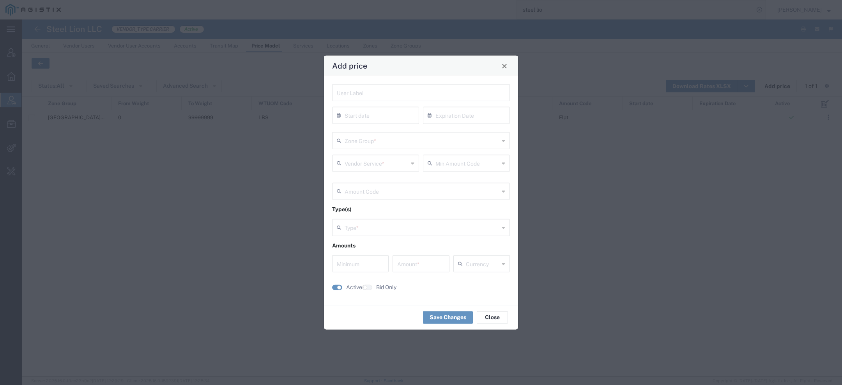
click at [388, 190] on input "text" at bounding box center [421, 191] width 154 height 14
click at [370, 210] on span "Flat" at bounding box center [421, 208] width 176 height 12
type input "Flat"
click at [371, 228] on input "text" at bounding box center [421, 227] width 154 height 14
click at [369, 264] on span "Weight and Distance" at bounding box center [421, 270] width 176 height 12
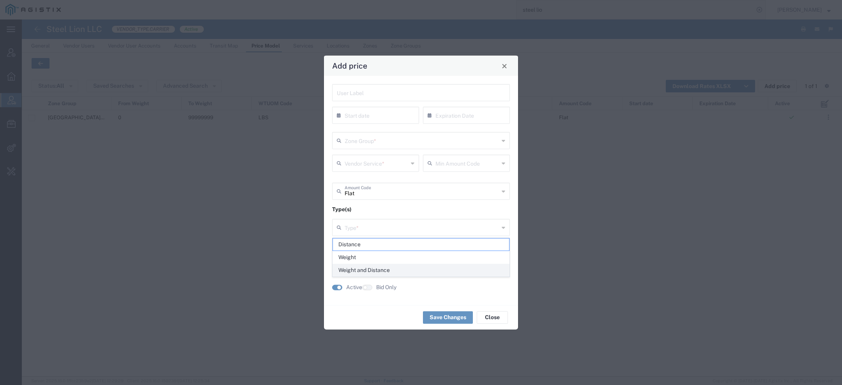
type input "Weight and Distance"
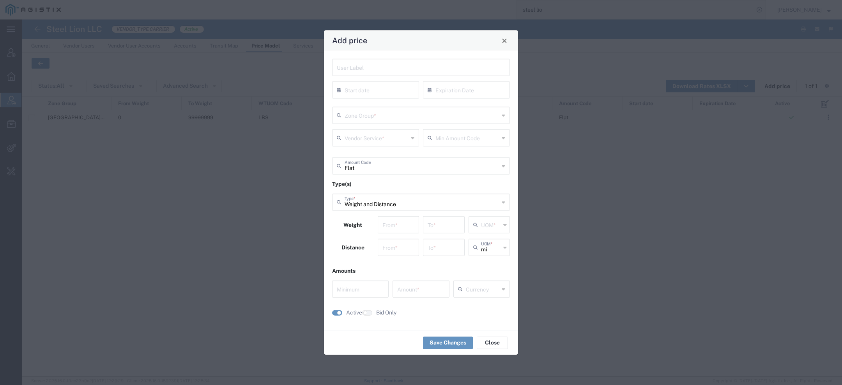
click at [446, 143] on input "text" at bounding box center [467, 138] width 64 height 14
click at [461, 158] on span "Flat" at bounding box center [466, 155] width 85 height 12
type input "Flat"
click at [394, 145] on div "Vendor Service *" at bounding box center [375, 137] width 87 height 17
click at [390, 164] on span "Dry Van" at bounding box center [375, 168] width 85 height 12
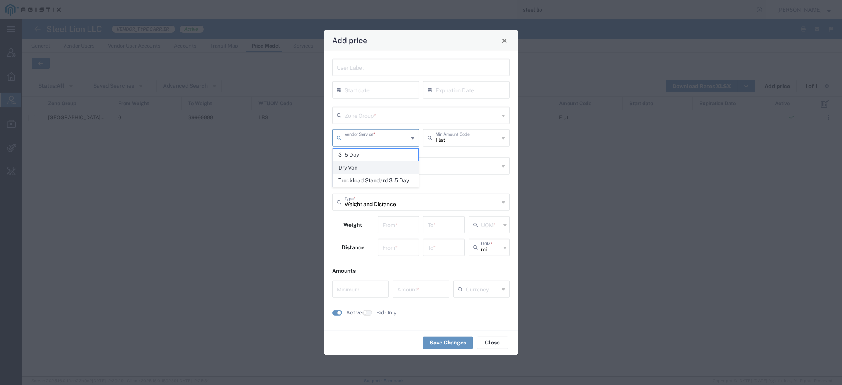
type input "Dry Van"
click at [390, 117] on input "text" at bounding box center [421, 115] width 154 height 14
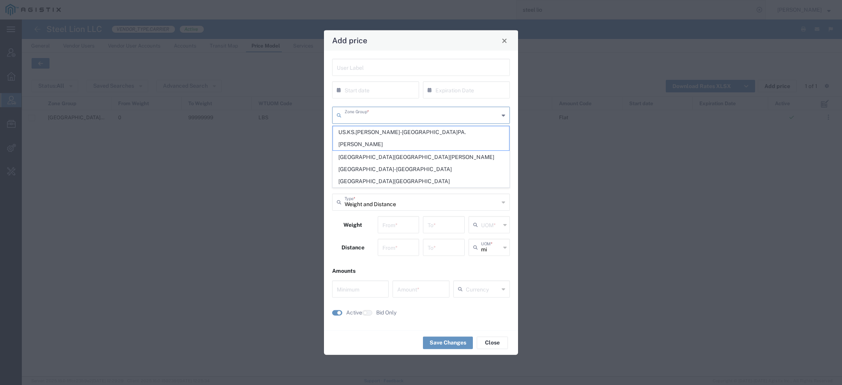
click at [382, 132] on span "US.KS.PARSONS-US.PA.WILKES-BARRE" at bounding box center [421, 138] width 176 height 24
type input "US.KS.PARSONS-US.PA.WILKES-BARRE"
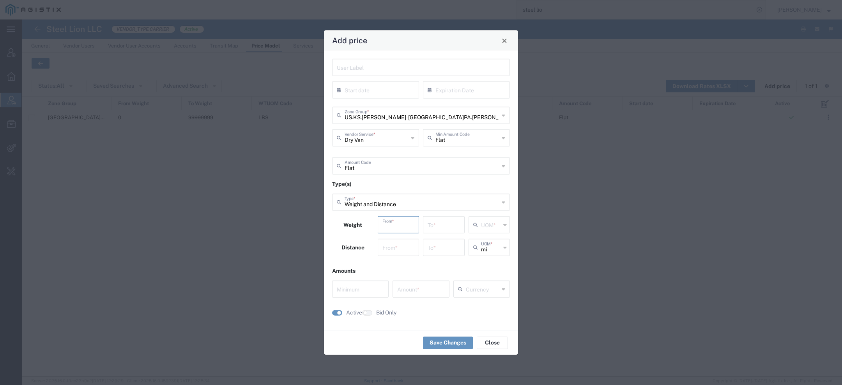
click at [395, 226] on input "number" at bounding box center [398, 224] width 32 height 14
type input "0"
type input "999999999"
click at [487, 255] on span "lbs" at bounding box center [489, 255] width 40 height 12
type input "lbs"
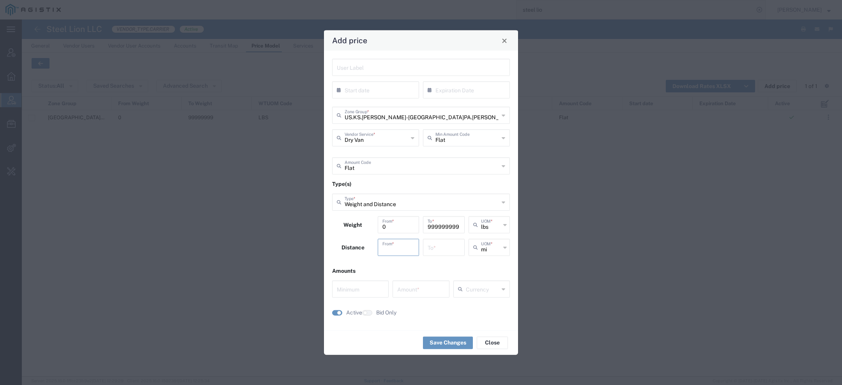
click at [403, 248] on input "number" at bounding box center [398, 247] width 32 height 14
type input "0"
type input "999999999"
type input "mi"
type input "0"
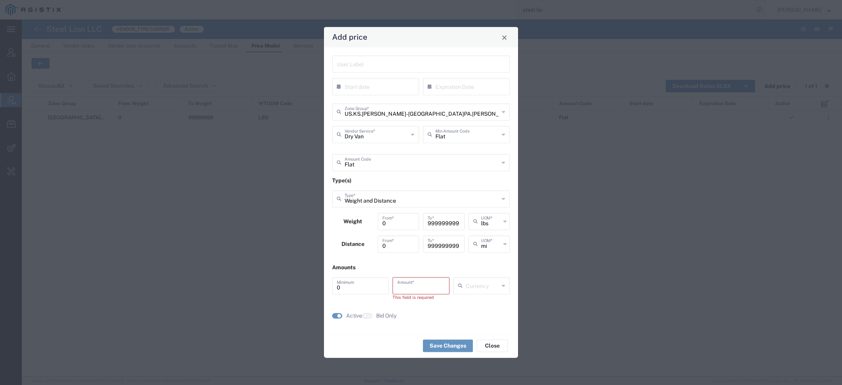
paste input "4160"
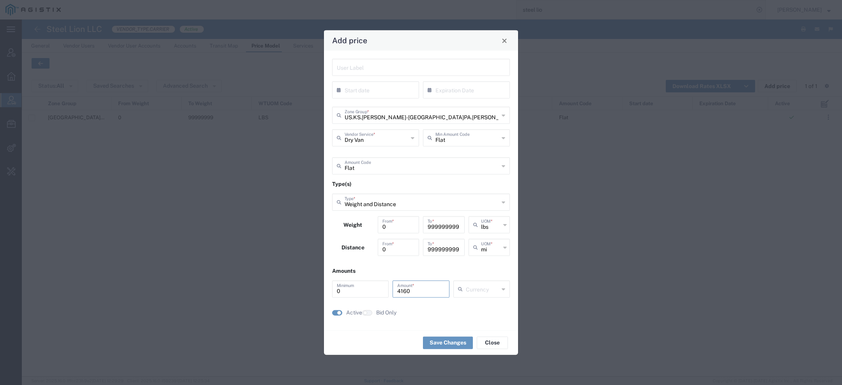
type input "4160"
click at [497, 292] on input "text" at bounding box center [482, 289] width 33 height 14
click at [477, 273] on span "USD" at bounding box center [481, 274] width 55 height 12
type input "USD"
click at [458, 340] on button "Save Changes" at bounding box center [448, 342] width 50 height 12
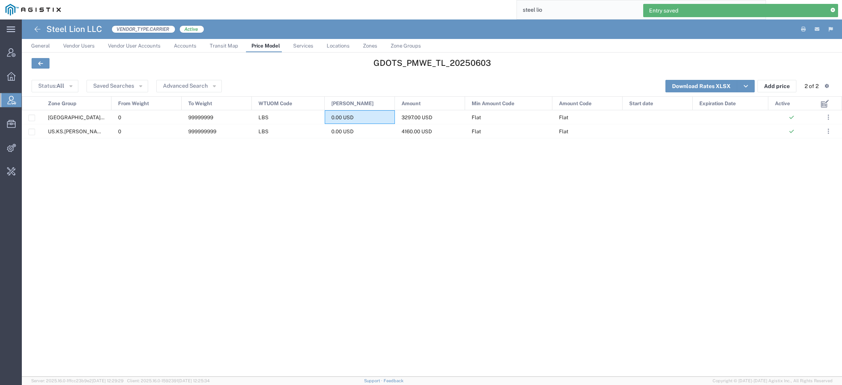
click at [396, 48] on span "Zone Groups" at bounding box center [405, 46] width 30 height 6
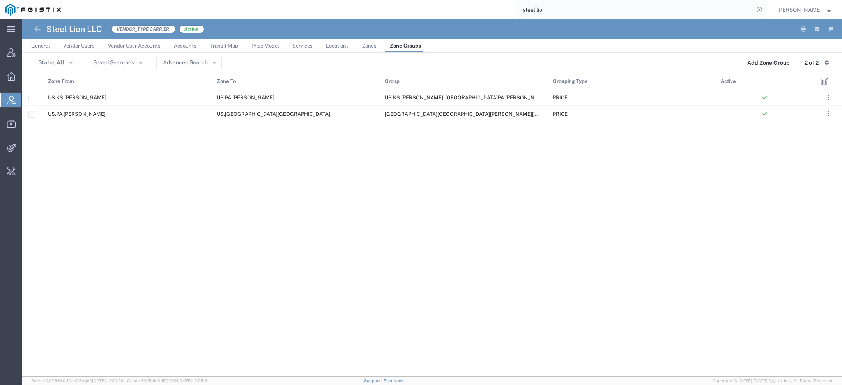
click at [769, 64] on button "Add Zone Group" at bounding box center [768, 63] width 56 height 12
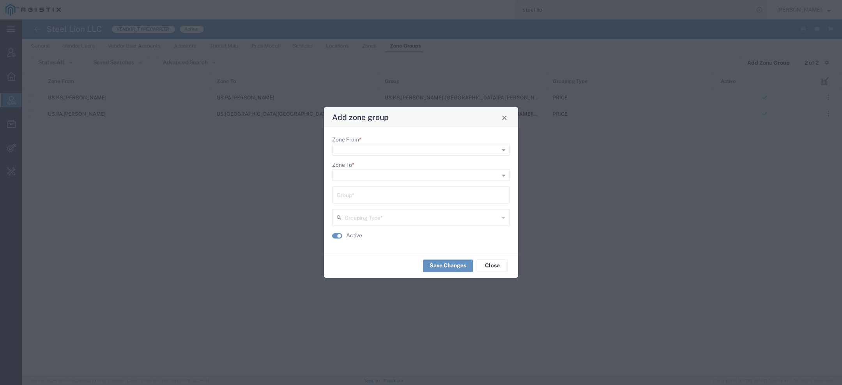
click at [402, 145] on input "Zone From *" at bounding box center [408, 150] width 144 height 11
type input "us.ar.cam"
click at [392, 161] on div "US.AR.CAM DEN" at bounding box center [421, 161] width 176 height 12
click at [369, 172] on input "Zone To *" at bounding box center [408, 175] width 144 height 11
type input "us.pa.wilk"
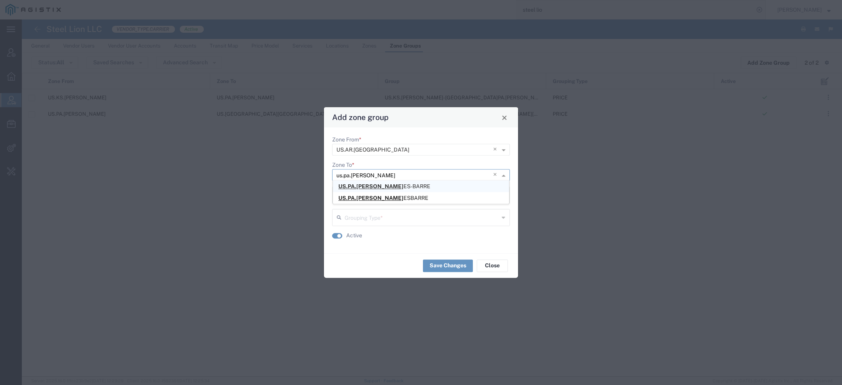
click at [420, 184] on div "US.PA.WILK ES-BARRE" at bounding box center [421, 186] width 176 height 12
click at [394, 189] on input "text" at bounding box center [421, 194] width 168 height 14
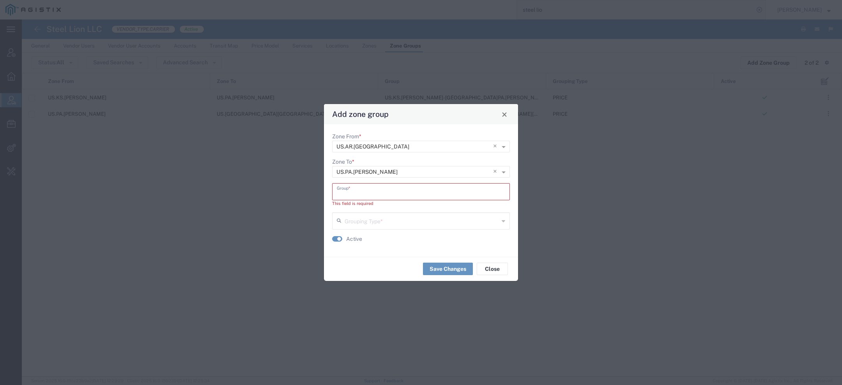
paste input "US.PA.WILKES-BARRE"
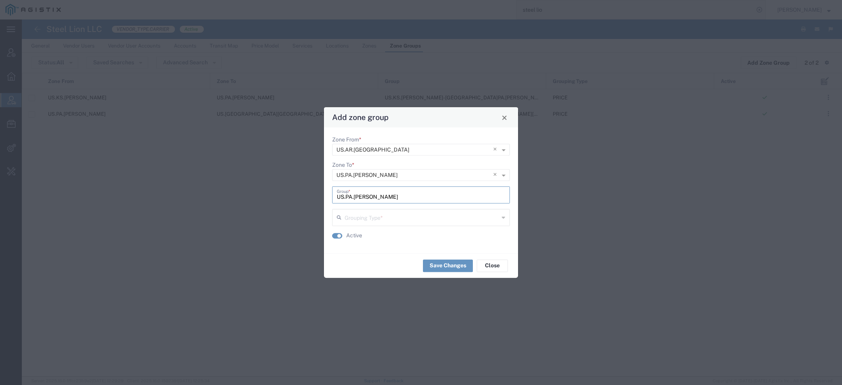
click at [337, 197] on input "US.PA.WILKES-BARRE" at bounding box center [421, 194] width 168 height 14
paste input "US.AR.CAMDEN"
type input "US.AR.CAMDEN-US.PA.WILKES-BARRE"
click at [336, 196] on div "US.AR.CAMDEN-US.PA.WILKES-BARRE Group *" at bounding box center [421, 194] width 178 height 17
click at [337, 197] on input "US.AR.CAMDEN-US.PA.WILKES-BARRE" at bounding box center [421, 194] width 168 height 14
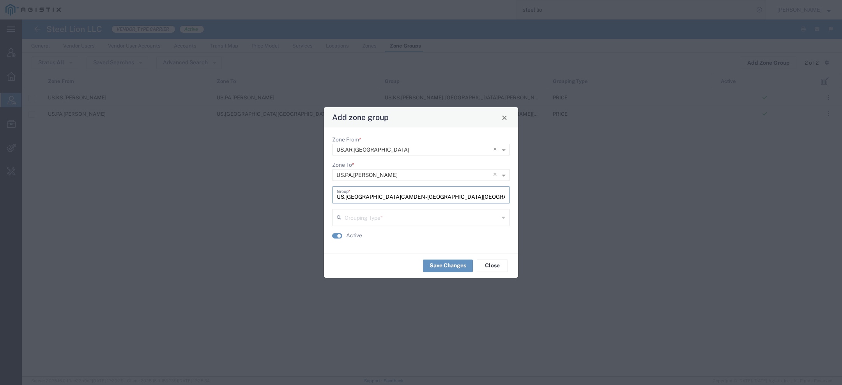
click at [449, 198] on input "US.AR.CAMDEN-US.PA.WILKES-BARRE" at bounding box center [421, 194] width 168 height 14
click at [374, 219] on input "text" at bounding box center [421, 217] width 154 height 14
click at [376, 247] on span "PRICE" at bounding box center [421, 248] width 176 height 12
type input "PRICE"
click at [443, 265] on button "Save Changes" at bounding box center [448, 266] width 50 height 12
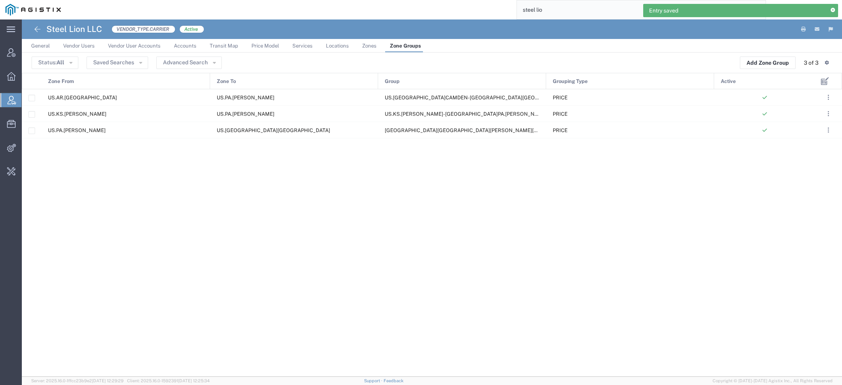
click at [263, 44] on span "Price Model" at bounding box center [265, 46] width 28 height 6
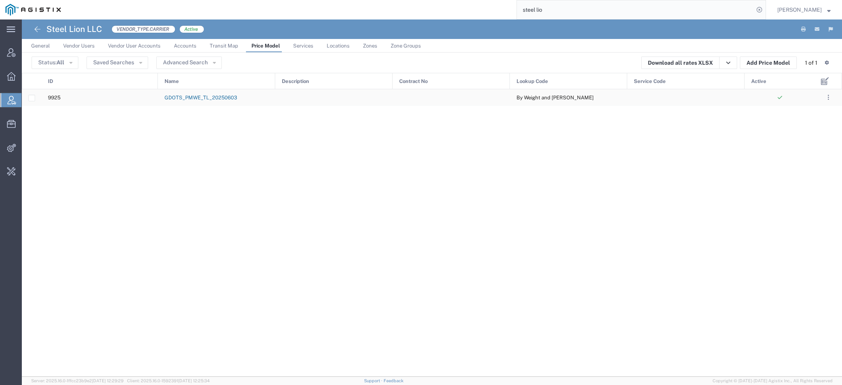
click at [180, 97] on link "GDOTS_PMWE_TL_20250603" at bounding box center [200, 98] width 72 height 6
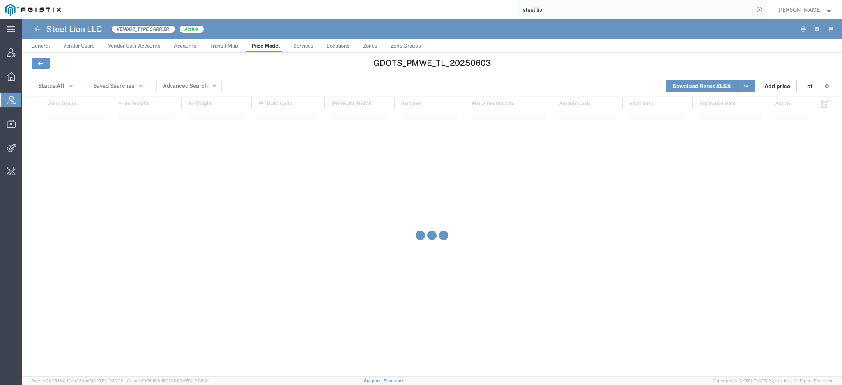
click at [770, 86] on button "Add price" at bounding box center [777, 86] width 39 height 12
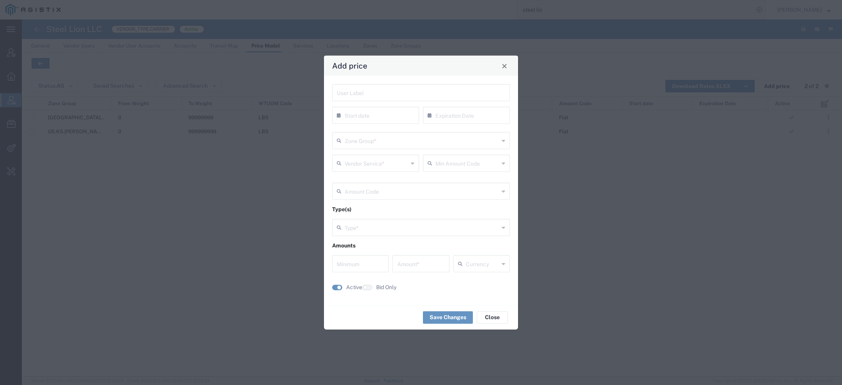
click at [403, 143] on input "text" at bounding box center [421, 140] width 154 height 14
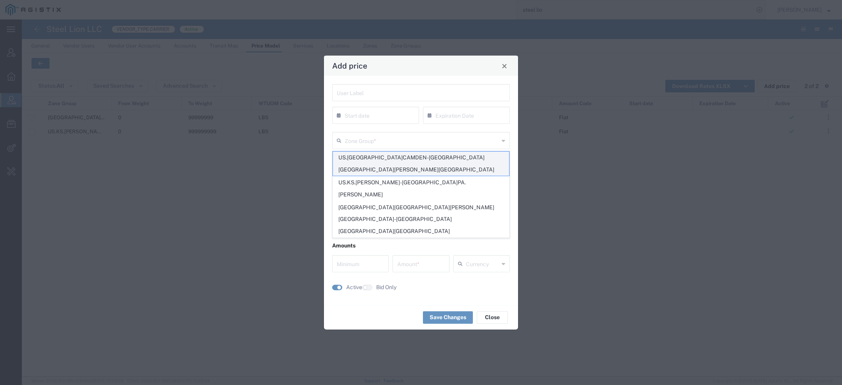
click at [388, 157] on span "US.AR.CAMDEN-US.PA.WILKES-BARRE" at bounding box center [421, 164] width 176 height 24
type input "US.AR.CAMDEN-US.PA.WILKES-BARRE"
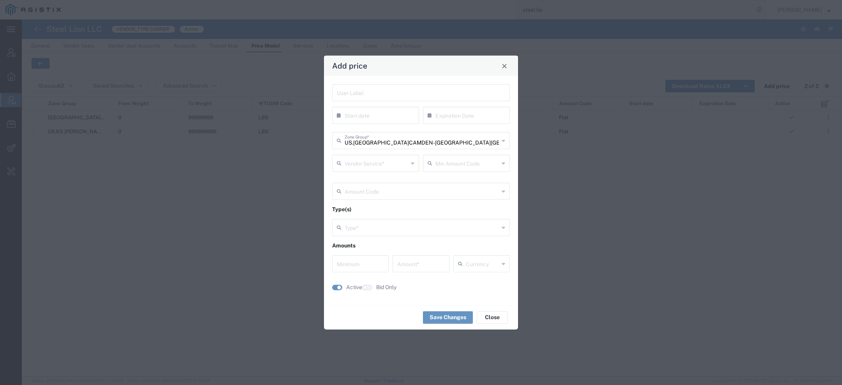
click at [382, 163] on input "text" at bounding box center [376, 163] width 64 height 14
click at [372, 194] on span "Dry Van" at bounding box center [375, 193] width 85 height 12
type input "Dry Van"
click at [451, 166] on input "text" at bounding box center [467, 163] width 64 height 14
click at [452, 177] on span "Flat" at bounding box center [466, 180] width 85 height 12
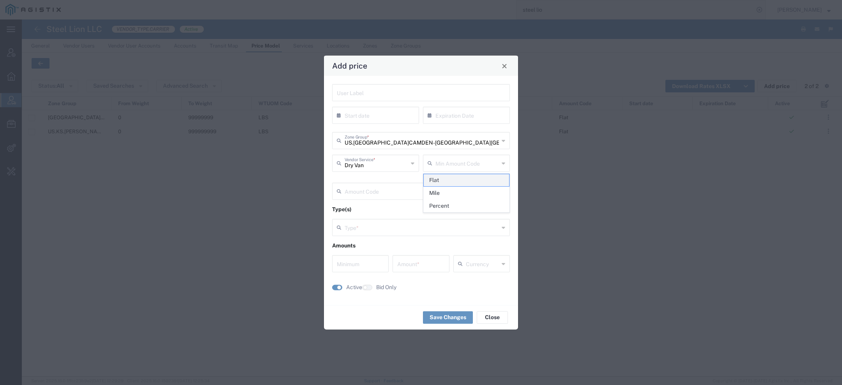
type input "Flat"
click at [398, 194] on input "text" at bounding box center [421, 191] width 154 height 14
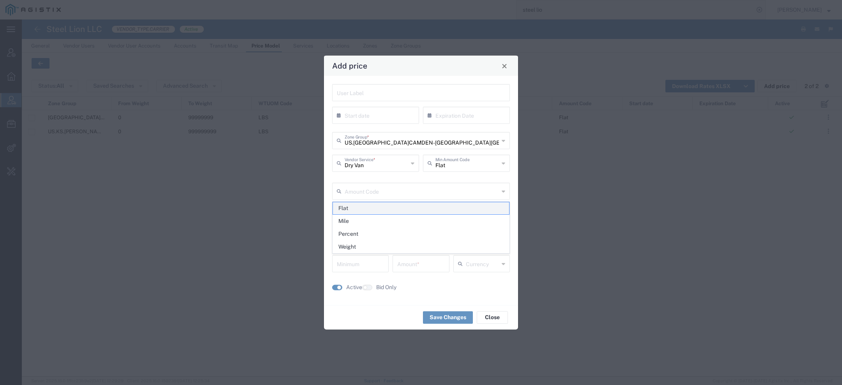
click at [392, 207] on span "Flat" at bounding box center [421, 208] width 176 height 12
type input "Flat"
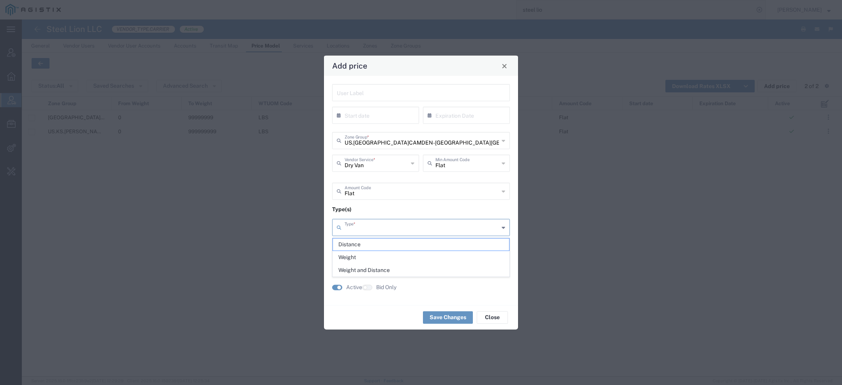
click at [384, 229] on input "text" at bounding box center [421, 227] width 154 height 14
click at [386, 265] on span "Weight and Distance" at bounding box center [421, 270] width 176 height 12
type input "Weight and Distance"
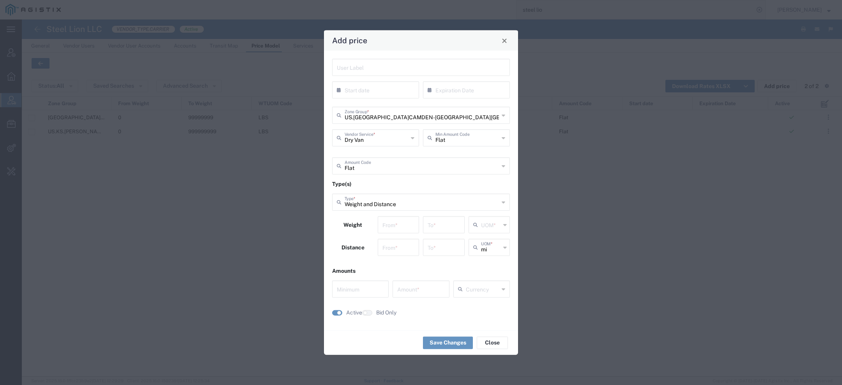
click at [399, 227] on input "number" at bounding box center [398, 224] width 32 height 14
type input "0"
type input "999999999"
click at [501, 253] on span "lbs" at bounding box center [489, 255] width 40 height 12
type input "lbs"
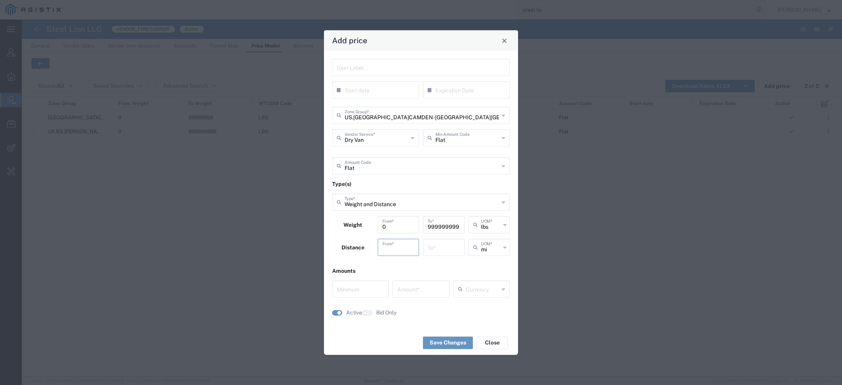
click at [408, 248] on input "number" at bounding box center [398, 247] width 32 height 14
type input "0"
type input "999999999"
type input "mi"
type input "0"
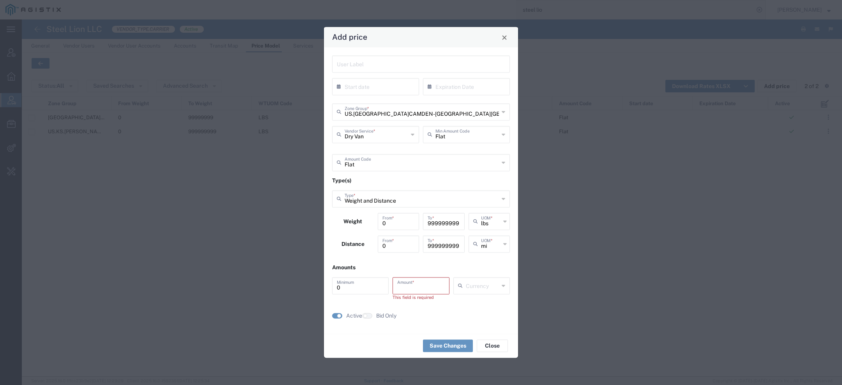
paste input "3776"
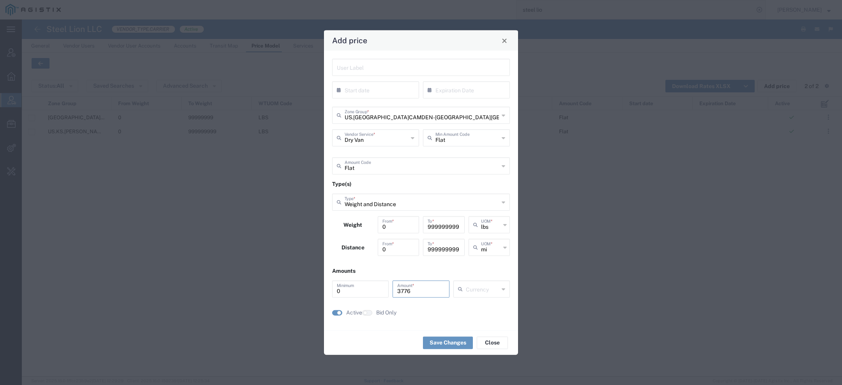
type input "3776"
click at [470, 271] on span "USD" at bounding box center [481, 274] width 55 height 12
type input "USD"
click at [457, 348] on button "Save Changes" at bounding box center [448, 342] width 50 height 12
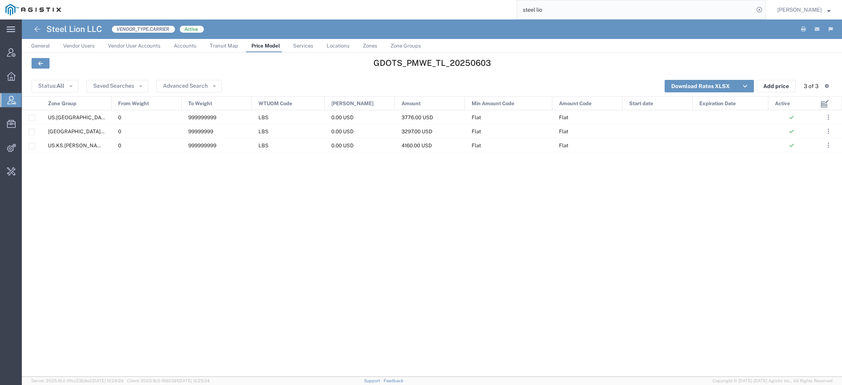
drag, startPoint x: 555, startPoint y: 11, endPoint x: 424, endPoint y: 3, distance: 131.6
click at [438, 4] on div "steel lio" at bounding box center [415, 9] width 699 height 19
type input "gd-ots"
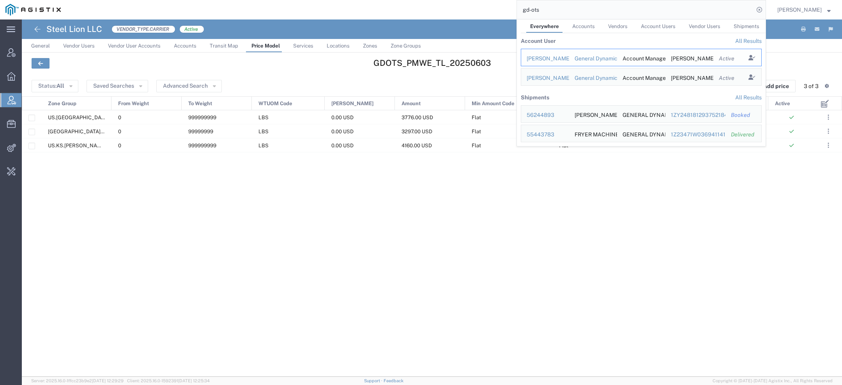
click at [547, 56] on div "Russell Borum" at bounding box center [544, 59] width 37 height 8
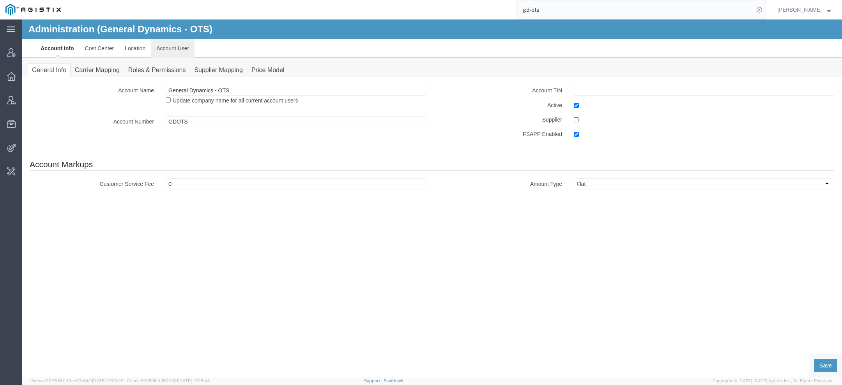
click at [189, 51] on link "Account User" at bounding box center [173, 48] width 44 height 19
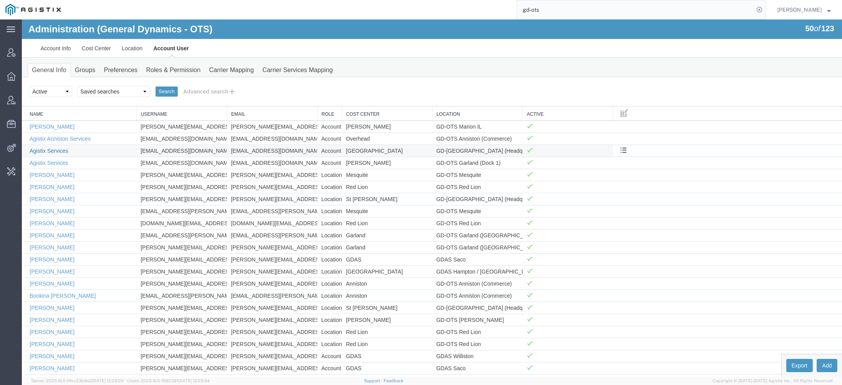
click at [59, 150] on link "Agistix Services" at bounding box center [49, 151] width 39 height 6
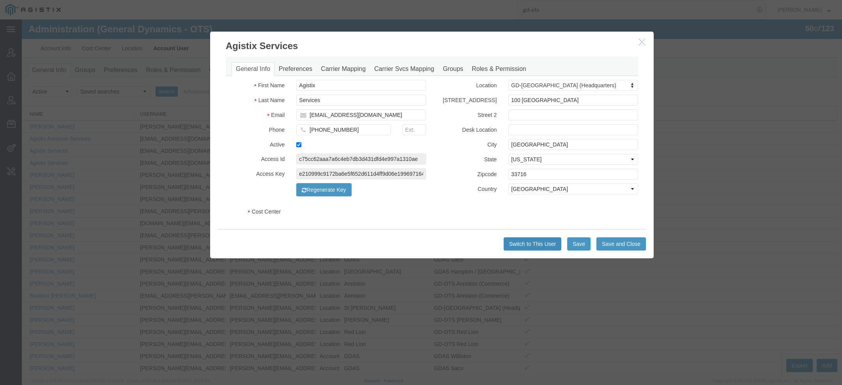
click at [523, 249] on button "Switch to This User" at bounding box center [532, 243] width 58 height 13
select select "DEPARTMENT"
select select "1764001"
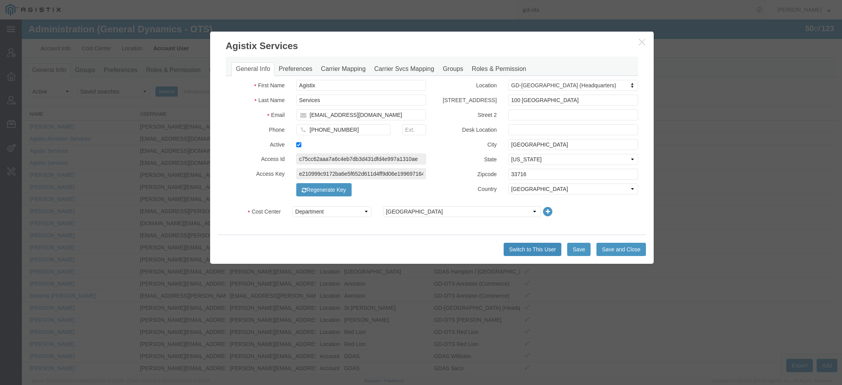
click at [524, 249] on button "Switch to This User" at bounding box center [532, 249] width 58 height 13
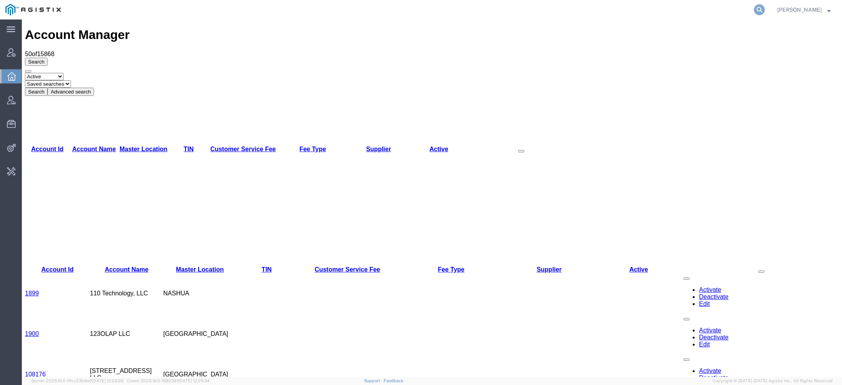
click at [756, 9] on icon at bounding box center [759, 9] width 11 height 11
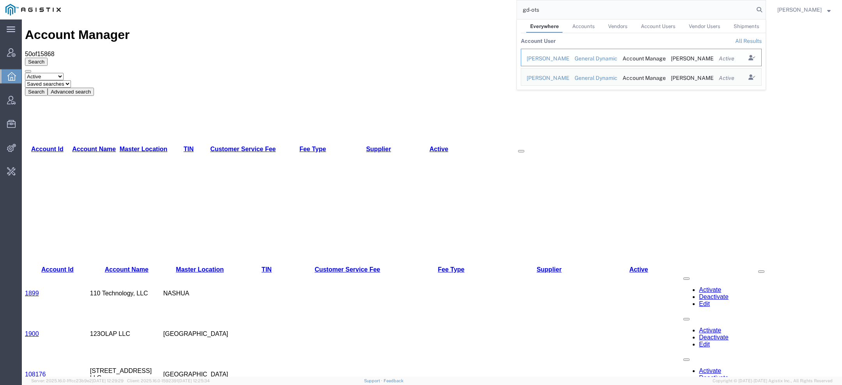
type input "gd-ots"
click at [547, 58] on div "[PERSON_NAME]" at bounding box center [544, 59] width 37 height 8
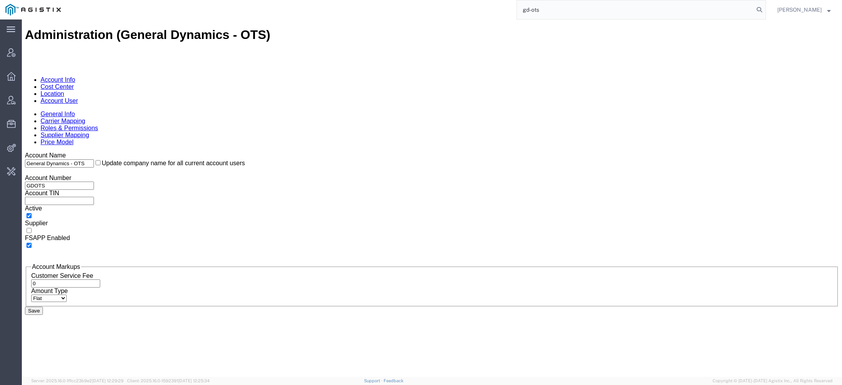
click at [64, 90] on link "Location" at bounding box center [53, 93] width 24 height 7
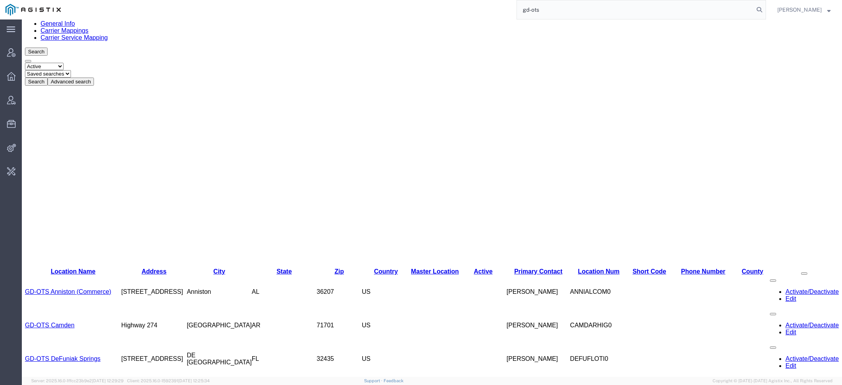
scroll to position [98, 0]
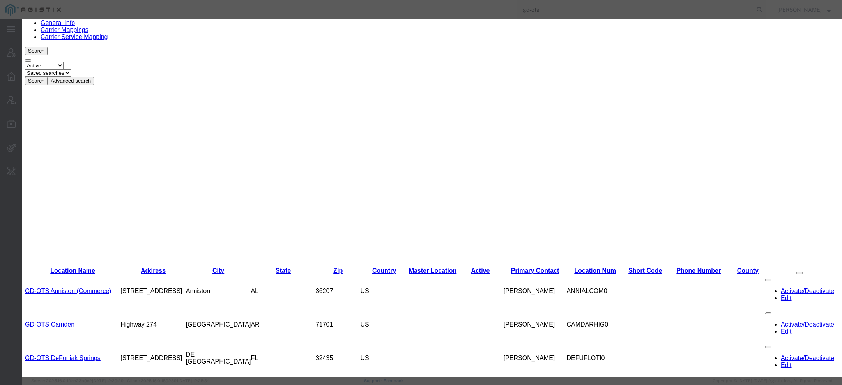
select select "DEPARTMENT"
select select "1763984"
drag, startPoint x: 547, startPoint y: 115, endPoint x: 409, endPoint y: 115, distance: 137.9
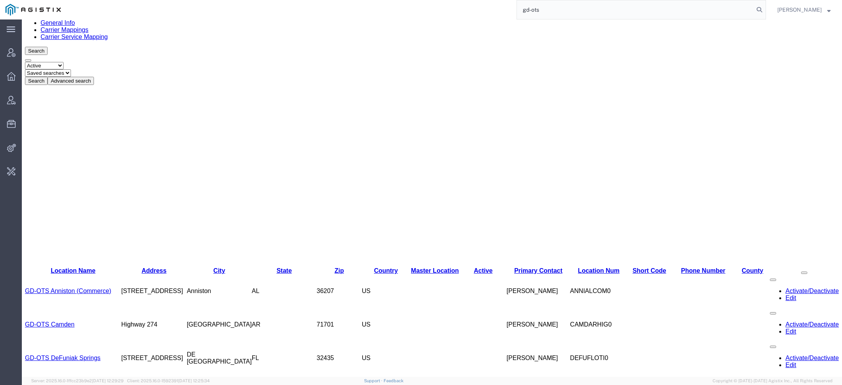
drag, startPoint x: 571, startPoint y: 15, endPoint x: 415, endPoint y: 8, distance: 156.4
click at [417, 8] on div "gd-ots" at bounding box center [415, 9] width 699 height 19
type input "steel lio"
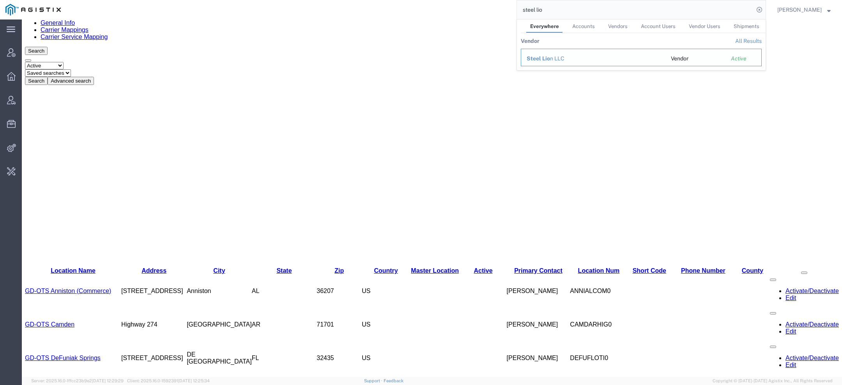
click at [548, 62] on div "Steel Lio n LLC" at bounding box center [592, 59] width 133 height 8
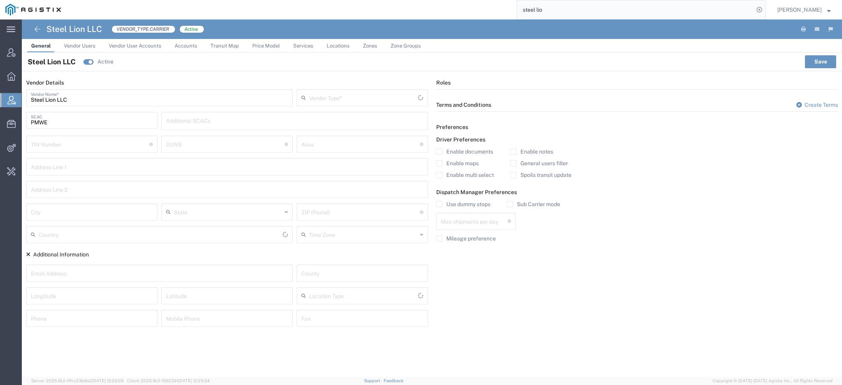
type input "Carrier"
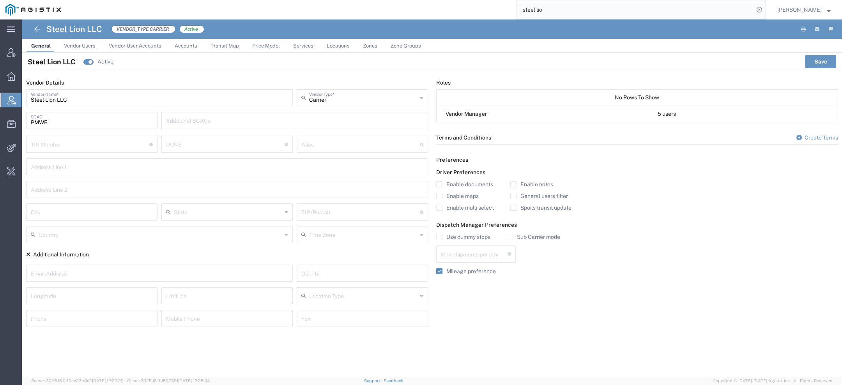
click at [368, 47] on span "Zones" at bounding box center [370, 46] width 14 height 6
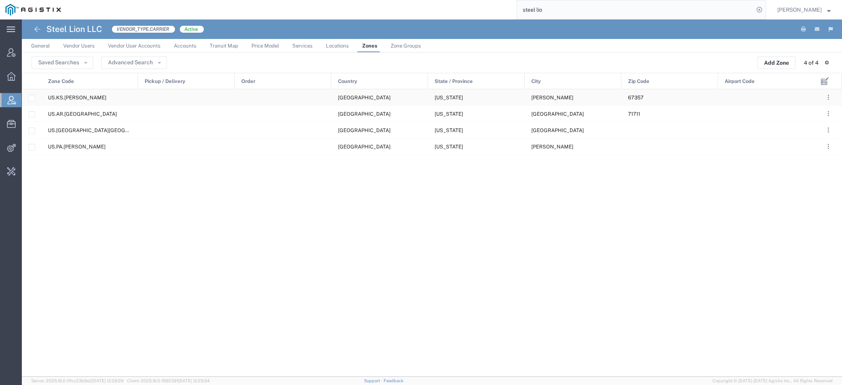
click at [95, 99] on div "US.KS.[PERSON_NAME]" at bounding box center [89, 97] width 97 height 16
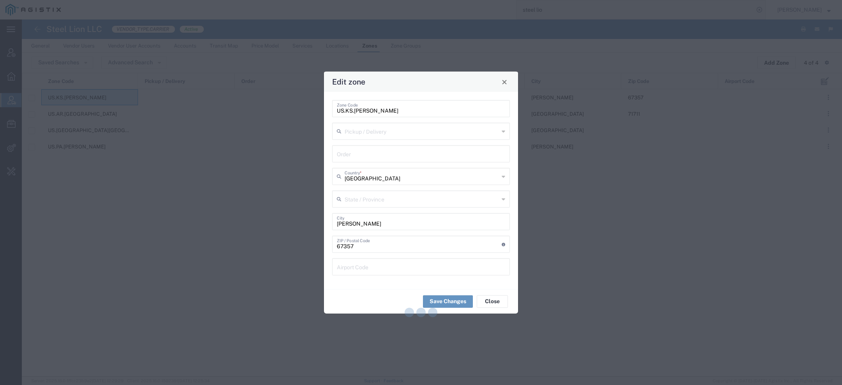
type input "[US_STATE]"
drag, startPoint x: 397, startPoint y: 110, endPoint x: 251, endPoint y: 110, distance: 146.1
click at [251, 110] on div "Edit zone [GEOGRAPHIC_DATA]KS.[PERSON_NAME] Zone Code Pickup / Delivery Order […" at bounding box center [421, 192] width 842 height 385
click at [500, 83] on button "Close" at bounding box center [504, 81] width 11 height 11
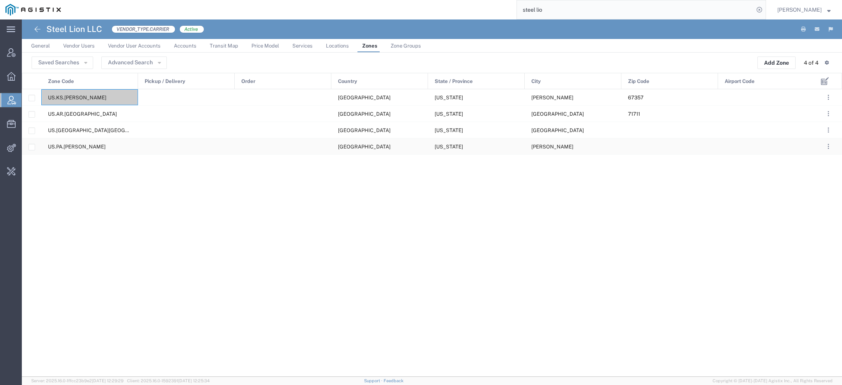
click at [85, 148] on span "US.PA.[PERSON_NAME]" at bounding box center [77, 147] width 58 height 6
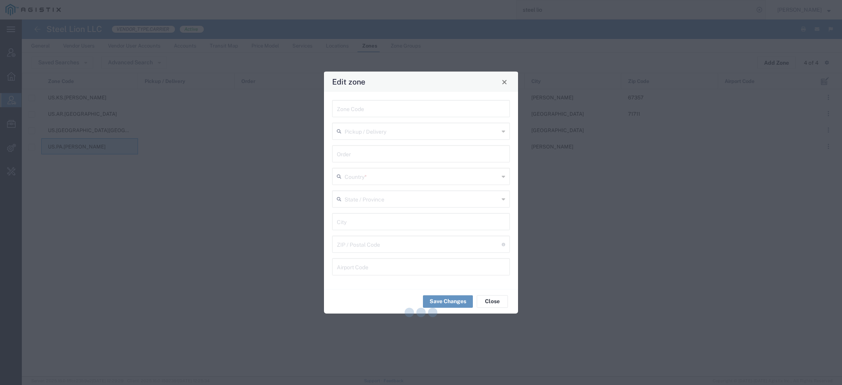
type input "US.PA.[PERSON_NAME]"
type input "[GEOGRAPHIC_DATA]"
type input "[PERSON_NAME]"
type input "[US_STATE]"
drag, startPoint x: 399, startPoint y: 111, endPoint x: 187, endPoint y: 110, distance: 211.6
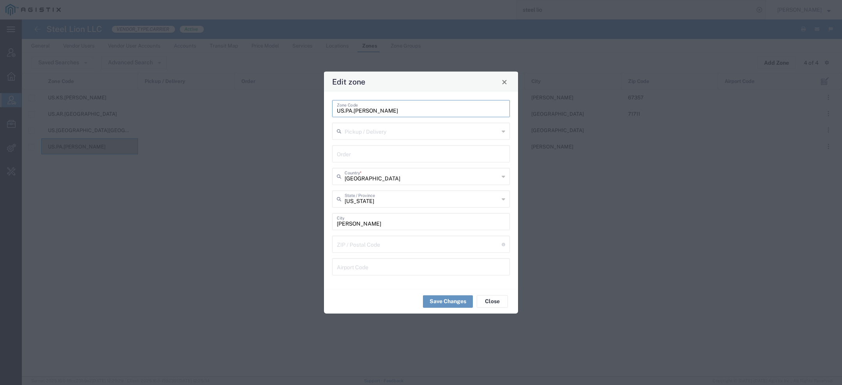
click at [195, 110] on div "Edit zone [GEOGRAPHIC_DATA][GEOGRAPHIC_DATA][PERSON_NAME] Zone Code Pickup / De…" at bounding box center [421, 192] width 842 height 385
click at [507, 82] on button "Close" at bounding box center [504, 81] width 11 height 11
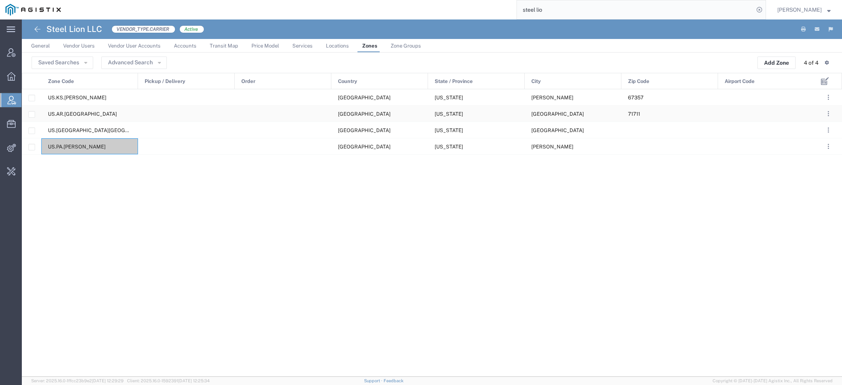
click at [111, 114] on div "US.AR.[GEOGRAPHIC_DATA]" at bounding box center [89, 114] width 97 height 16
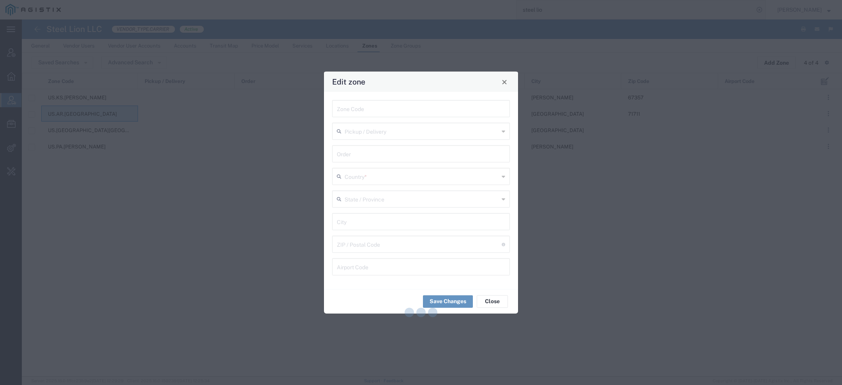
type input "US.AR.[GEOGRAPHIC_DATA]"
type input "[GEOGRAPHIC_DATA]"
type input "71711"
type input "[US_STATE]"
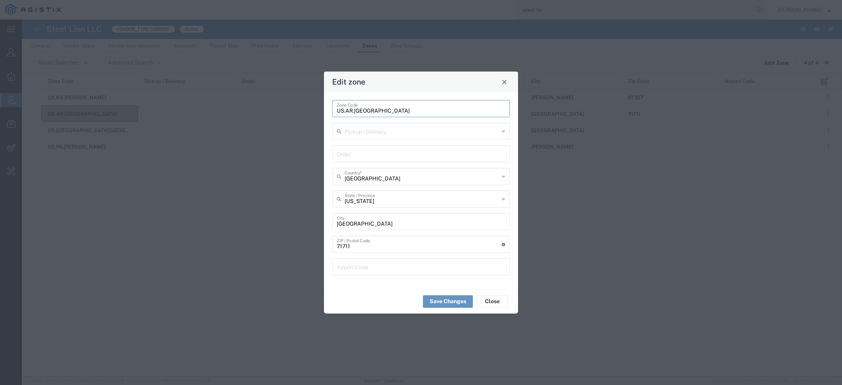
drag, startPoint x: 380, startPoint y: 113, endPoint x: 252, endPoint y: 105, distance: 128.0
click at [258, 105] on div "Edit zone [GEOGRAPHIC_DATA]AR.CAMDEN Zone Code Pickup / Delivery Order [GEOGRAP…" at bounding box center [421, 192] width 842 height 385
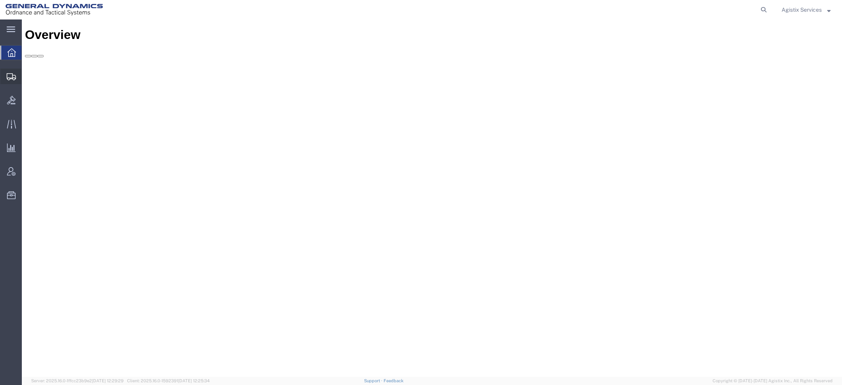
click at [0, 0] on span "Create Shipment" at bounding box center [0, 0] width 0 height 0
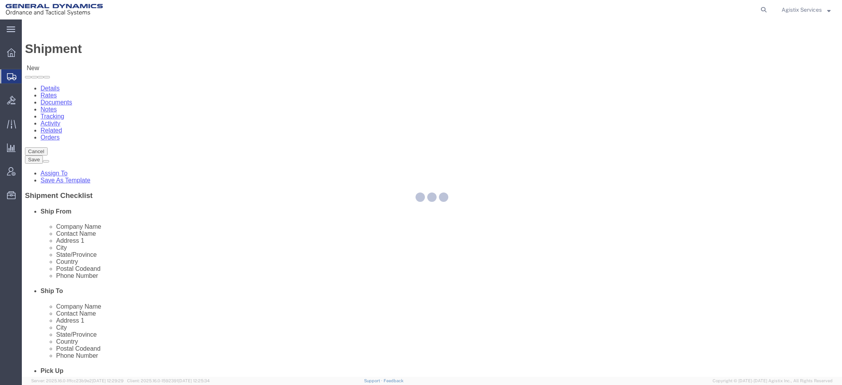
select select
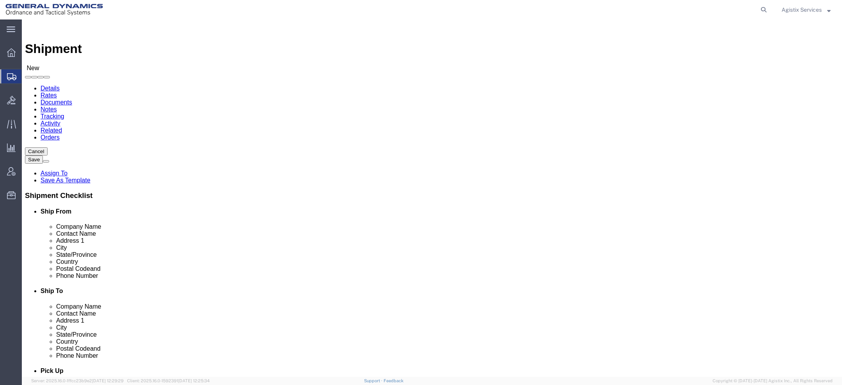
click input "text"
paste input "[STREET_ADDRESS][PERSON_NAME]"
type input "[STREET_ADDRESS][PERSON_NAME]"
click input "text"
paste input "[PERSON_NAME]"
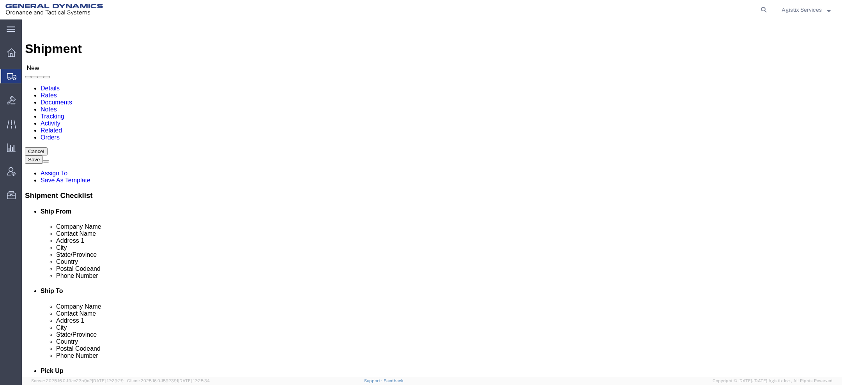
type input "[PERSON_NAME]"
type input "k"
type input "ka"
paste input "67357"
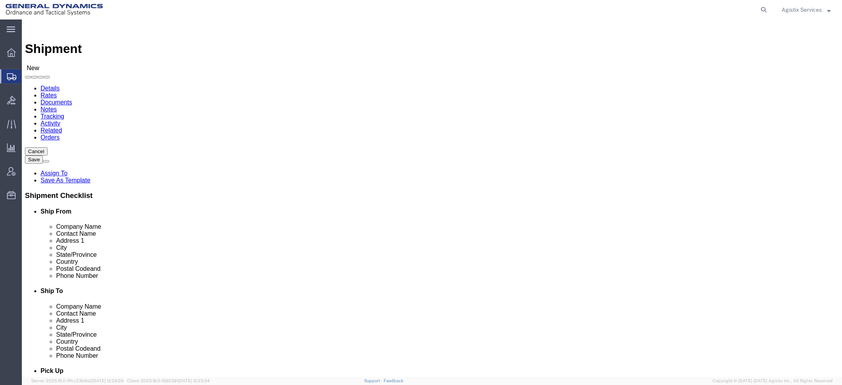
type input "67357"
click input "text"
drag, startPoint x: 183, startPoint y: 266, endPoint x: 55, endPoint y: 256, distance: 129.0
click div "Location My Profile Location GD-OTS [GEOGRAPHIC_DATA] (Commerce) GD-OTS [GEOGRA…"
type input "[PHONE_NUMBER]"
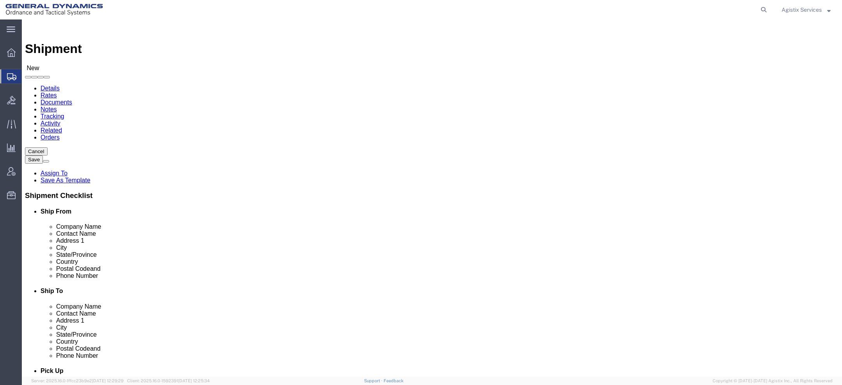
click input "text"
paste input "[PHONE_NUMBER]"
type input "[PHONE_NUMBER]"
click div "Location My Profile Location GD-OTS [GEOGRAPHIC_DATA] (Commerce) GD-OTS [GEOGRA…"
click input "wil"
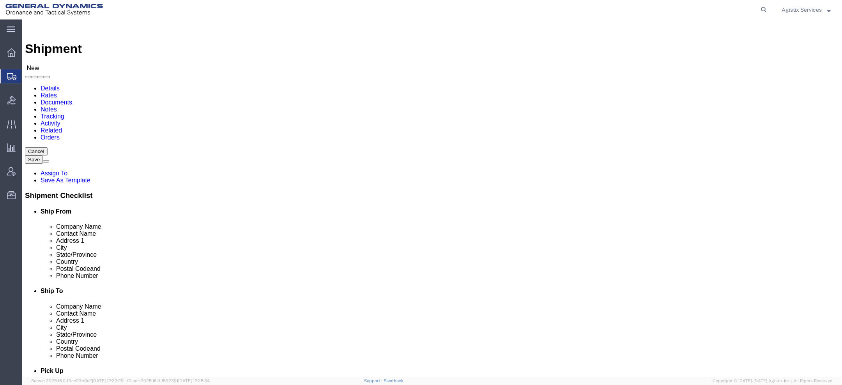
type input "wil"
select select "42193"
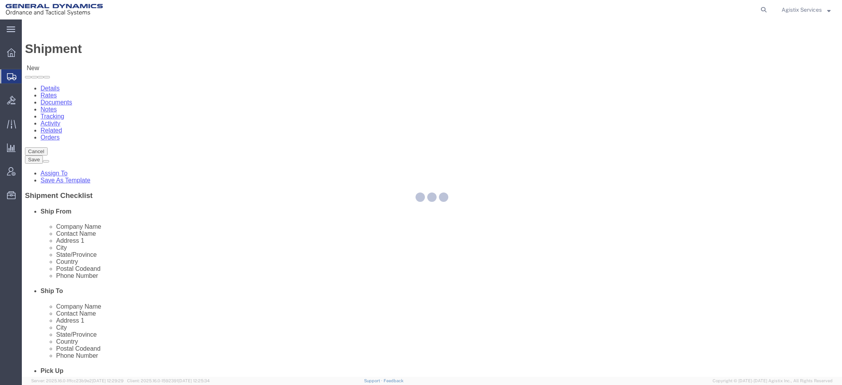
select select "PA"
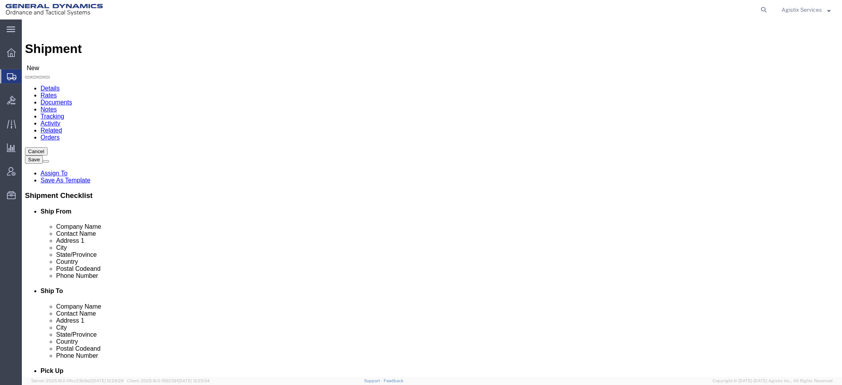
click input "checkbox"
checkbox input "false"
drag, startPoint x: 533, startPoint y: 281, endPoint x: 361, endPoint y: 281, distance: 171.9
click div "Email"
type input "[EMAIL_ADDRESS][PERSON_NAME][DOMAIN_NAME]"
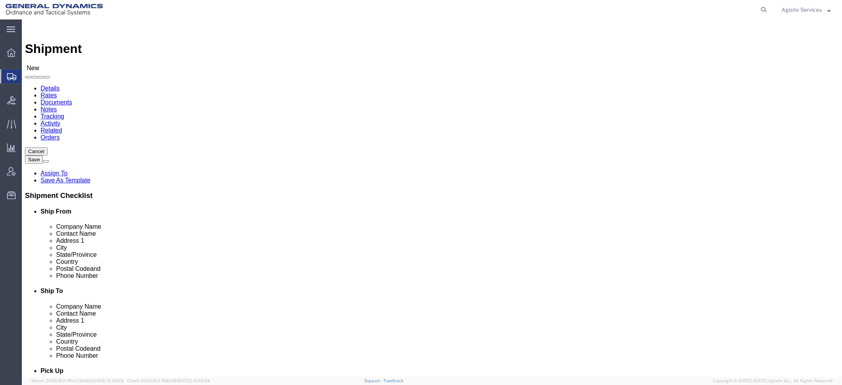
drag, startPoint x: 520, startPoint y: 266, endPoint x: 315, endPoint y: 246, distance: 206.3
click div "Ship To Location Location GD-OTS [PERSON_NAME] My Profile Location GD-OTS [GEOG…"
type input "[PHONE_NUMBER]"
drag, startPoint x: 481, startPoint y: 253, endPoint x: 304, endPoint y: 239, distance: 177.4
click div "Location GD-OTS [PERSON_NAME] My Profile Location GD-OTS [GEOGRAPHIC_DATA] (Com…"
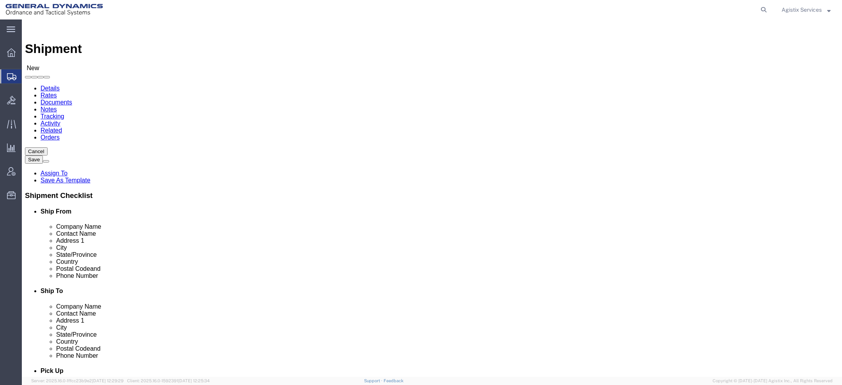
type input "18702"
click input "text"
type input "TEST KH"
drag, startPoint x: 169, startPoint y: 148, endPoint x: 41, endPoint y: 148, distance: 128.2
click div "Company Name TEST KH"
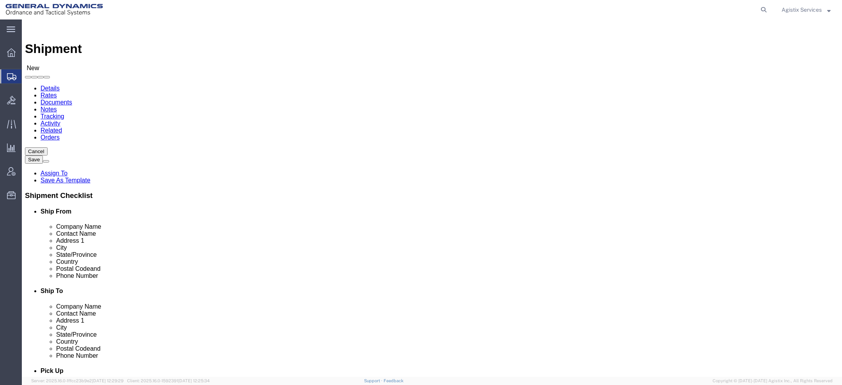
click input "text"
paste input "TEST KH"
type input "TEST KH"
drag, startPoint x: 518, startPoint y: 148, endPoint x: 308, endPoint y: 134, distance: 209.7
click div "Location GD-OTS [PERSON_NAME] My Profile Location GD-OTS [GEOGRAPHIC_DATA] (Com…"
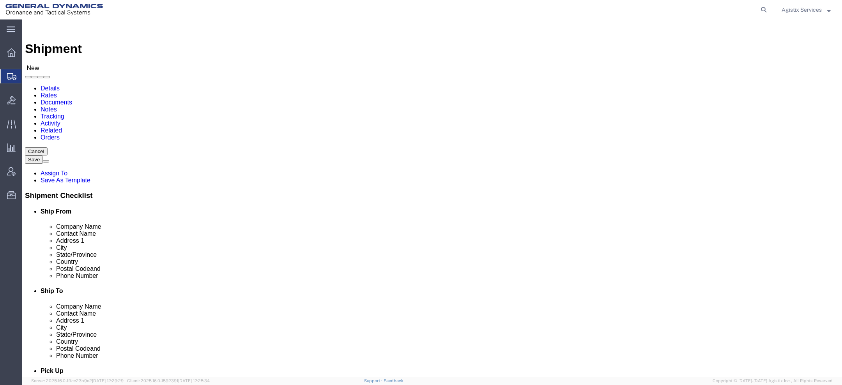
paste input "TEST KH"
type input "TEST KH"
drag, startPoint x: 491, startPoint y: 162, endPoint x: 238, endPoint y: 133, distance: 254.2
click div "Ship From Location Location My Profile Location GD-OTS [GEOGRAPHIC_DATA] (Comme…"
paste input "TEST KH"
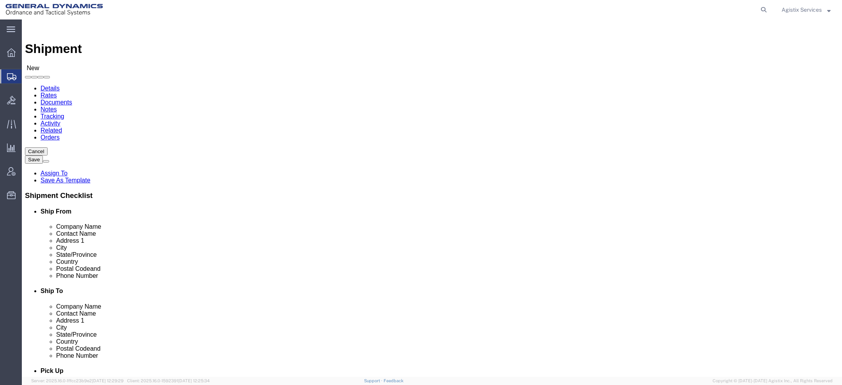
scroll to position [16, 0]
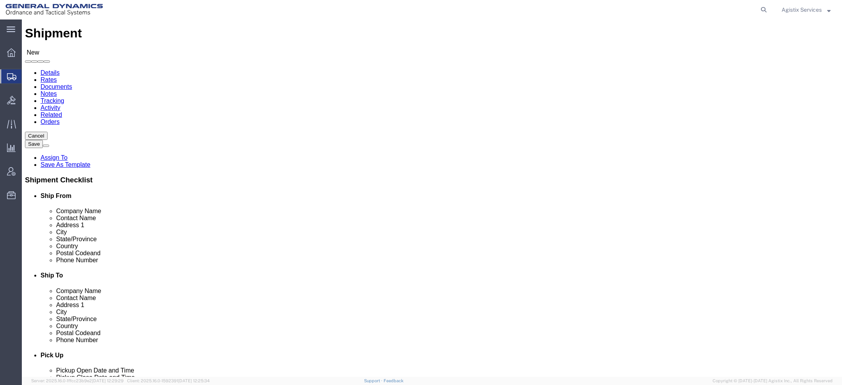
type input "TEST KH"
click input "[PERSON_NAME]"
paste input "N"
click input "[PERSON_NAME] arsons"
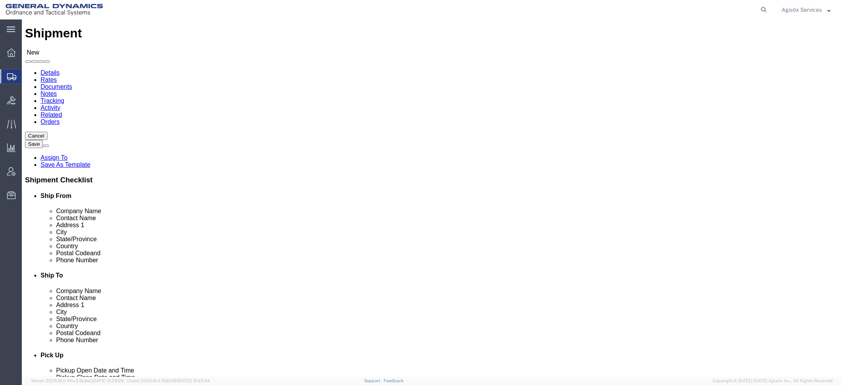
type input "[PERSON_NAME]"
click input "text"
drag, startPoint x: 528, startPoint y: 187, endPoint x: 496, endPoint y: 187, distance: 31.6
click input "[PERSON_NAME] ilkes-Barre"
type input "[PERSON_NAME] ilkes-Barre"
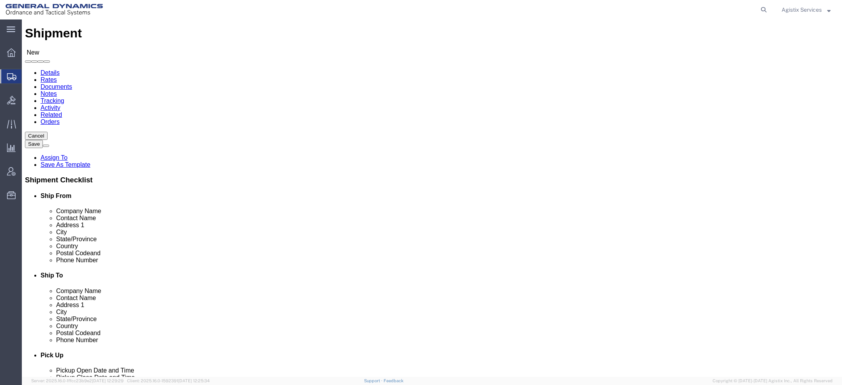
select select
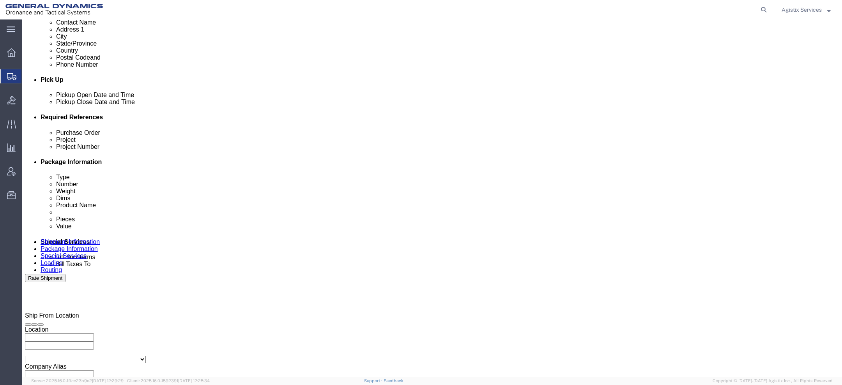
scroll to position [0, 0]
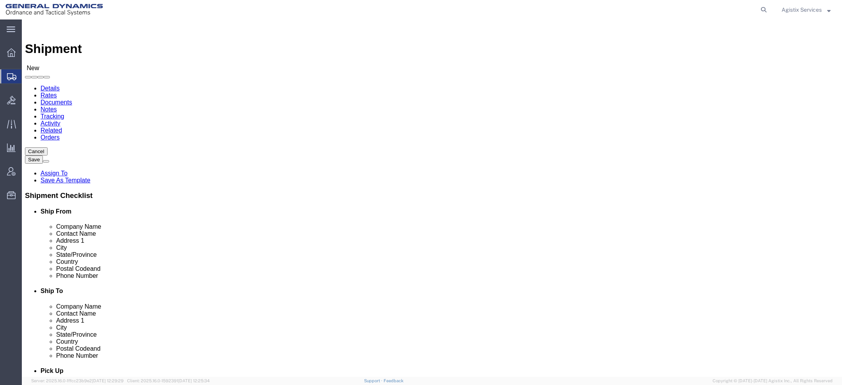
click input "[PERSON_NAME] ilkes-Barre"
drag, startPoint x: 496, startPoint y: 203, endPoint x: 593, endPoint y: 203, distance: 96.6
click input "[PERSON_NAME] ilkes-Barre"
type input "[PERSON_NAME]"
click input "67357"
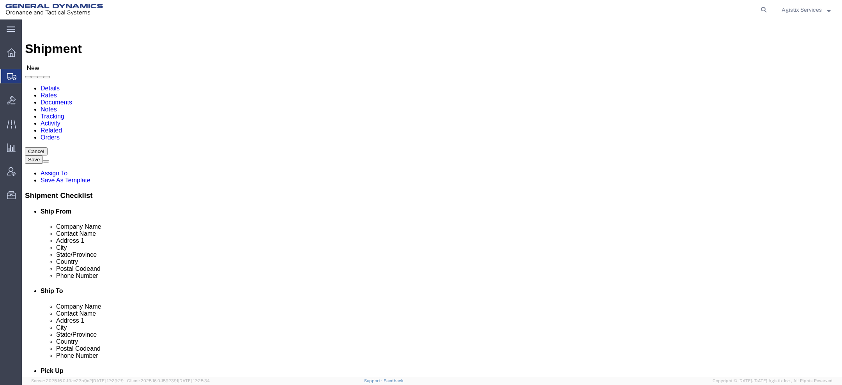
click input "67357"
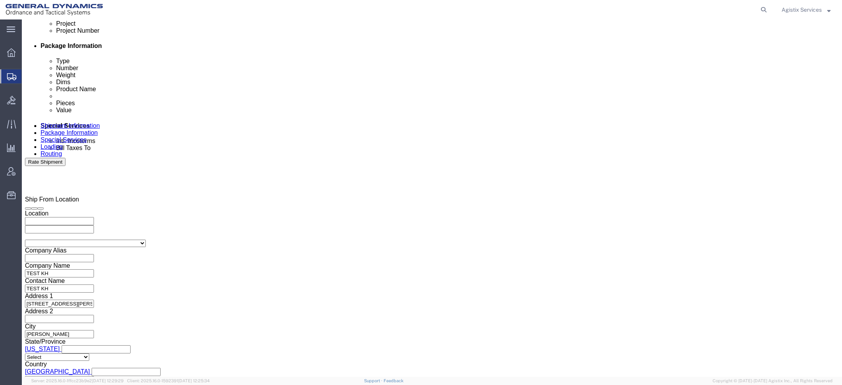
scroll to position [474, 0]
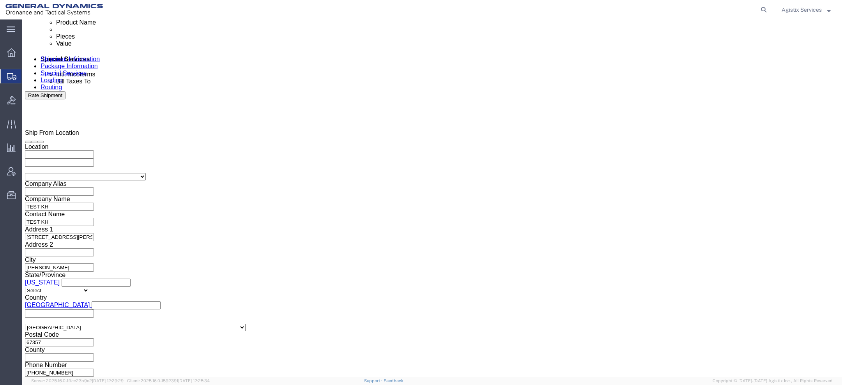
click input "text"
drag, startPoint x: 145, startPoint y: 166, endPoint x: 39, endPoint y: 161, distance: 106.1
click div "Purchase Order TEST KH Project Project Number Select Account Type Activity ID A…"
type input "TEST KH"
click input "text"
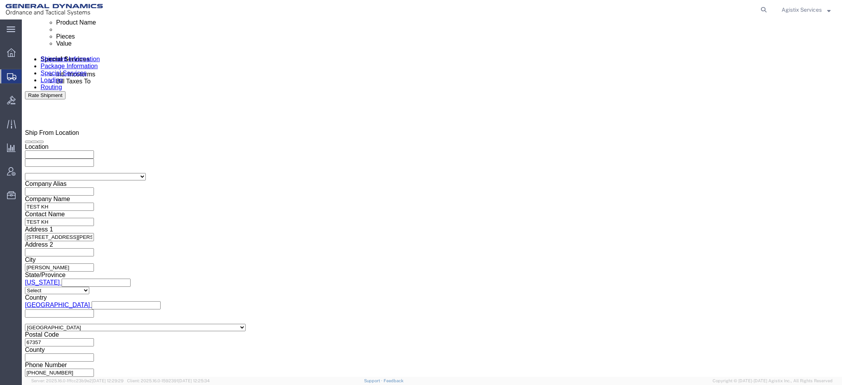
paste input "TEST KH"
type input "TEST KH"
click input "text"
paste input "TEST KH"
type input "TEST KH"
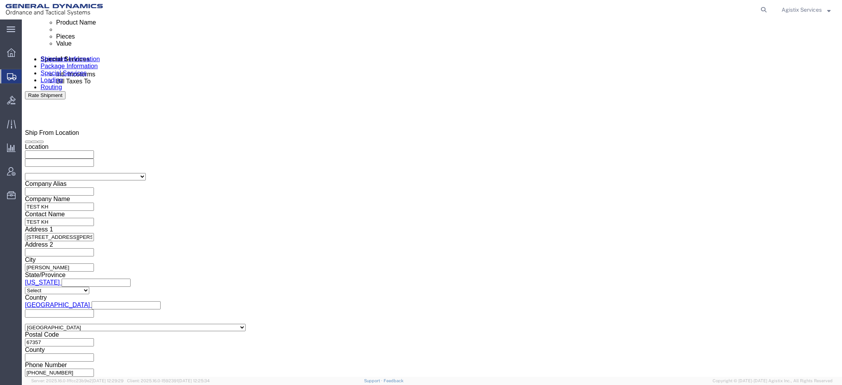
click icon
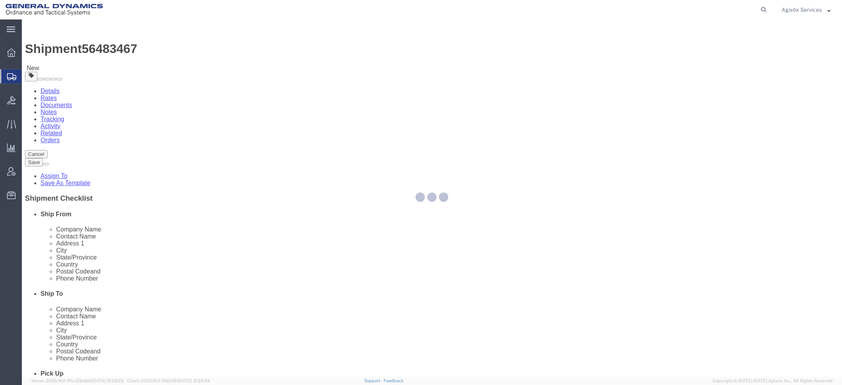
select select "CBOX"
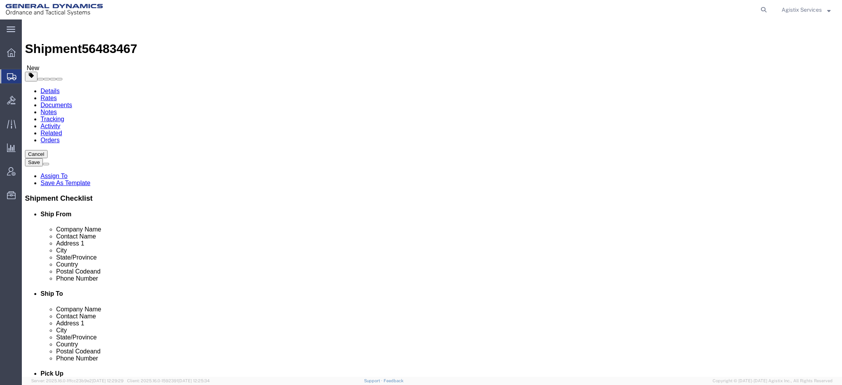
click input "text"
type input "48"
type input "8"
type input "3000"
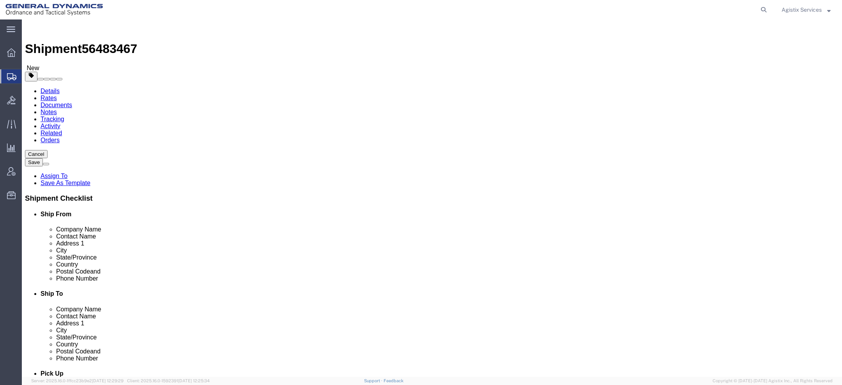
click link "Add Content"
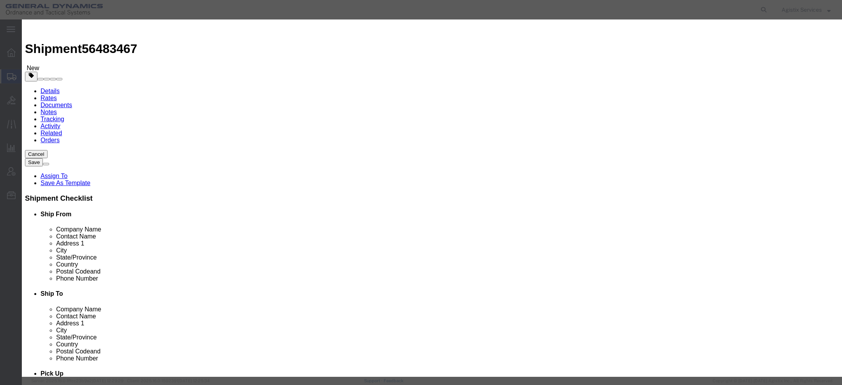
click input "text"
paste input "TEST KH"
type input "TEST KH"
click input "0"
type input "1"
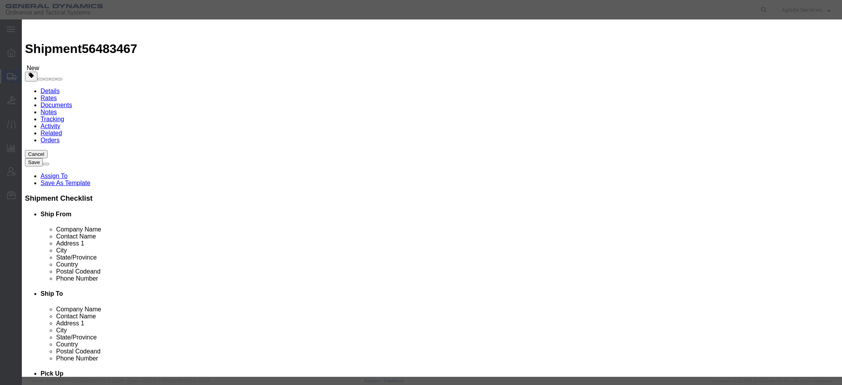
click input "text"
type input "1"
click select "Select 50 55 60 65 70 85 92.5 100 125 175 250 300 400"
select select "55"
click button "Save & Close"
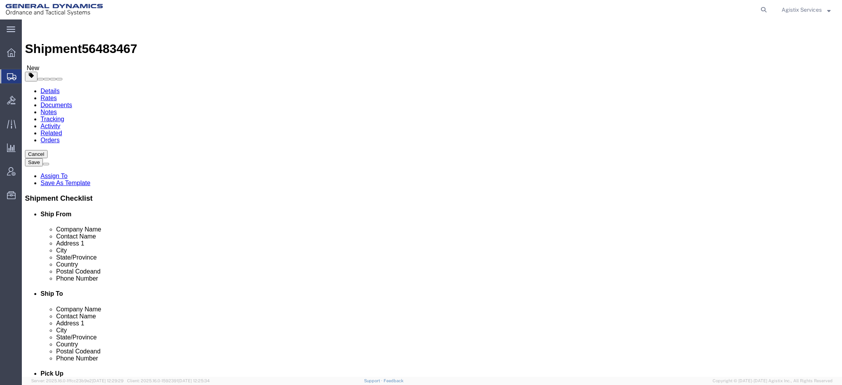
click button "Rate Shipment"
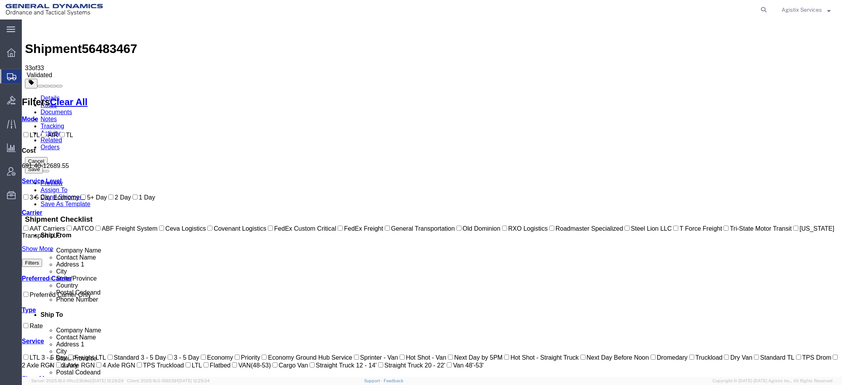
click at [43, 252] on link "Show More" at bounding box center [38, 249] width 32 height 7
click at [623, 232] on label "Steel Lion LLC" at bounding box center [647, 228] width 49 height 7
click at [624, 231] on input "Steel Lion LLC" at bounding box center [626, 228] width 5 height 5
checkbox input "true"
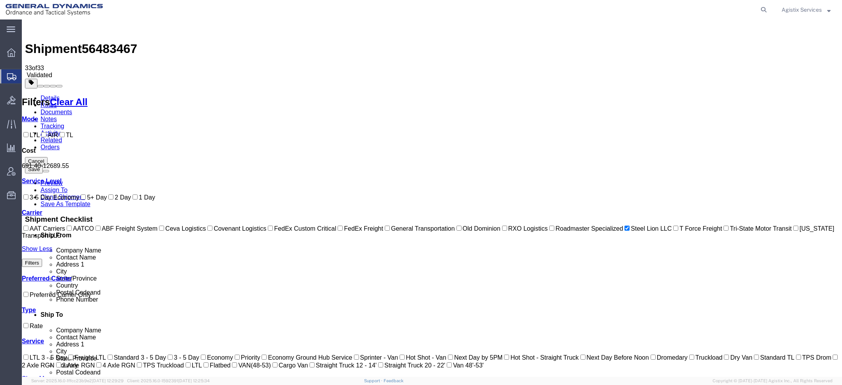
click at [45, 95] on link "Details" at bounding box center [50, 98] width 19 height 7
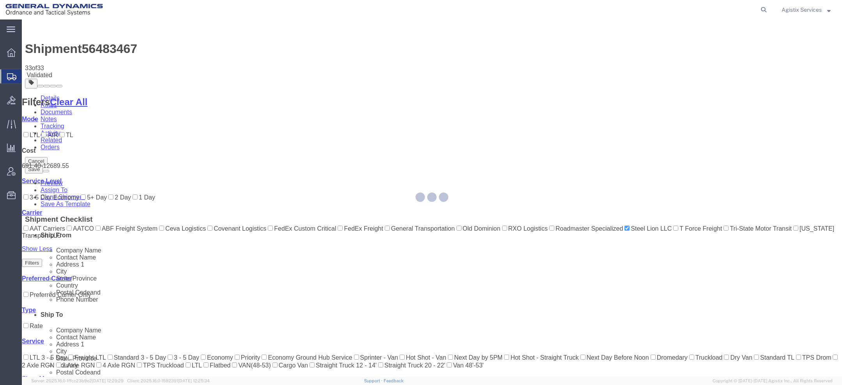
click at [45, 52] on div at bounding box center [432, 197] width 820 height 357
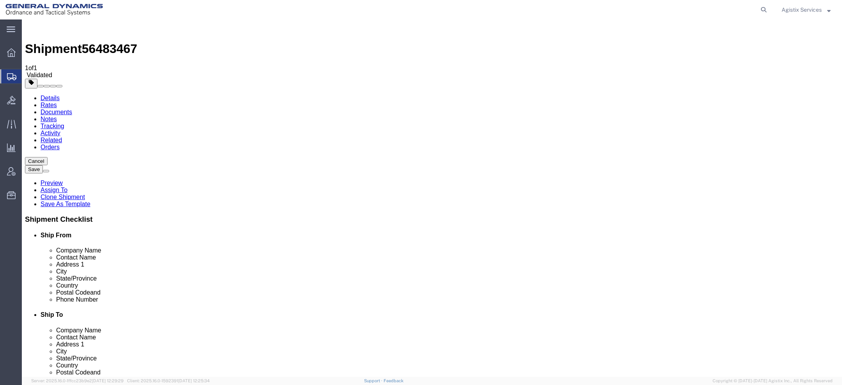
drag, startPoint x: 169, startPoint y: 178, endPoint x: 1, endPoint y: 169, distance: 167.8
click div "Please fix the following errors Ship From Location Location Select Select My Pr…"
paste input "Hwy 203 & 6258 [PERSON_NAME] [PERSON_NAME]"
type input "Hwy 203 & [STREET_ADDRESS][PERSON_NAME]"
click input "text"
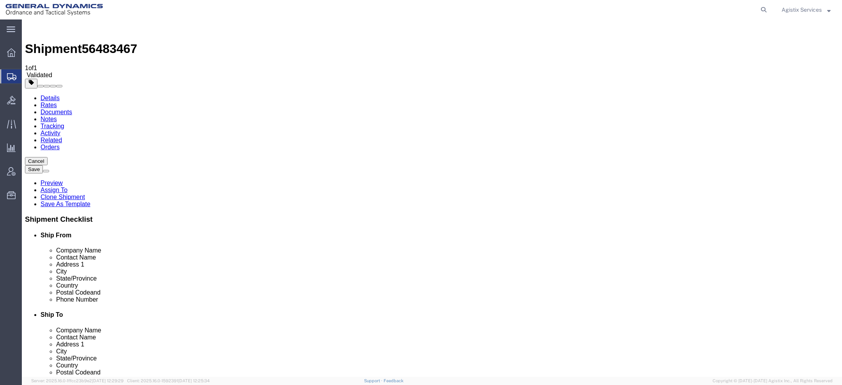
paste input "BLDG 7000B"
type input "BLDG 7000B"
click input "[PERSON_NAME]"
paste input "[GEOGRAPHIC_DATA]"
click input "[PERSON_NAME]"
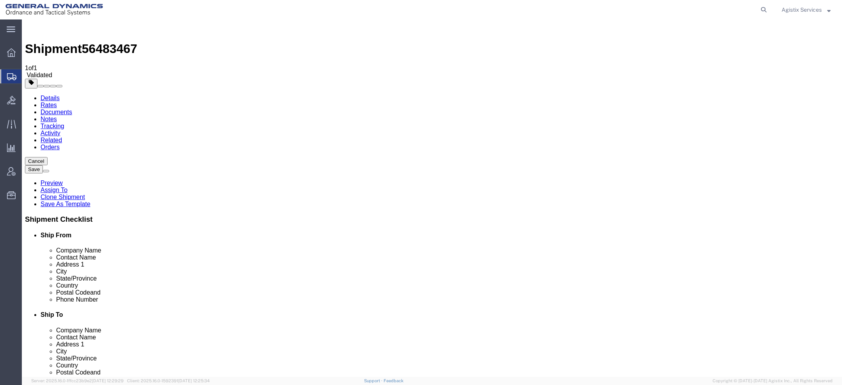
click input "[PERSON_NAME]"
drag, startPoint x: 179, startPoint y: 204, endPoint x: 147, endPoint y: 205, distance: 32.3
click input "[PERSON_NAME]"
paste input "N"
type input "[GEOGRAPHIC_DATA]"
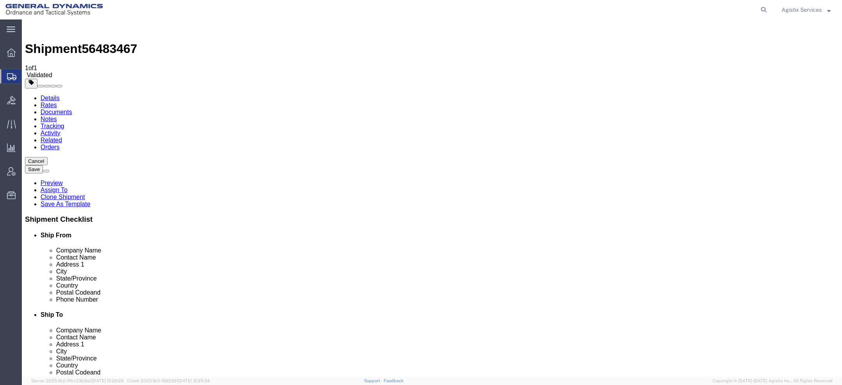
click label "State/Province"
drag, startPoint x: 145, startPoint y: 247, endPoint x: 82, endPoint y: 247, distance: 63.1
click div "Postal Code 67357"
paste input "71711"
type input "71711"
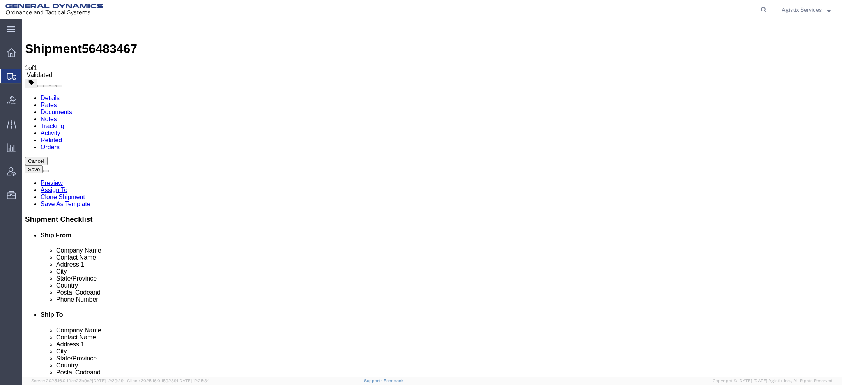
click button "Rate Shipment"
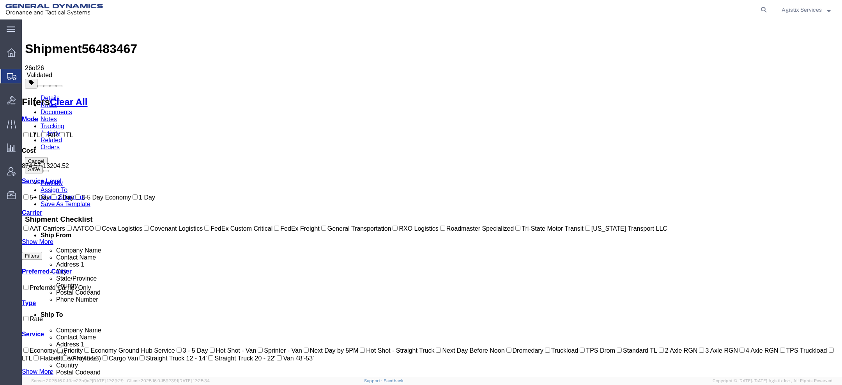
click at [49, 245] on link "Show More" at bounding box center [38, 241] width 32 height 7
click at [44, 95] on link "Details" at bounding box center [50, 98] width 19 height 7
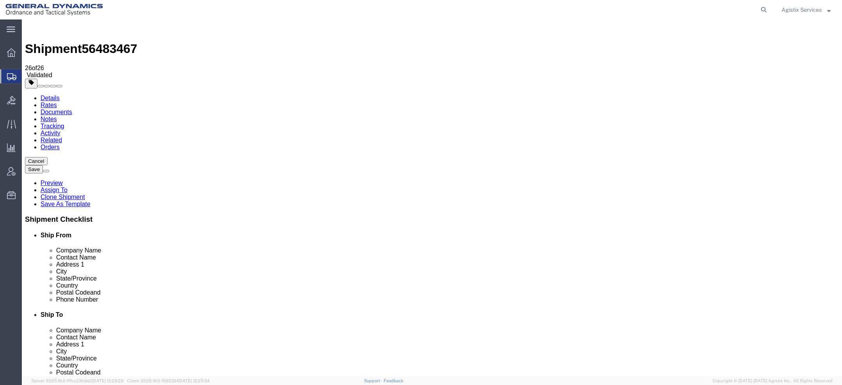
type input "AR"
select select "AR"
click button "Rate Shipment"
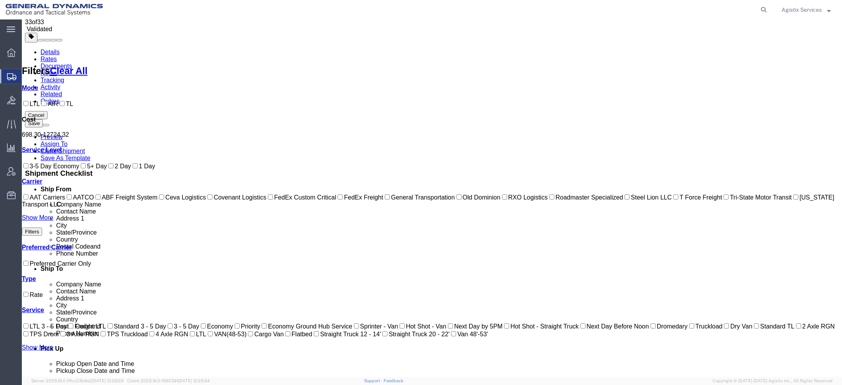
scroll to position [47, 0]
click at [48, 221] on link "Show More" at bounding box center [38, 217] width 32 height 7
click at [623, 201] on label "Steel Lion LLC" at bounding box center [647, 197] width 49 height 7
click at [624, 200] on input "Steel Lion LLC" at bounding box center [626, 196] width 5 height 5
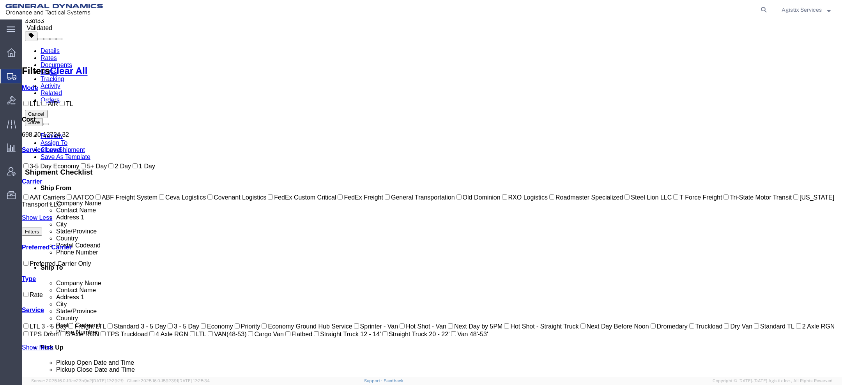
checkbox input "true"
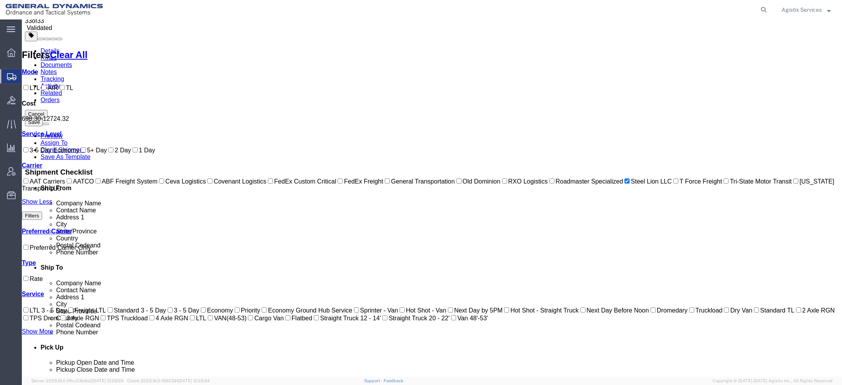
scroll to position [0, 0]
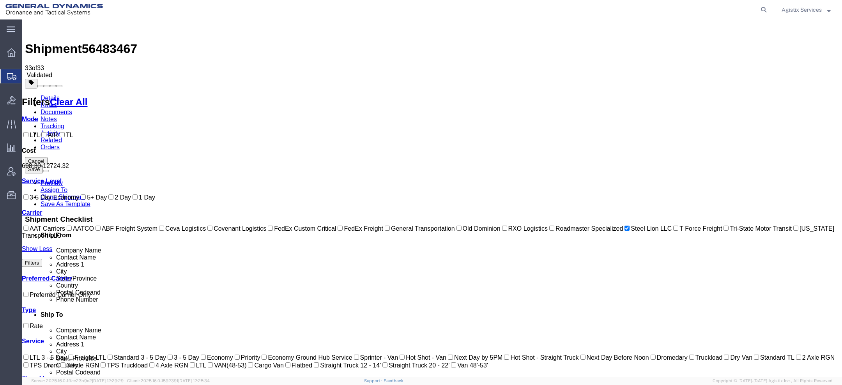
click at [48, 157] on button "Cancel" at bounding box center [36, 161] width 23 height 8
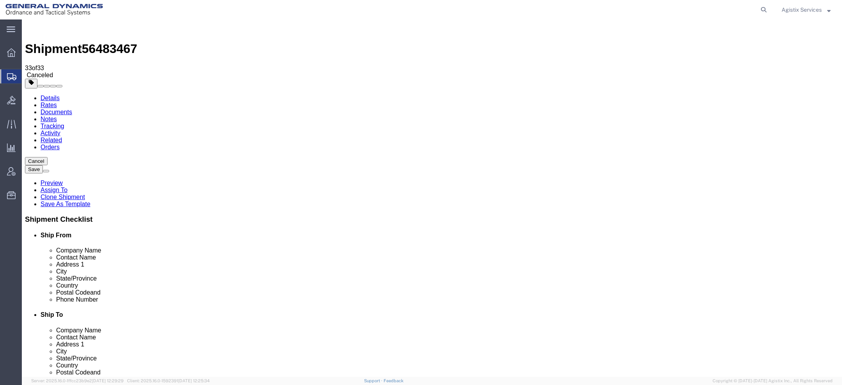
click at [804, 9] on span "Agistix Services" at bounding box center [801, 9] width 40 height 9
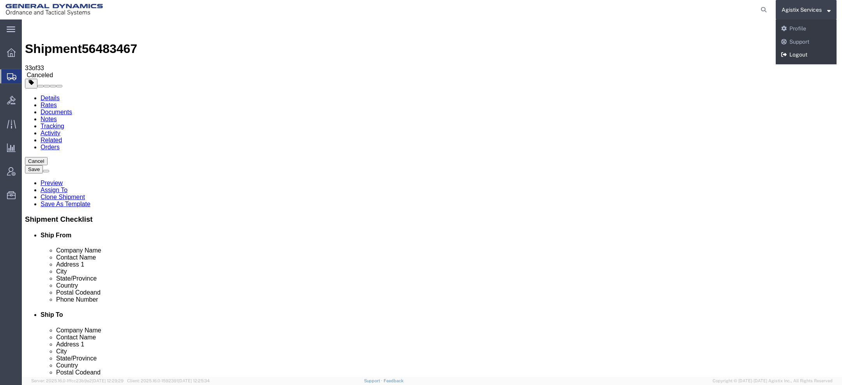
click at [793, 53] on link "Logout" at bounding box center [805, 54] width 61 height 13
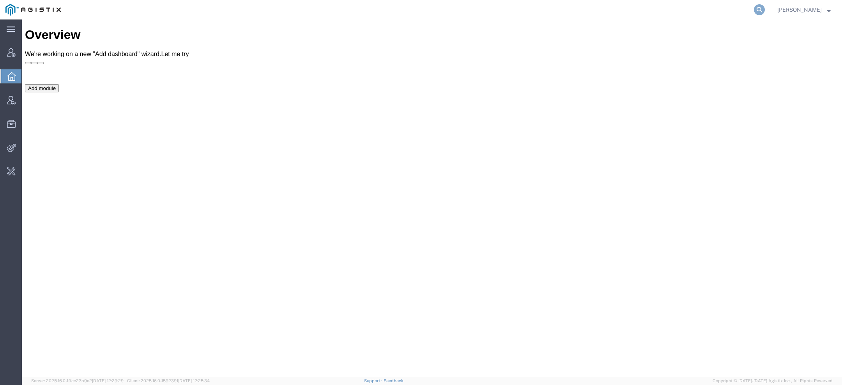
click at [759, 11] on icon at bounding box center [759, 9] width 11 height 11
paste input "56482572"
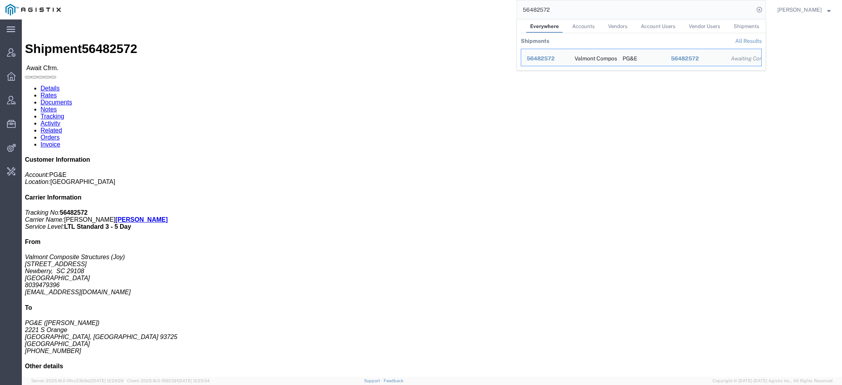
drag, startPoint x: 559, startPoint y: 10, endPoint x: 308, endPoint y: 10, distance: 251.0
click at [345, 10] on div "56482572 Everywhere Accounts Vendors Account Users Vendor Users Shipments Shipm…" at bounding box center [415, 9] width 699 height 19
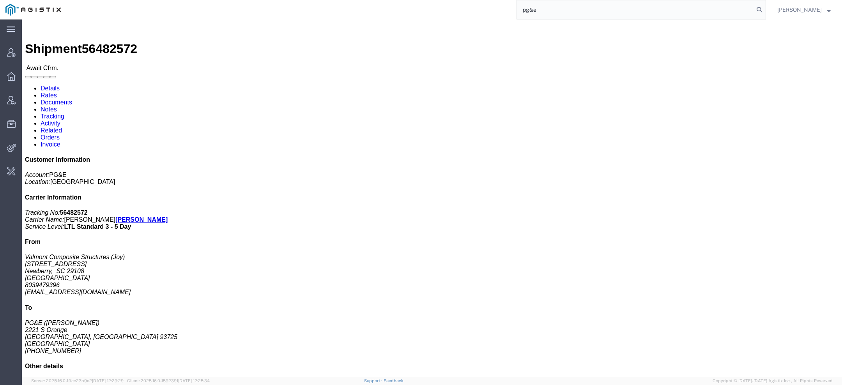
type input "pg&e"
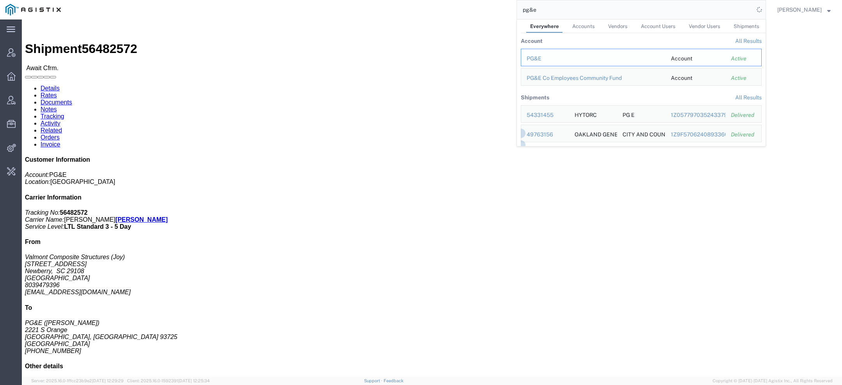
click at [548, 53] on td "PG&E" at bounding box center [593, 58] width 145 height 18
click at [546, 57] on div "PG&E" at bounding box center [592, 59] width 133 height 8
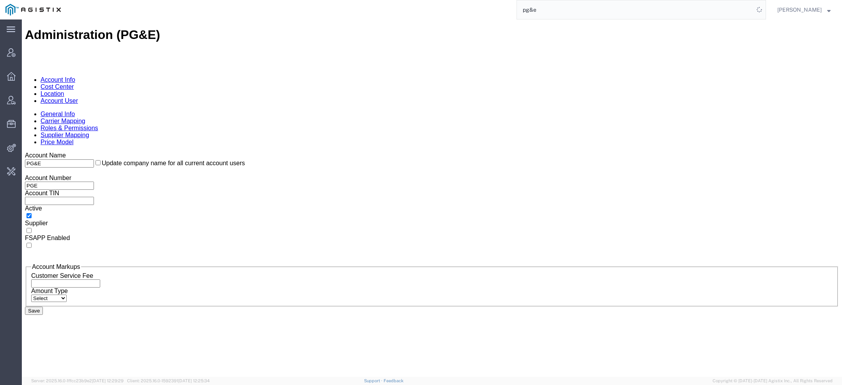
click at [64, 90] on link "Location" at bounding box center [53, 93] width 24 height 7
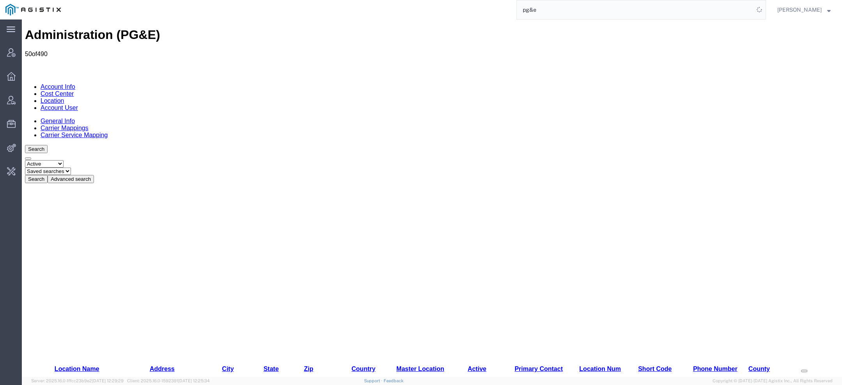
click at [94, 175] on button "Advanced search" at bounding box center [71, 179] width 46 height 8
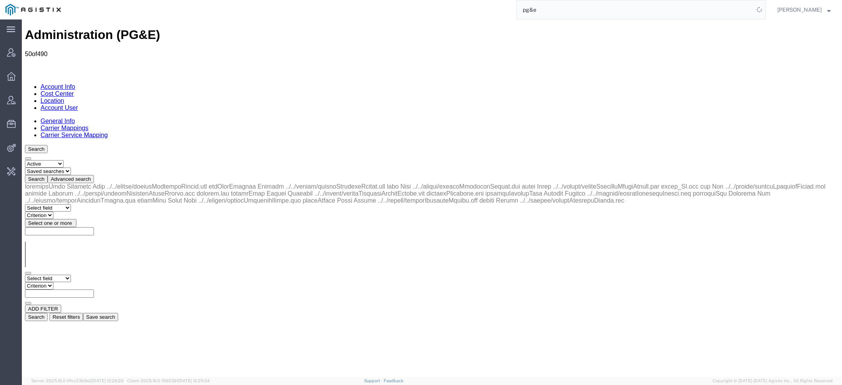
click at [69, 275] on select "Select field Address [GEOGRAPHIC_DATA] Location Name Location Num Master Locati…" at bounding box center [48, 278] width 46 height 7
select select "city"
click at [72, 282] on select "Criterion contains does not contain is is blank is not blank starts with" at bounding box center [48, 285] width 47 height 7
select select "contains"
paste input "Petaluma"
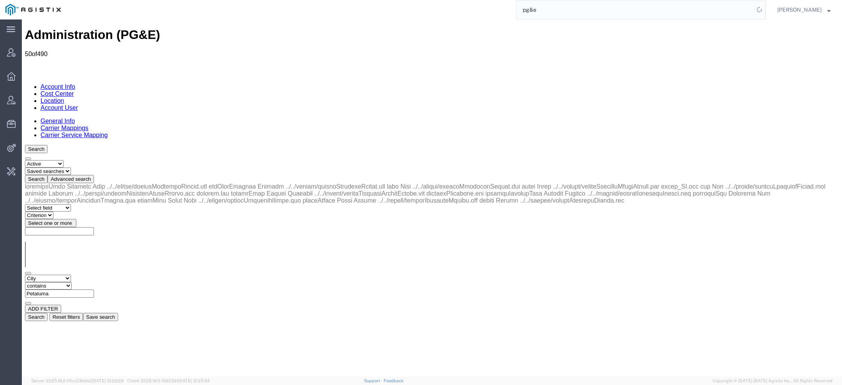
click at [48, 313] on button "Search" at bounding box center [36, 317] width 23 height 8
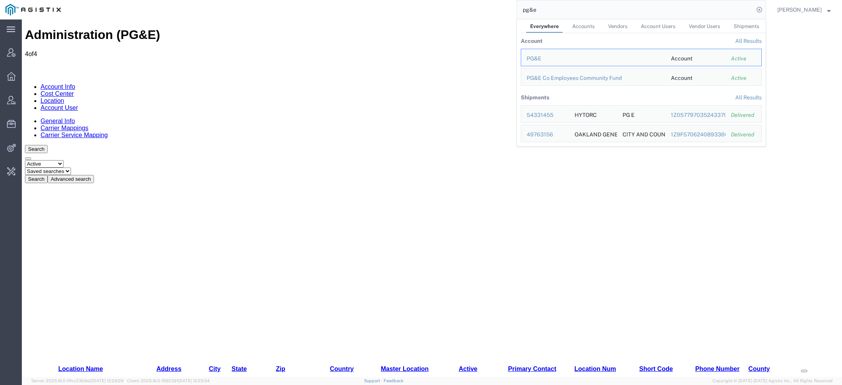
click at [368, 239] on div "Administration (PG&E) 4 of 4 Account Info Cost Center Location Account User Gen…" at bounding box center [432, 326] width 814 height 596
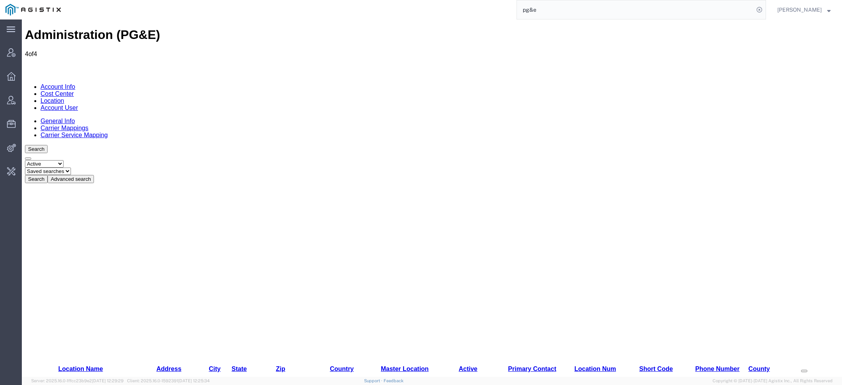
click at [94, 175] on button "Advanced search" at bounding box center [71, 179] width 46 height 8
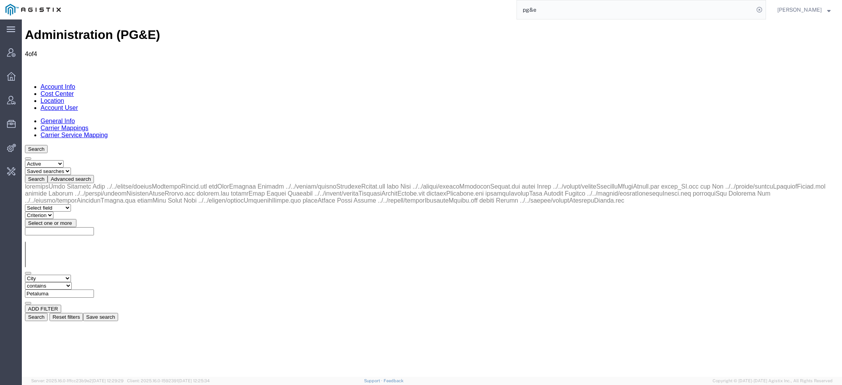
drag, startPoint x: 181, startPoint y: 120, endPoint x: 56, endPoint y: 120, distance: 124.7
click at [83, 275] on div "Select field Address [GEOGRAPHIC_DATA] Location Name Location Num Master Locati…" at bounding box center [432, 290] width 814 height 30
paste input "ioneer"
click at [48, 313] on button "Search" at bounding box center [36, 317] width 23 height 8
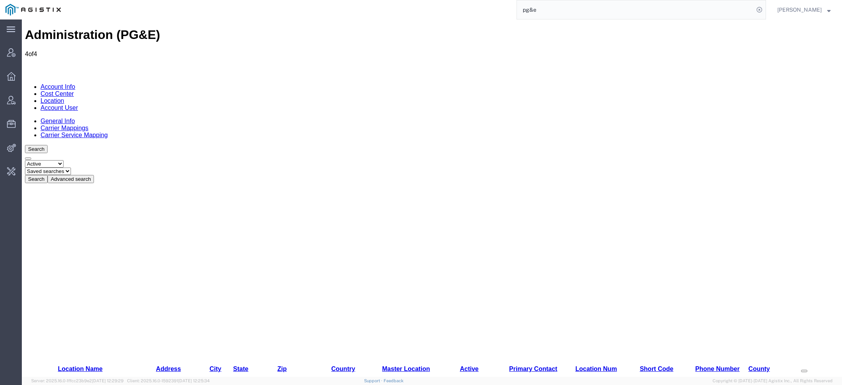
click at [94, 175] on button "Advanced search" at bounding box center [71, 179] width 46 height 8
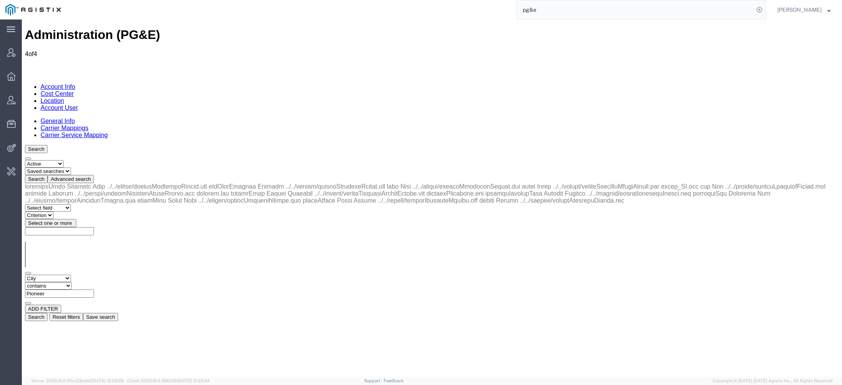
drag, startPoint x: 152, startPoint y: 118, endPoint x: 57, endPoint y: 118, distance: 95.1
click at [91, 275] on div "Select field Address [GEOGRAPHIC_DATA] Location Name Location Num Master Locati…" at bounding box center [432, 290] width 814 height 30
paste input "Lincoln"
type input "Lincoln"
click at [48, 313] on button "Search" at bounding box center [36, 317] width 23 height 8
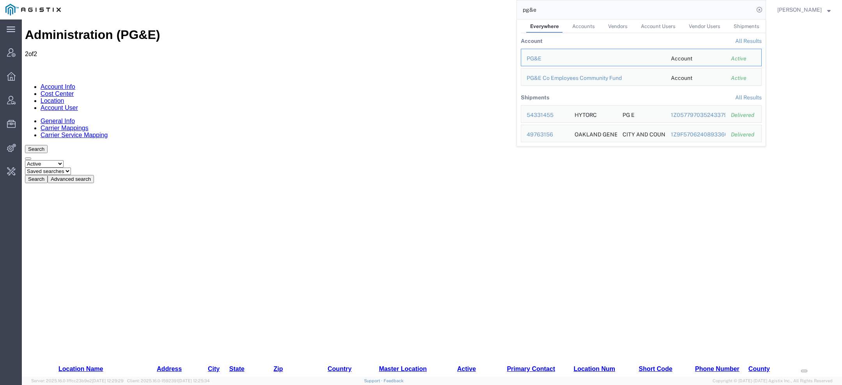
drag, startPoint x: 556, startPoint y: 7, endPoint x: 385, endPoint y: 7, distance: 171.5
click at [428, 7] on div "pg&e Everywhere Accounts Vendors Account Users Vendor Users Shipments Account A…" at bounding box center [415, 9] width 699 height 19
paste input "56482355"
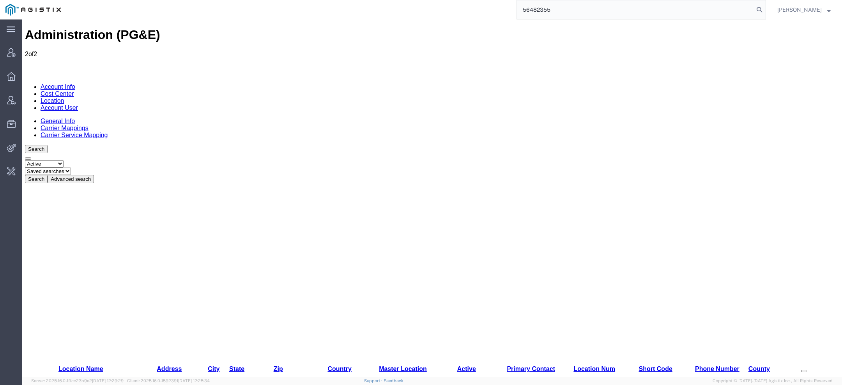
type input "56482355"
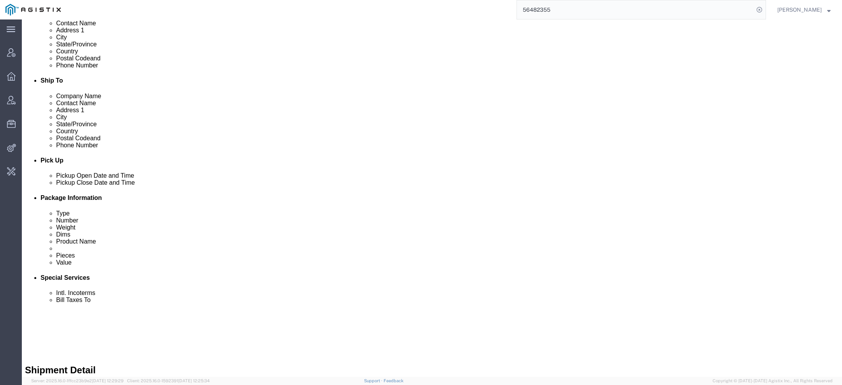
scroll to position [265, 0]
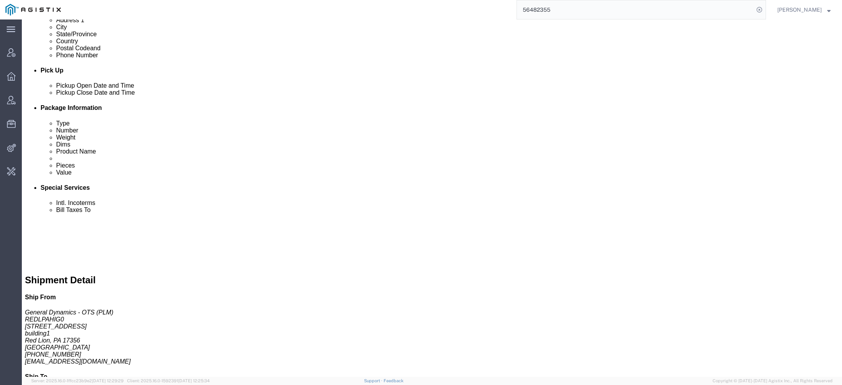
click link "Activity"
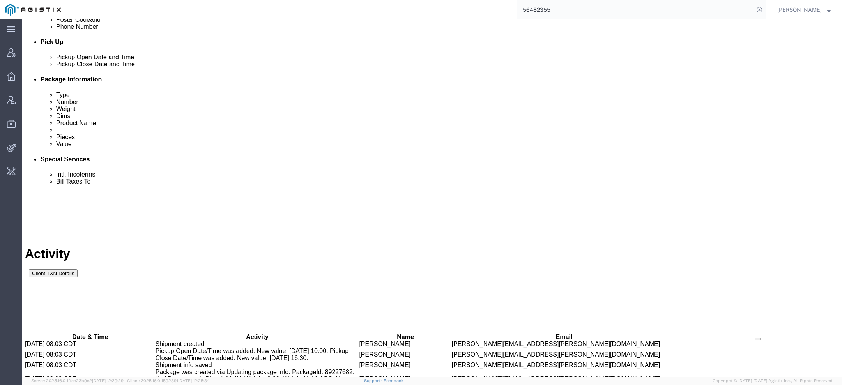
scroll to position [70, 0]
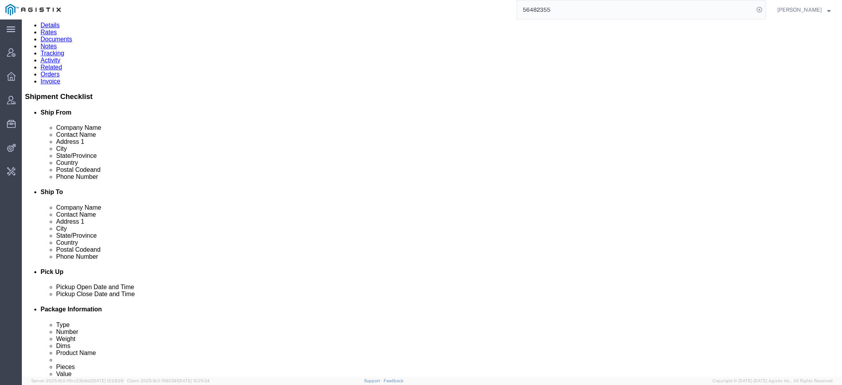
drag, startPoint x: 374, startPoint y: 77, endPoint x: 441, endPoint y: 74, distance: 67.1
copy span "[PERSON_NAME][EMAIL_ADDRESS][PERSON_NAME][DOMAIN_NAME]"
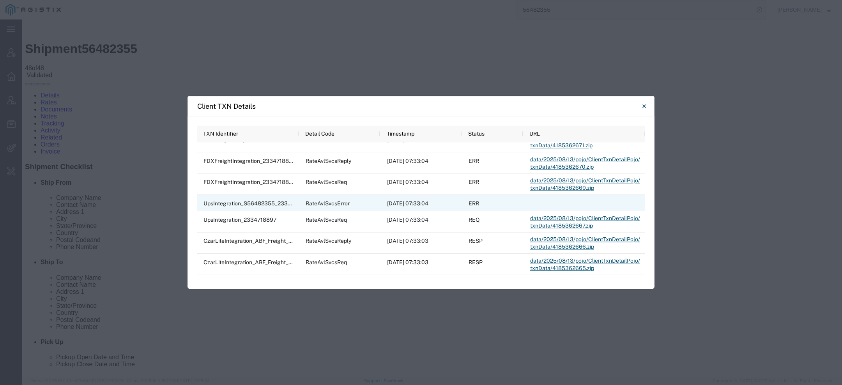
scroll to position [48, 0]
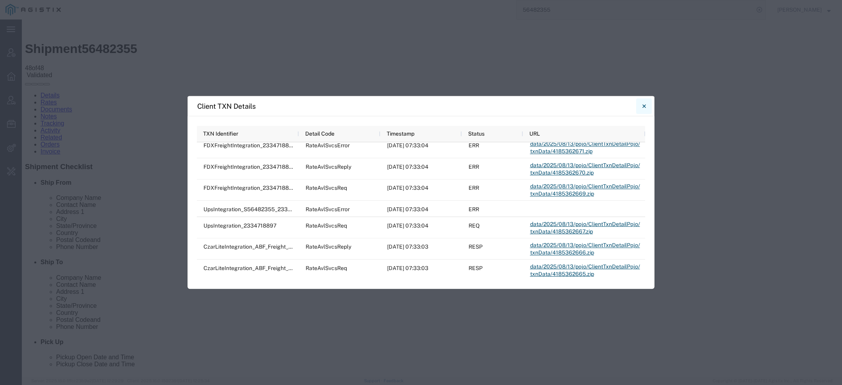
drag, startPoint x: 645, startPoint y: 101, endPoint x: 619, endPoint y: 82, distance: 31.7
click at [645, 101] on button "Close" at bounding box center [644, 106] width 16 height 16
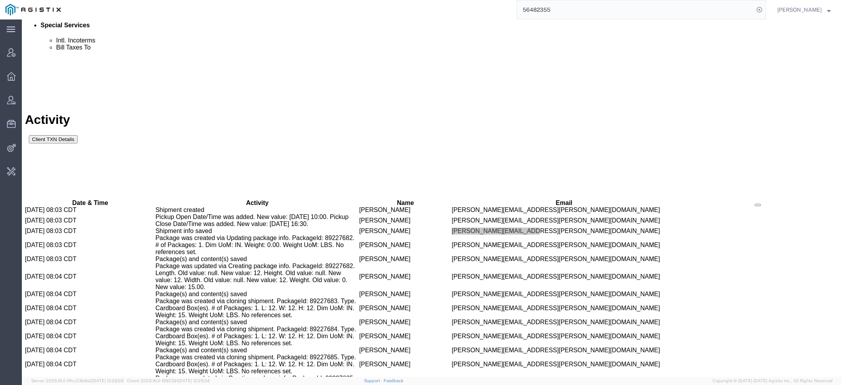
scroll to position [456, 0]
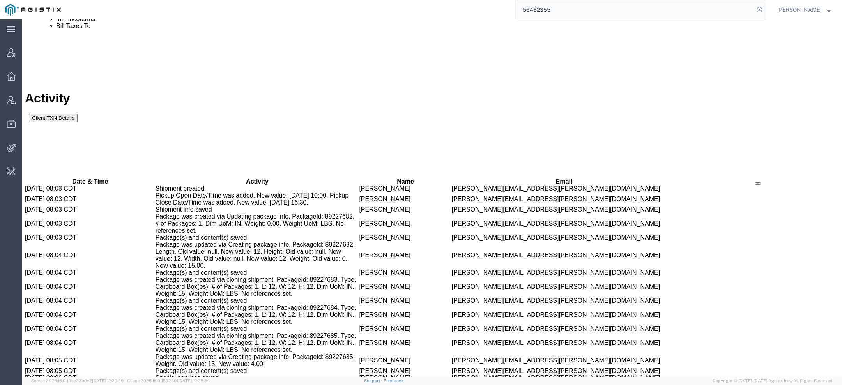
drag, startPoint x: 374, startPoint y: 291, endPoint x: 436, endPoint y: 292, distance: 61.6
copy span "[PERSON_NAME][EMAIL_ADDRESS][PERSON_NAME][DOMAIN_NAME]"
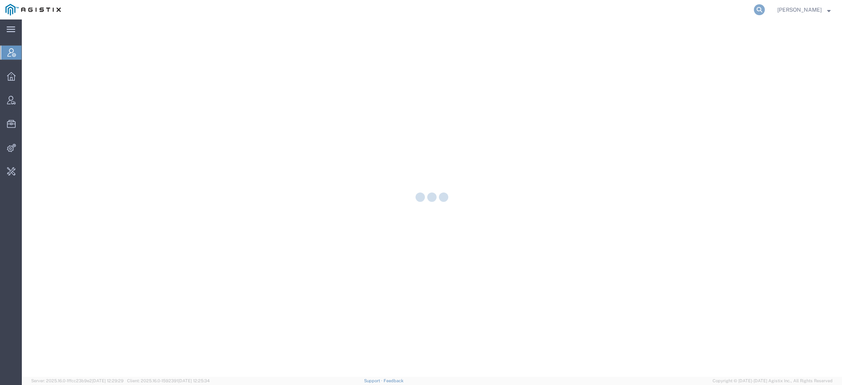
click at [759, 11] on icon at bounding box center [759, 9] width 11 height 11
paste input "[PERSON_NAME][EMAIL_ADDRESS][PERSON_NAME][DOMAIN_NAME]"
type input "[PERSON_NAME][EMAIL_ADDRESS][PERSON_NAME][DOMAIN_NAME]"
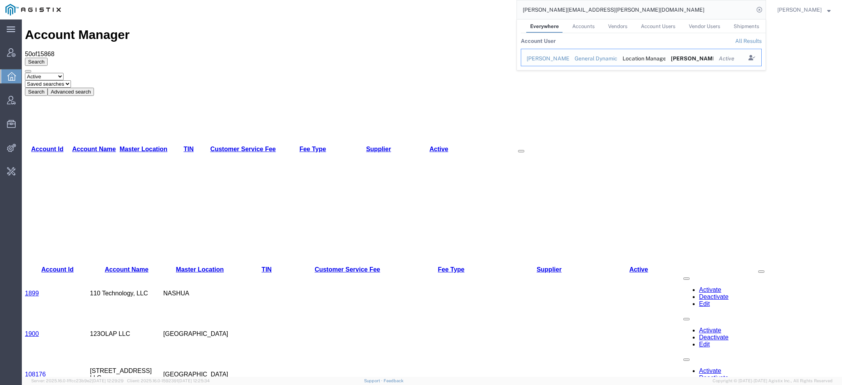
click at [572, 58] on td "General Dynamics - OTS" at bounding box center [593, 58] width 48 height 18
click at [567, 58] on td "[PERSON_NAME]" at bounding box center [545, 58] width 48 height 18
click at [545, 62] on div "[PERSON_NAME]" at bounding box center [544, 59] width 37 height 8
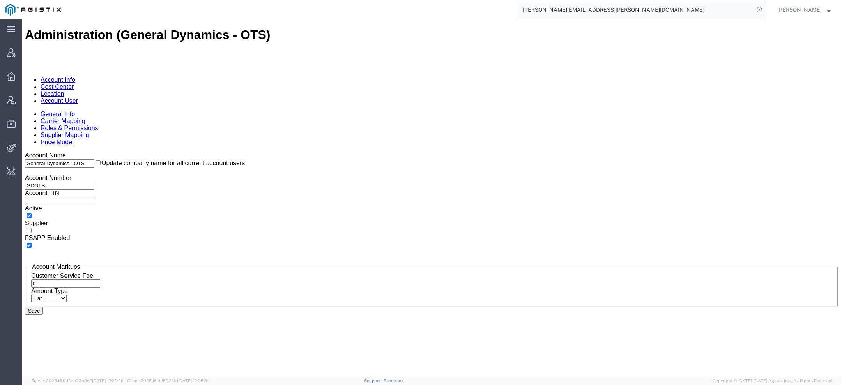
click at [78, 97] on link "Account User" at bounding box center [59, 100] width 37 height 7
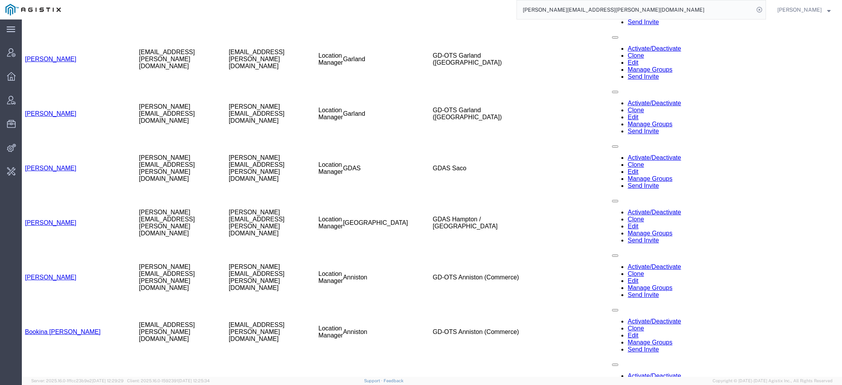
scroll to position [1170, 0]
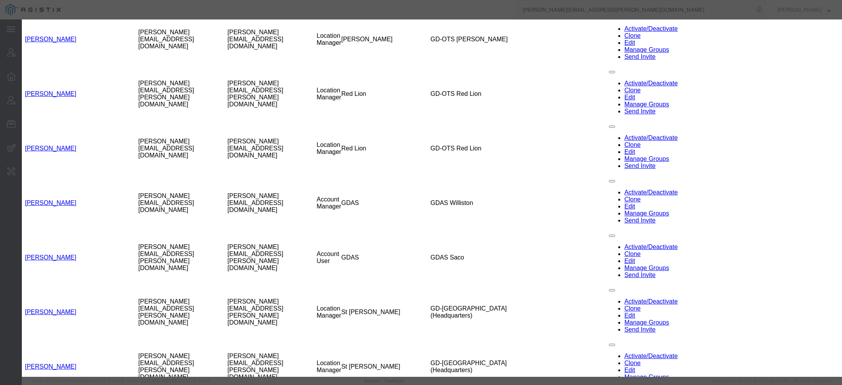
select select "DEPARTMENT"
select select "1763979"
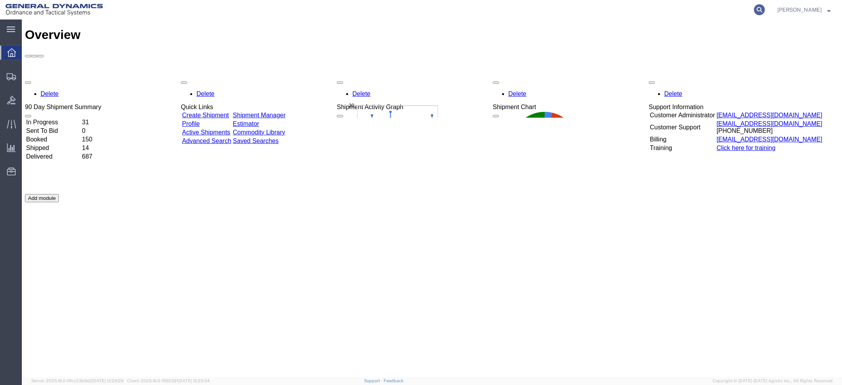
click at [765, 8] on icon at bounding box center [759, 9] width 11 height 11
paste input "56482355"
type input "56482355"
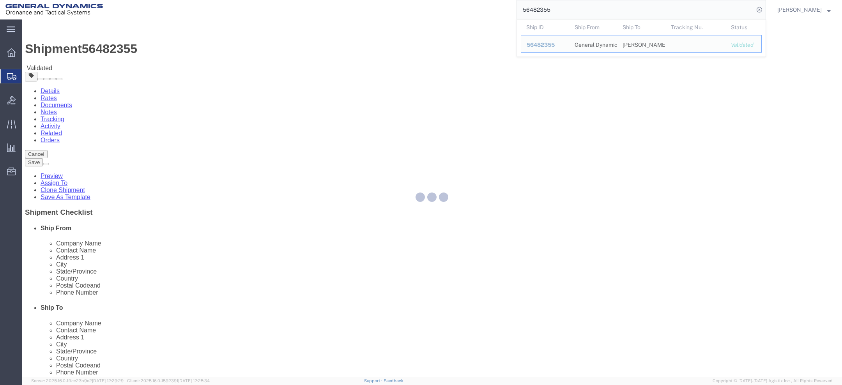
select select "310"
select select
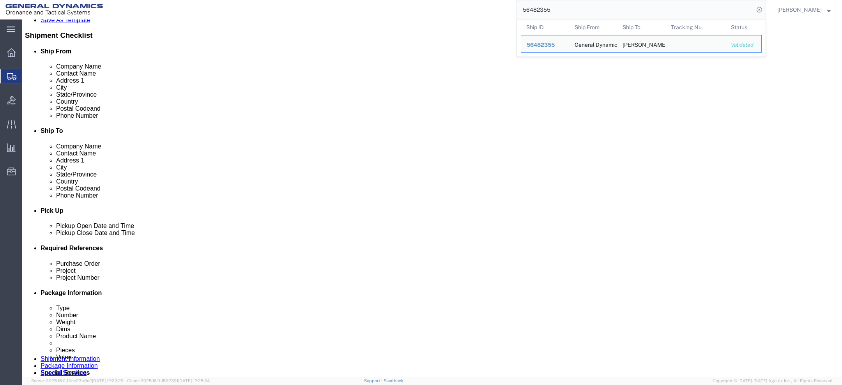
scroll to position [311, 0]
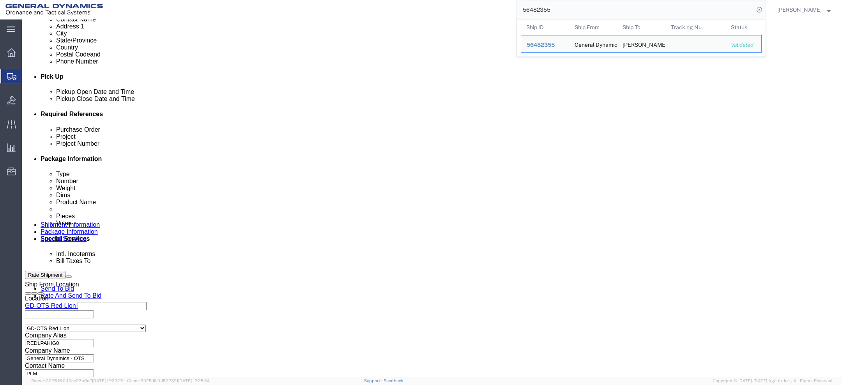
click link "Package Information"
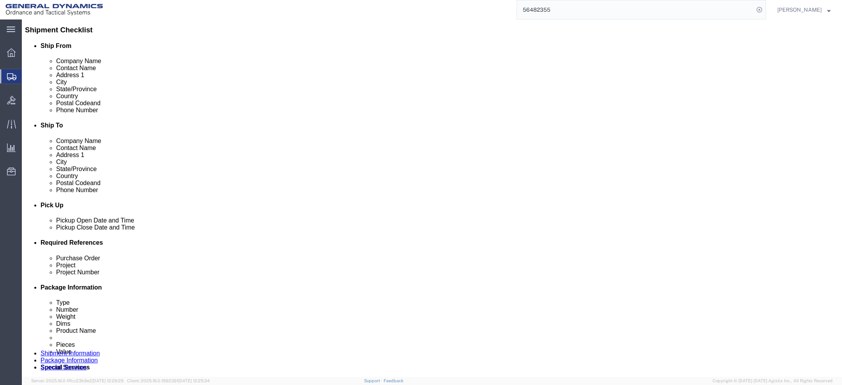
scroll to position [182, 0]
click icon
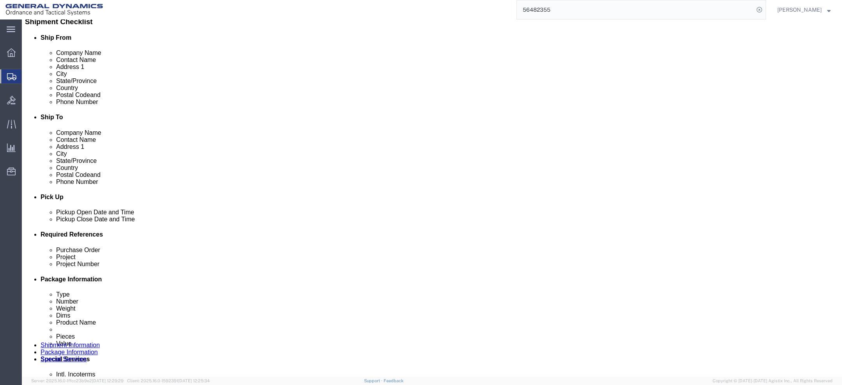
scroll to position [189, 0]
click input "text"
click select "Select DHL FedEx Express UPS"
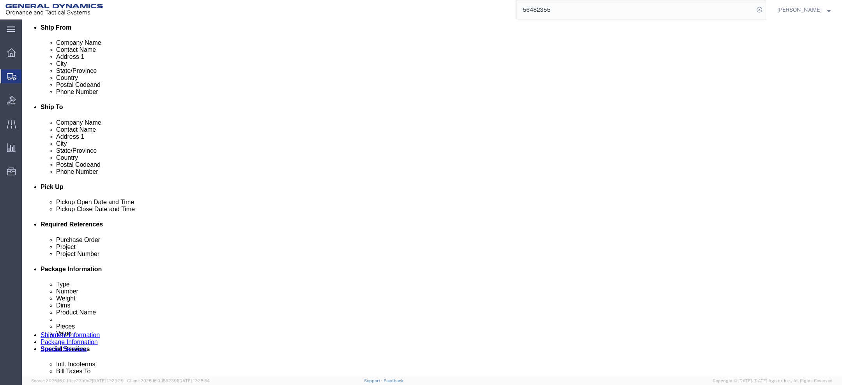
scroll to position [203, 0]
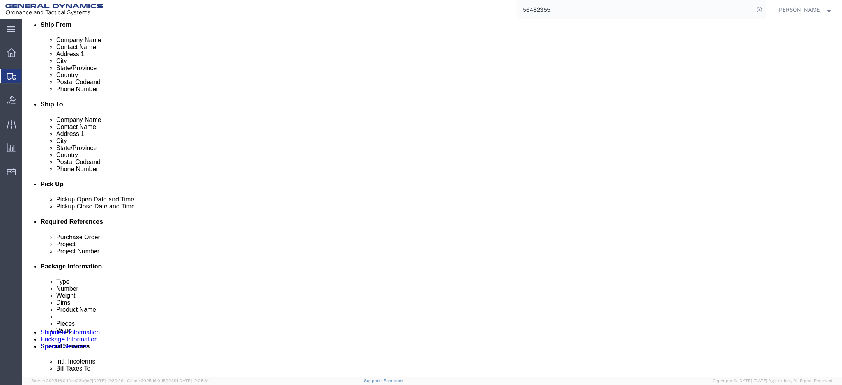
click div "Shipment 56482355 Validated"
click span "56482355"
copy span "56482355"
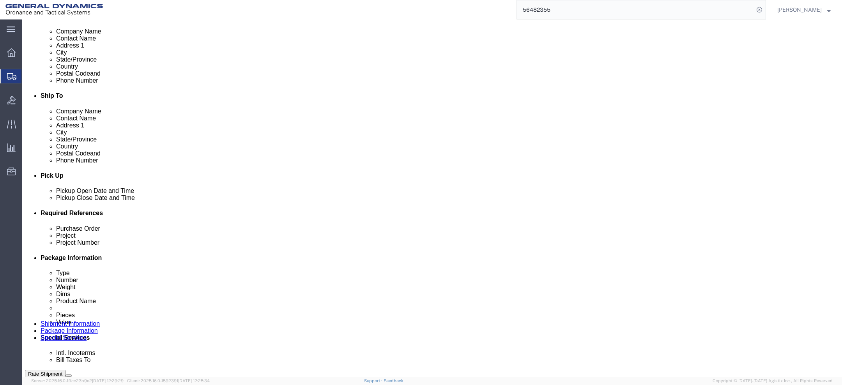
scroll to position [215, 0]
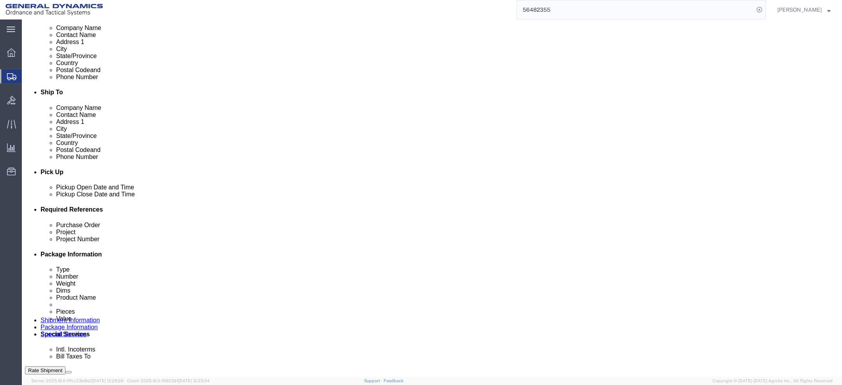
click h1 "Shipment 56482355"
copy h1 "n"
click div "Shipment 56482355 Validated"
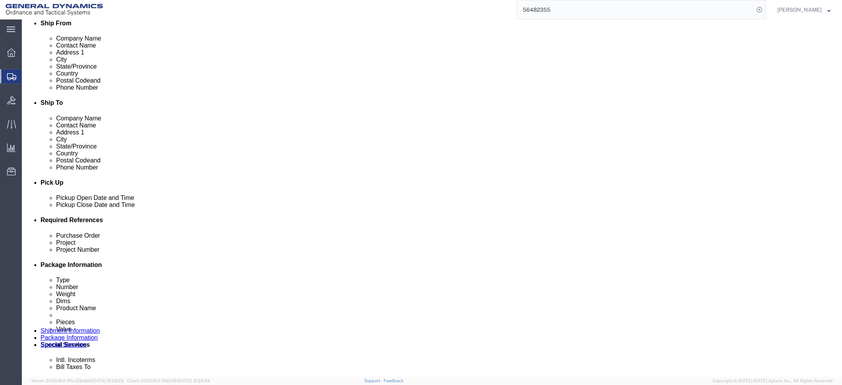
scroll to position [204, 0]
click at [813, 11] on span "Perry Murray" at bounding box center [799, 9] width 44 height 9
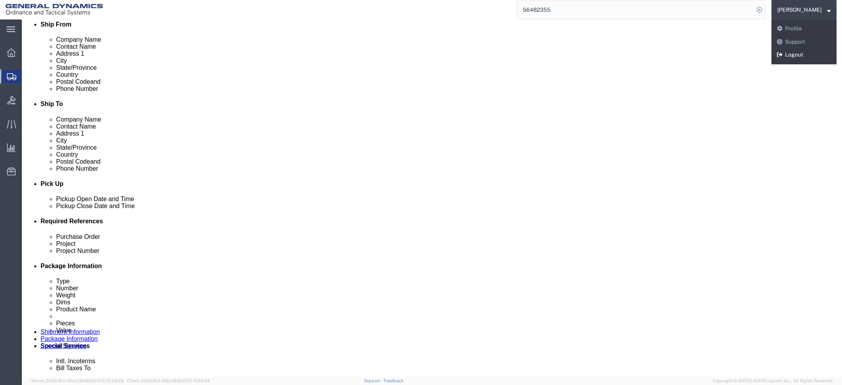
click at [809, 55] on link "Logout" at bounding box center [803, 54] width 65 height 13
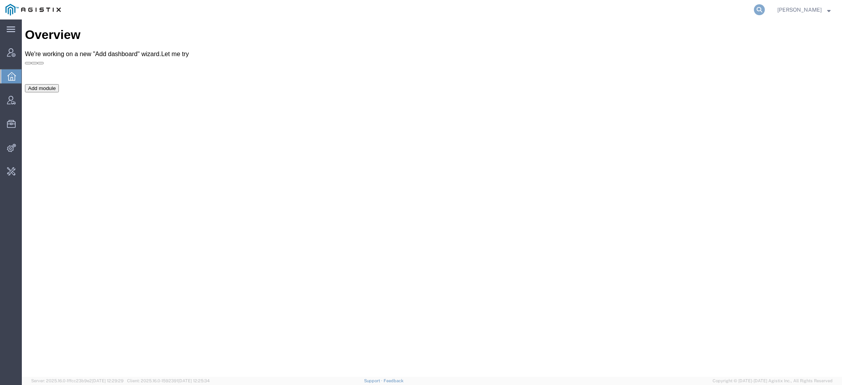
click at [765, 9] on icon at bounding box center [759, 9] width 11 height 11
type input "ait world"
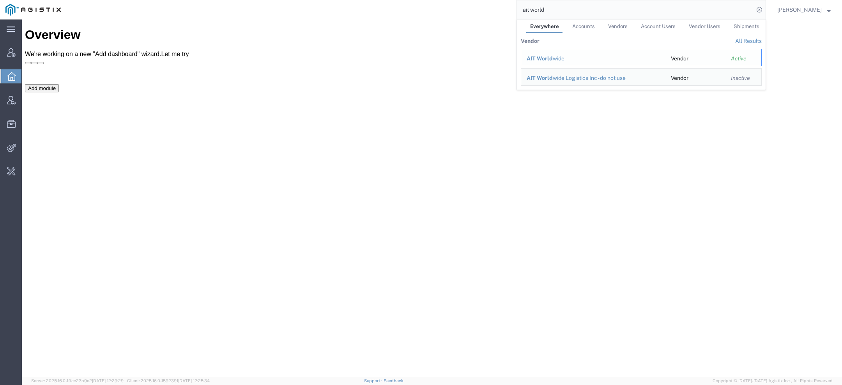
click at [557, 58] on div "AIT World wide" at bounding box center [592, 59] width 133 height 8
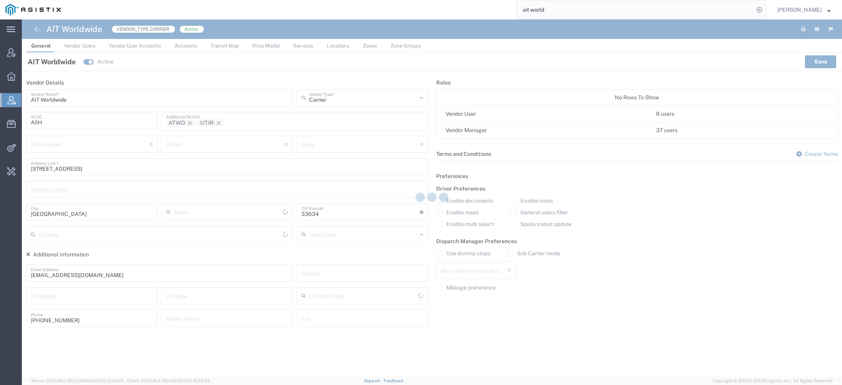
type input "[US_STATE]"
type input "[GEOGRAPHIC_DATA]"
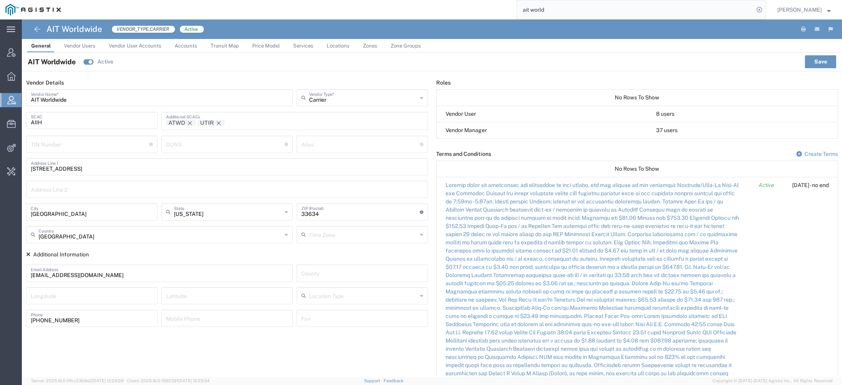
click at [311, 47] on span "Services" at bounding box center [303, 46] width 20 height 6
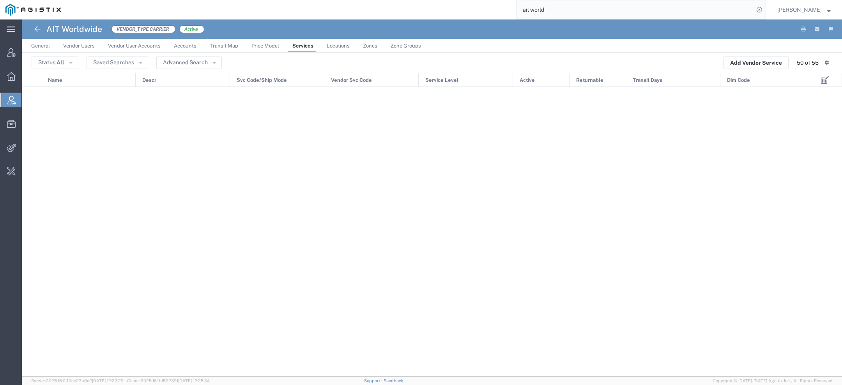
scroll to position [10, 0]
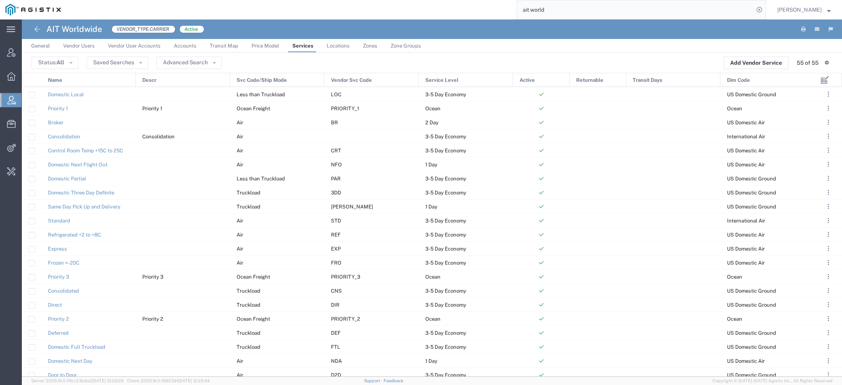
scroll to position [239, 0]
click at [102, 135] on div "Consolidation" at bounding box center [88, 136] width 94 height 14
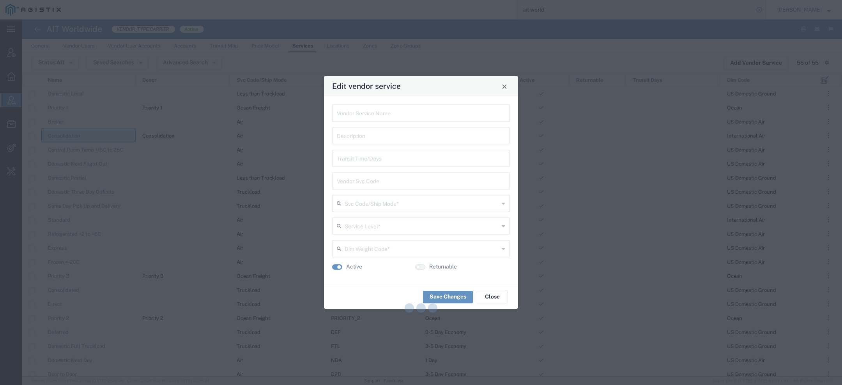
type input "Consolidation"
type input "Air"
type input "3-5 Day Economy"
type input "International Air"
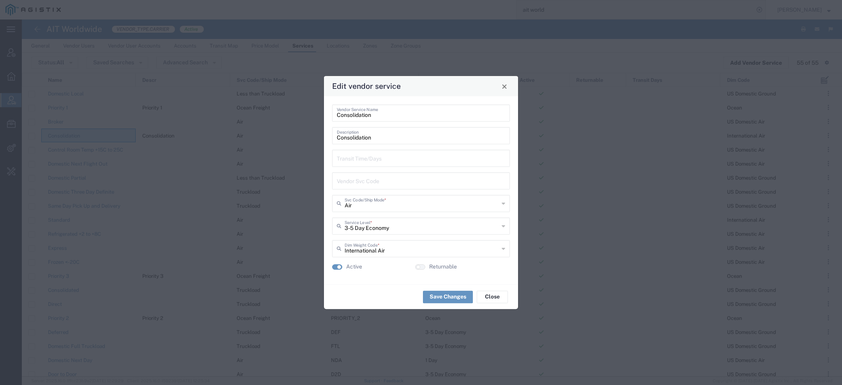
click at [502, 80] on div "Edit vendor service" at bounding box center [421, 86] width 194 height 20
click at [504, 91] on button "Close" at bounding box center [504, 86] width 11 height 11
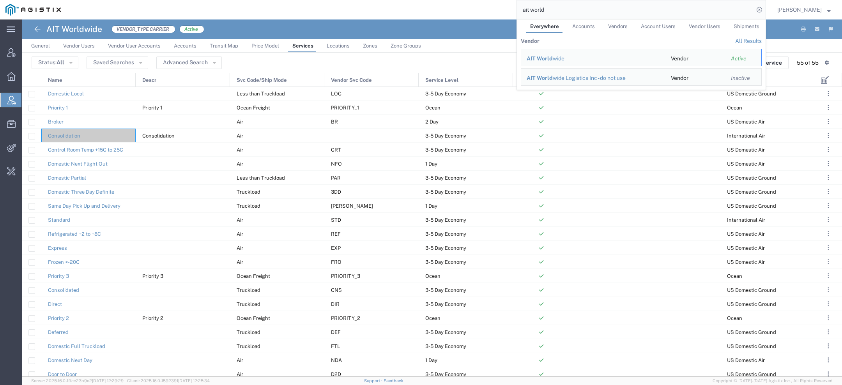
drag, startPoint x: 563, startPoint y: 14, endPoint x: 429, endPoint y: 2, distance: 134.5
click at [473, 4] on div "ait world Everywhere Accounts Vendors Account Users Vendor Users Shipments Vend…" at bounding box center [415, 9] width 699 height 19
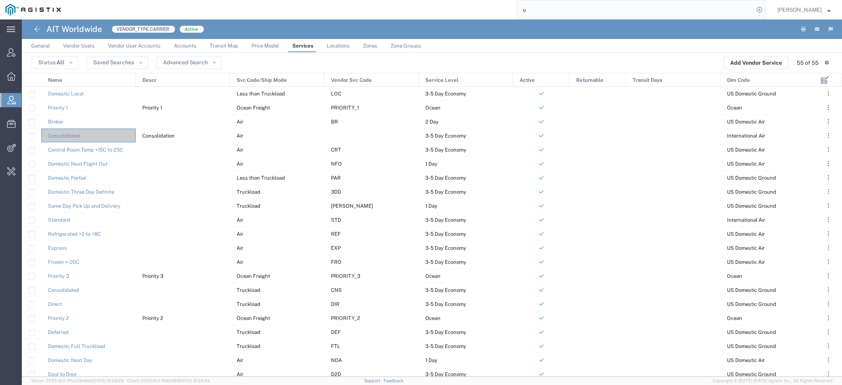
paste input "CON"
click at [536, 10] on input "u CONi" at bounding box center [635, 9] width 237 height 19
click at [548, 12] on input "uNi" at bounding box center [635, 9] width 237 height 19
type input "uNitra"
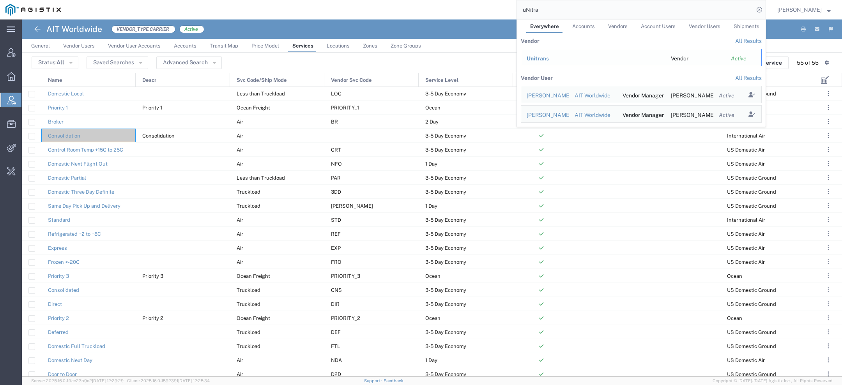
click at [554, 60] on div "Unitra ns" at bounding box center [592, 59] width 133 height 8
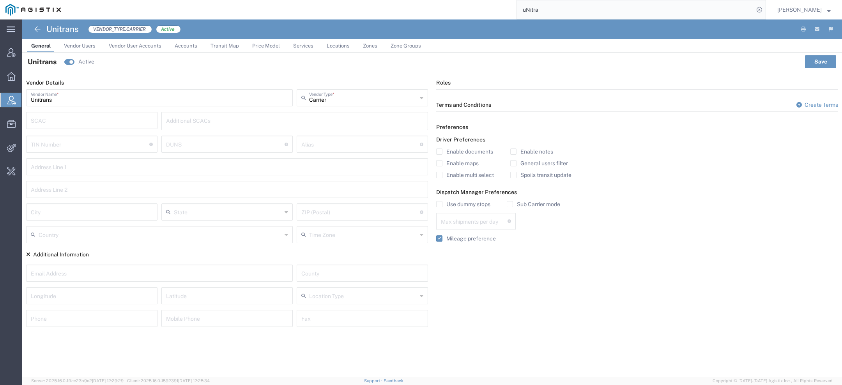
click at [308, 46] on span "Services" at bounding box center [303, 46] width 20 height 6
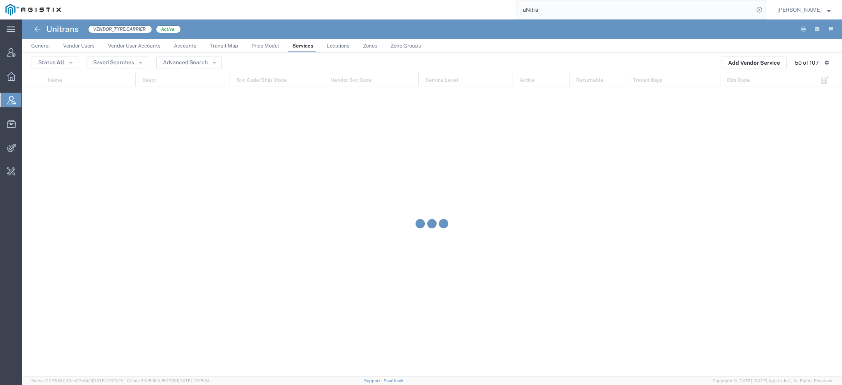
scroll to position [1211, 0]
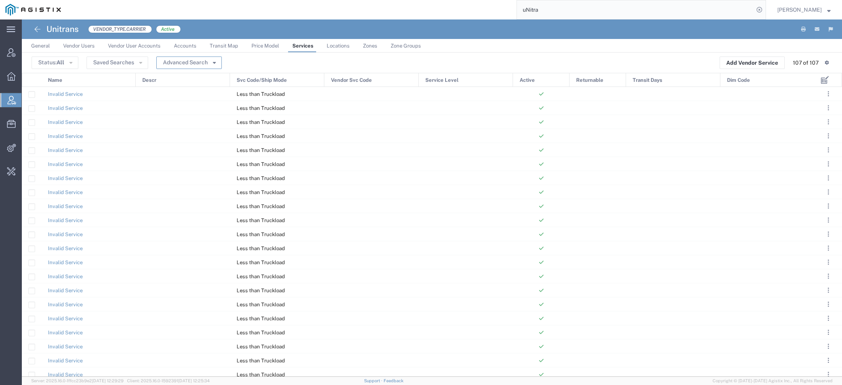
click at [204, 63] on button "Advanced Search" at bounding box center [188, 63] width 65 height 12
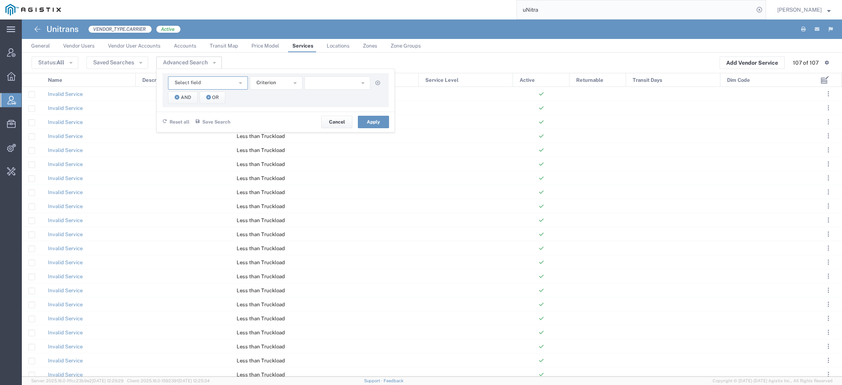
click at [197, 78] on button "Select field" at bounding box center [208, 82] width 80 height 13
click at [196, 159] on span "Vendor Svc Code" at bounding box center [207, 163] width 78 height 10
click at [273, 85] on span "starts with" at bounding box center [268, 82] width 24 height 7
click at [273, 100] on span "contains" at bounding box center [274, 97] width 51 height 10
click at [334, 83] on input "text" at bounding box center [337, 82] width 66 height 13
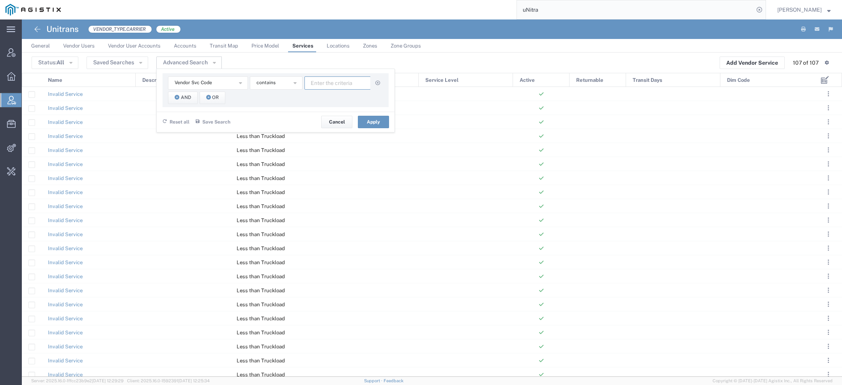
paste input "CON"
type input "CON"
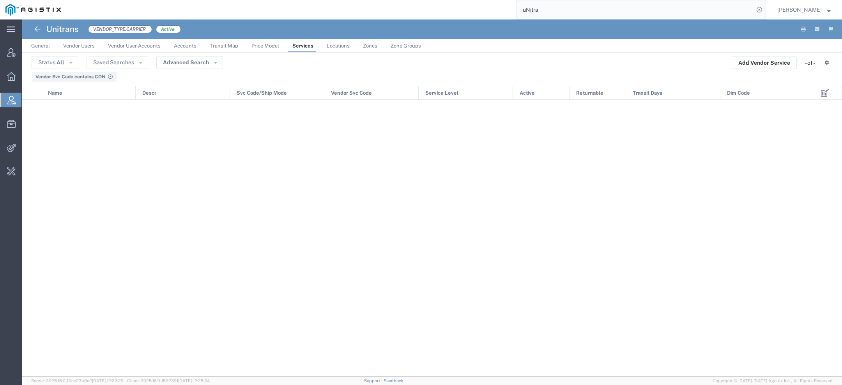
click at [52, 30] on h4 "Unitrans" at bounding box center [62, 28] width 32 height 19
click at [53, 30] on h4 "Unitrans" at bounding box center [62, 28] width 32 height 19
copy h4 "Unitrans"
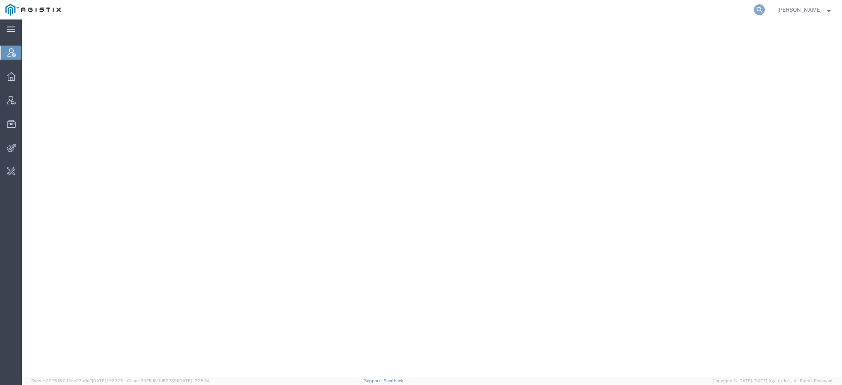
click at [763, 11] on icon at bounding box center [759, 9] width 11 height 11
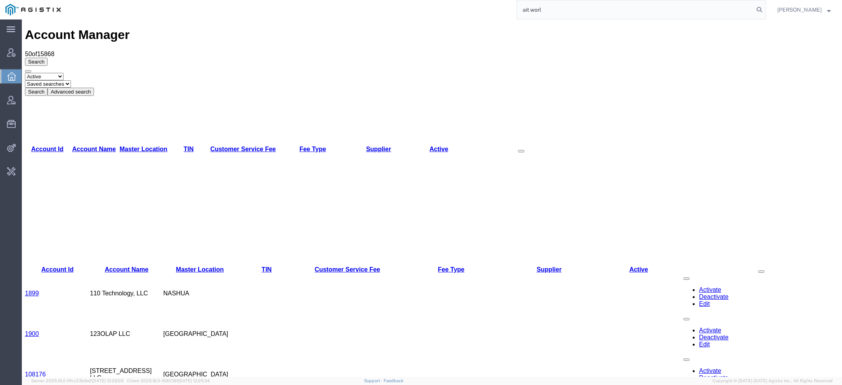
type input "ait worl"
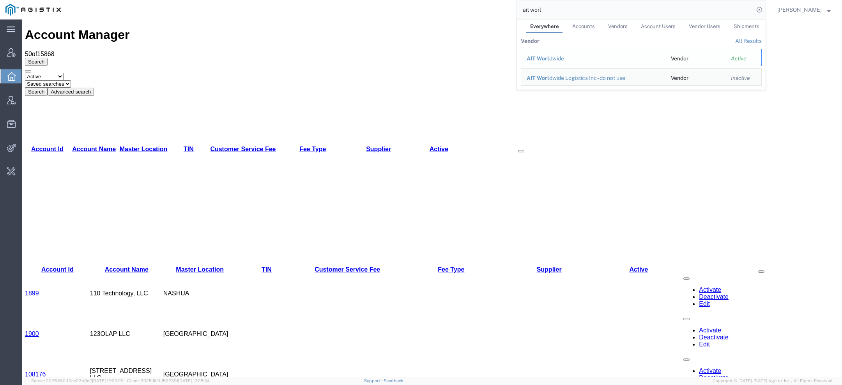
click at [539, 60] on span "AIT Worl" at bounding box center [537, 58] width 23 height 6
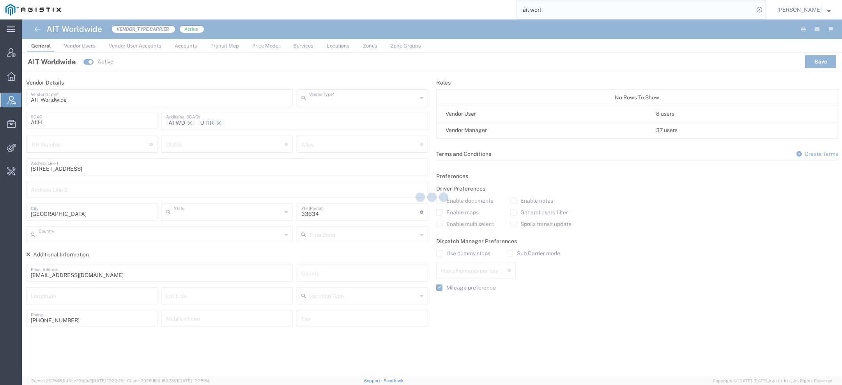
type input "Carrier"
type input "[US_STATE]"
type input "[GEOGRAPHIC_DATA]"
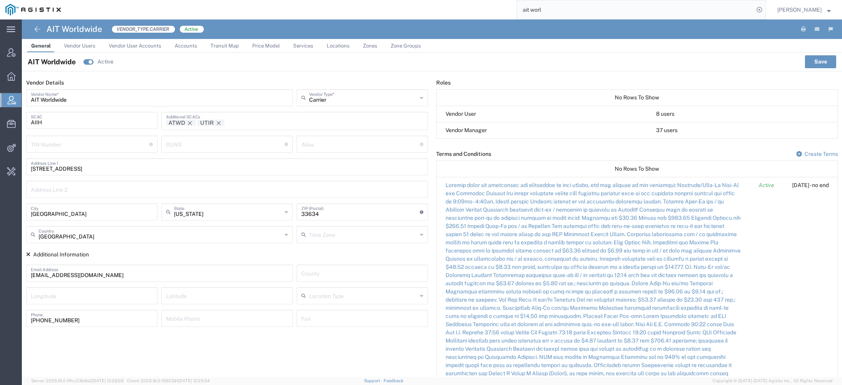
click at [296, 50] on link "Services" at bounding box center [303, 46] width 28 height 14
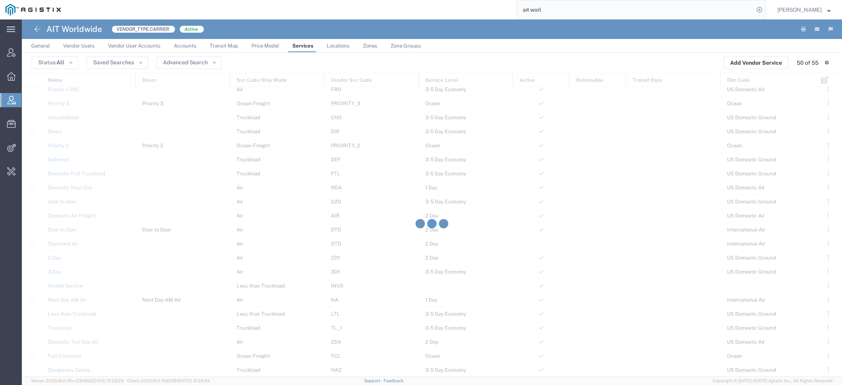
scroll to position [448, 0]
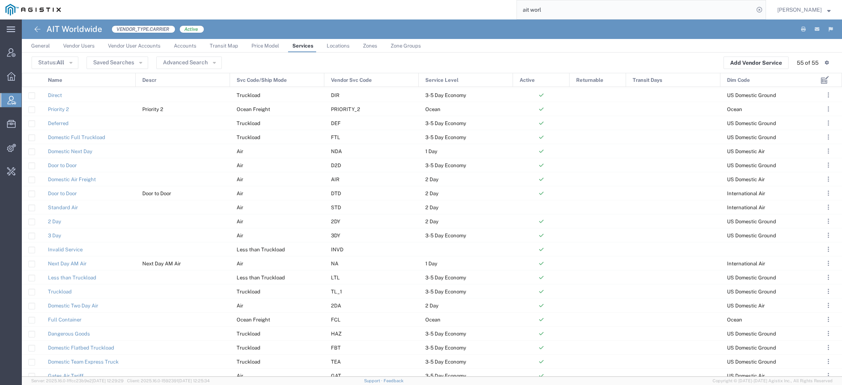
scroll to position [481, 0]
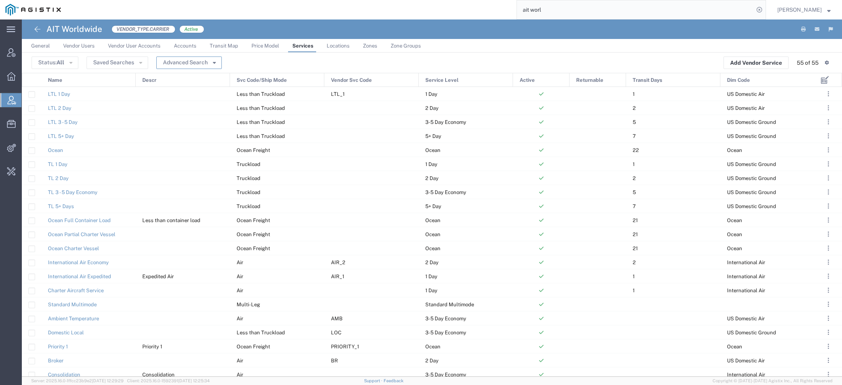
click at [214, 63] on icon "button" at bounding box center [214, 61] width 3 height 5
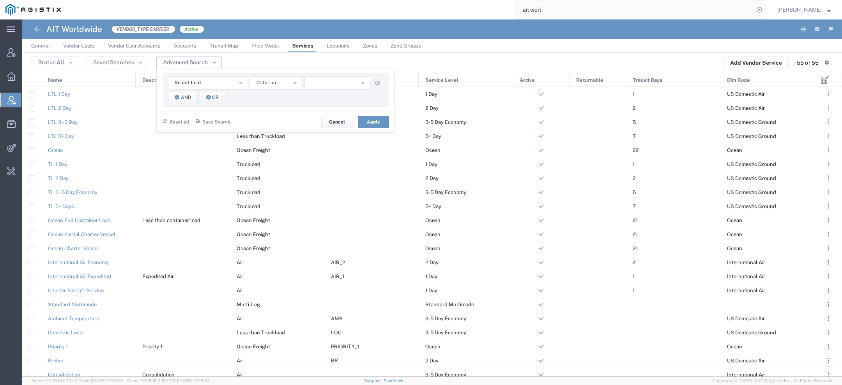
click at [207, 73] on div "Select field Descr Dim Code Name Service Level Svc Code/Ship Mode Transit Days …" at bounding box center [275, 90] width 226 height 34
click at [207, 79] on button "Select field" at bounding box center [208, 82] width 80 height 13
click at [201, 161] on span "Vendor Svc Code" at bounding box center [207, 163] width 78 height 10
click at [263, 86] on button "starts with" at bounding box center [276, 82] width 53 height 13
click at [264, 96] on span "contains" at bounding box center [274, 97] width 51 height 10
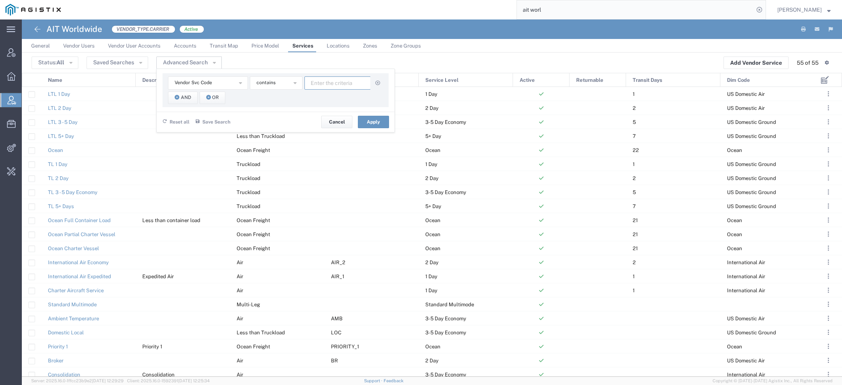
click at [343, 83] on input "text" at bounding box center [337, 82] width 66 height 13
paste input "CON"
type input "CON"
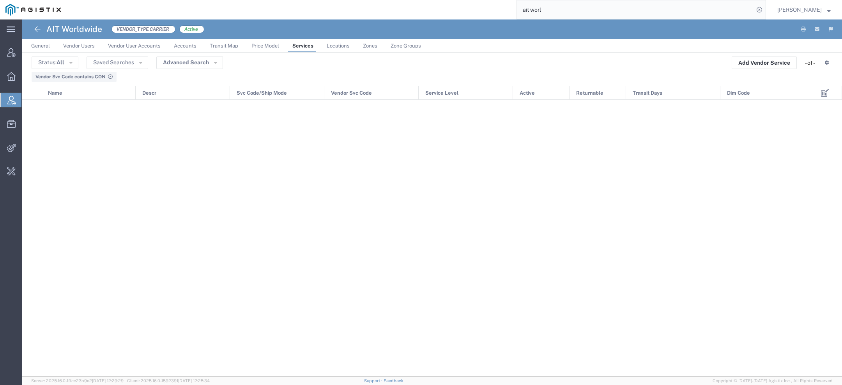
click at [555, 15] on input "ait worl" at bounding box center [635, 9] width 237 height 19
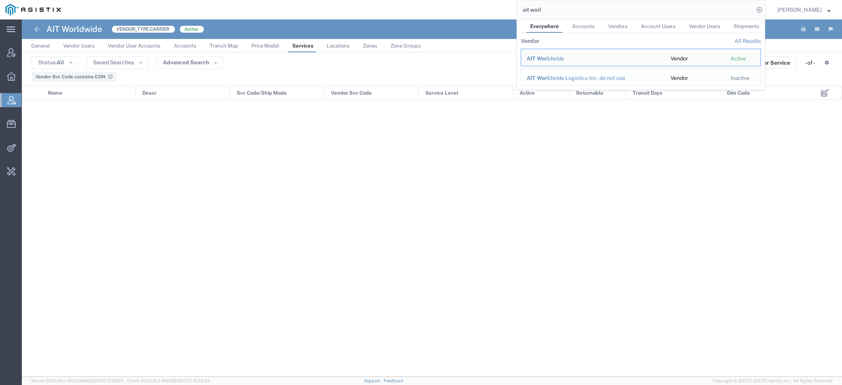
click at [553, 77] on div "AIT Worl dwide Logistics Inc - do not use" at bounding box center [592, 78] width 133 height 8
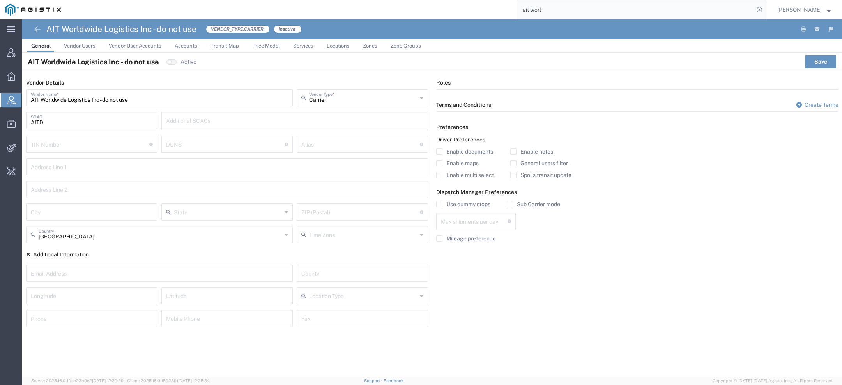
click at [300, 46] on span "Services" at bounding box center [303, 46] width 20 height 6
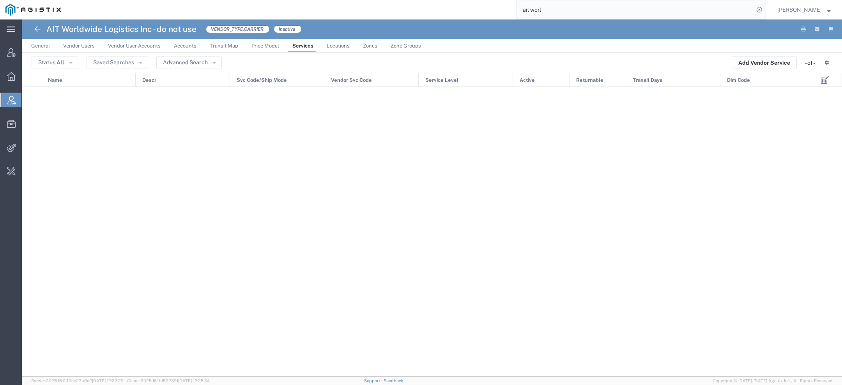
click at [36, 34] on button at bounding box center [37, 29] width 12 height 12
